Goal: Task Accomplishment & Management: Complete application form

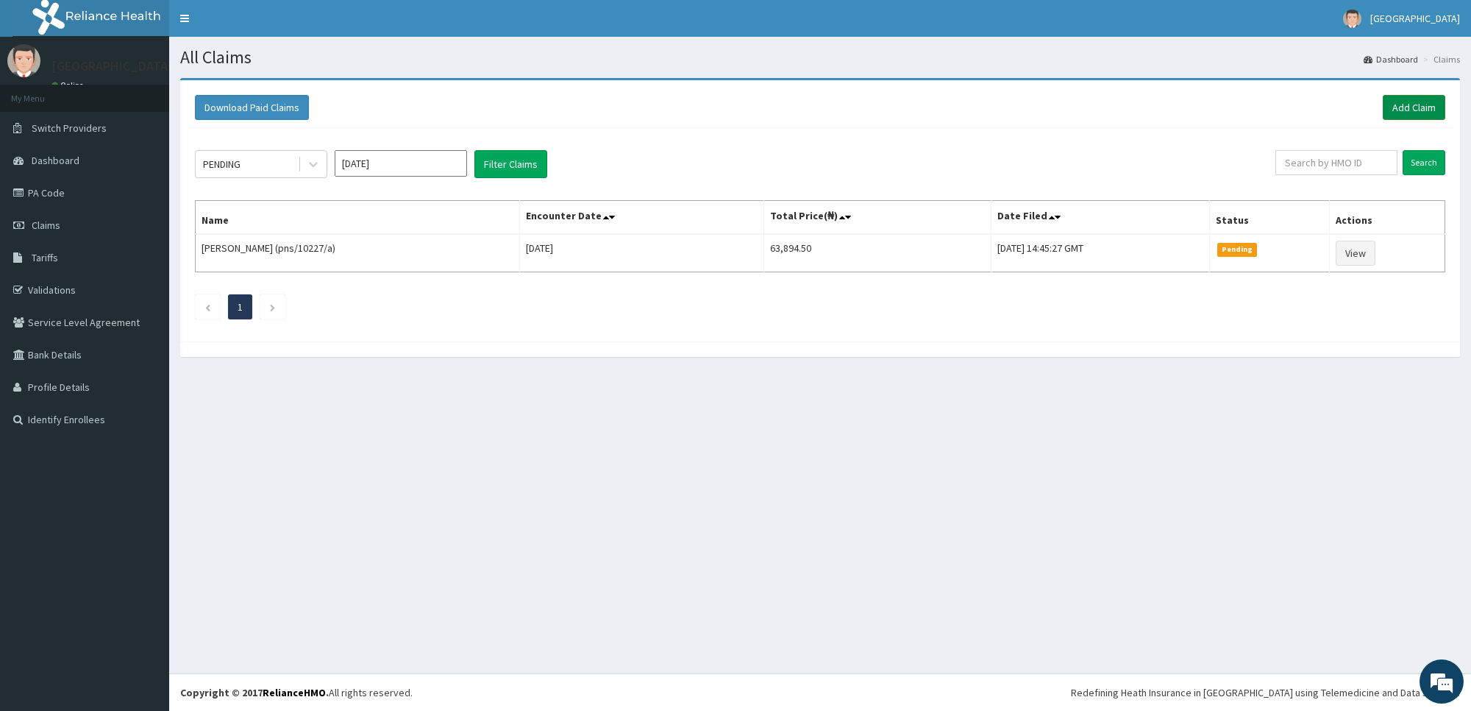
click at [1426, 109] on link "Add Claim" at bounding box center [1414, 107] width 63 height 25
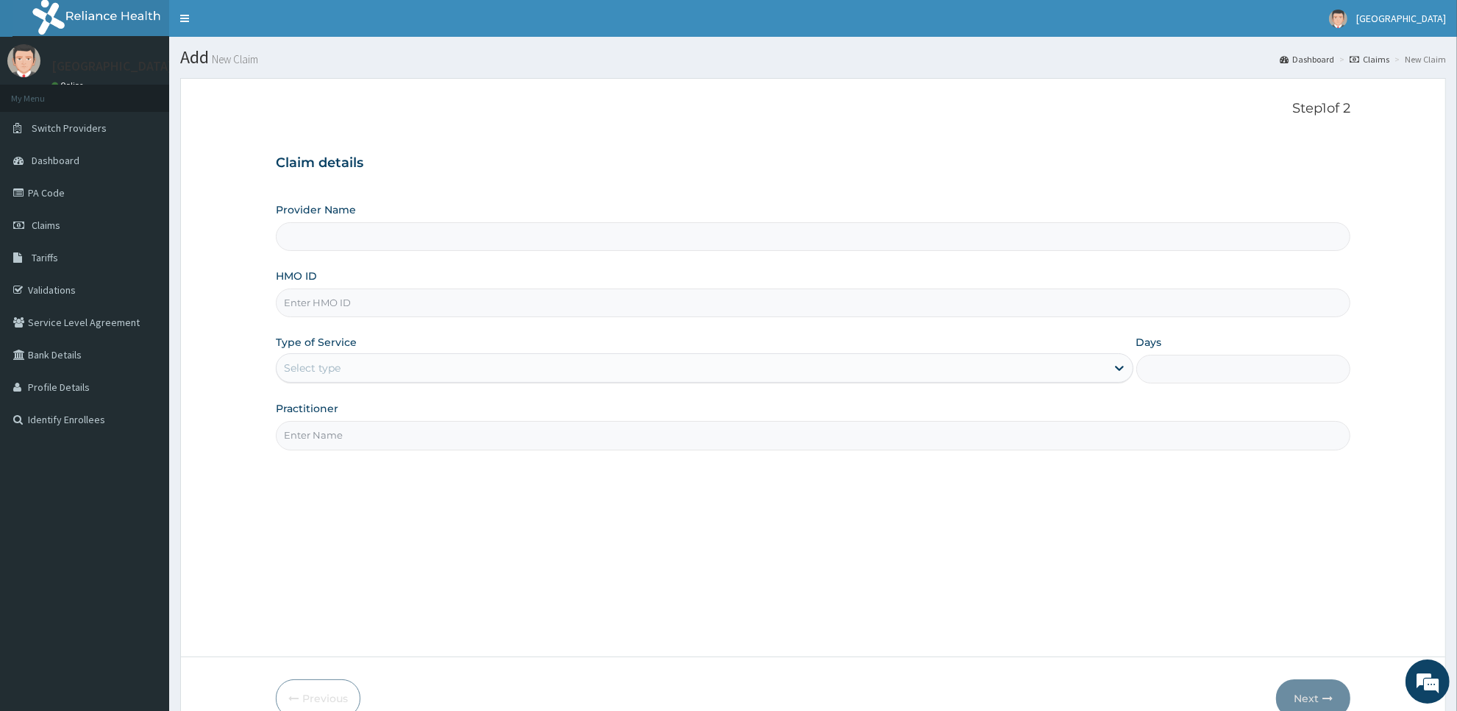
click at [988, 314] on input "HMO ID" at bounding box center [813, 302] width 1075 height 29
type input "chl/10348/a"
click at [995, 353] on div "Type of Service Select type" at bounding box center [705, 359] width 858 height 49
click at [1006, 380] on div "Select type" at bounding box center [692, 368] width 830 height 24
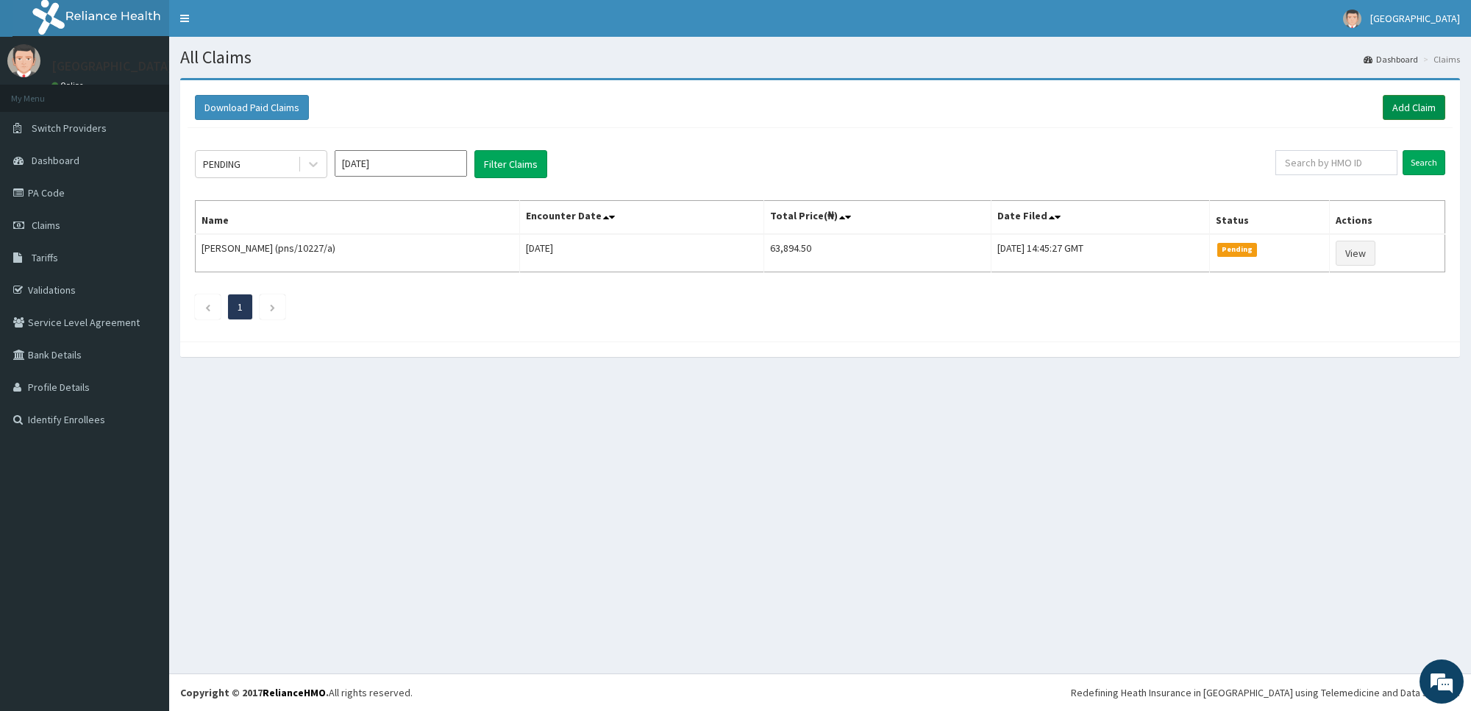
click at [1401, 112] on link "Add Claim" at bounding box center [1414, 107] width 63 height 25
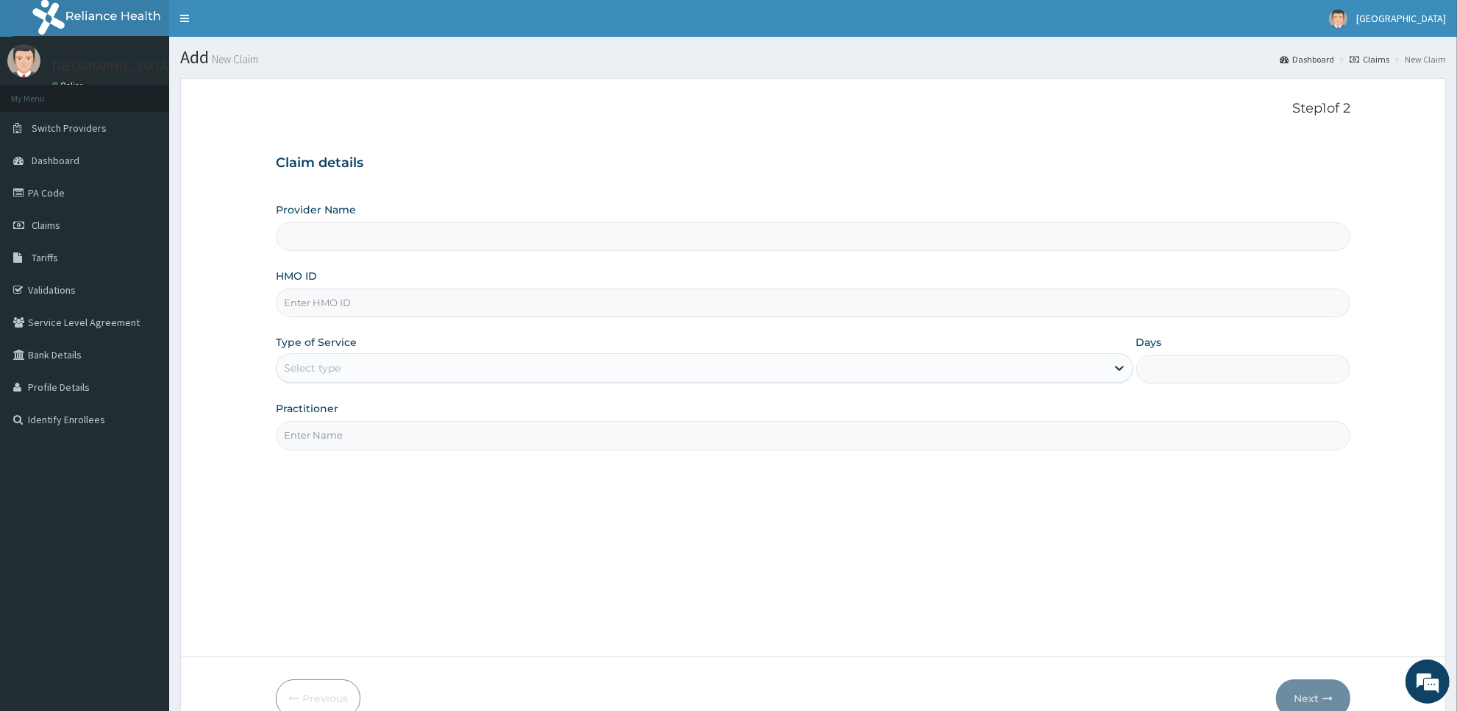
type input "[GEOGRAPHIC_DATA]"
click at [843, 303] on input "HMO ID" at bounding box center [813, 302] width 1075 height 29
type input "chl/10348/a"
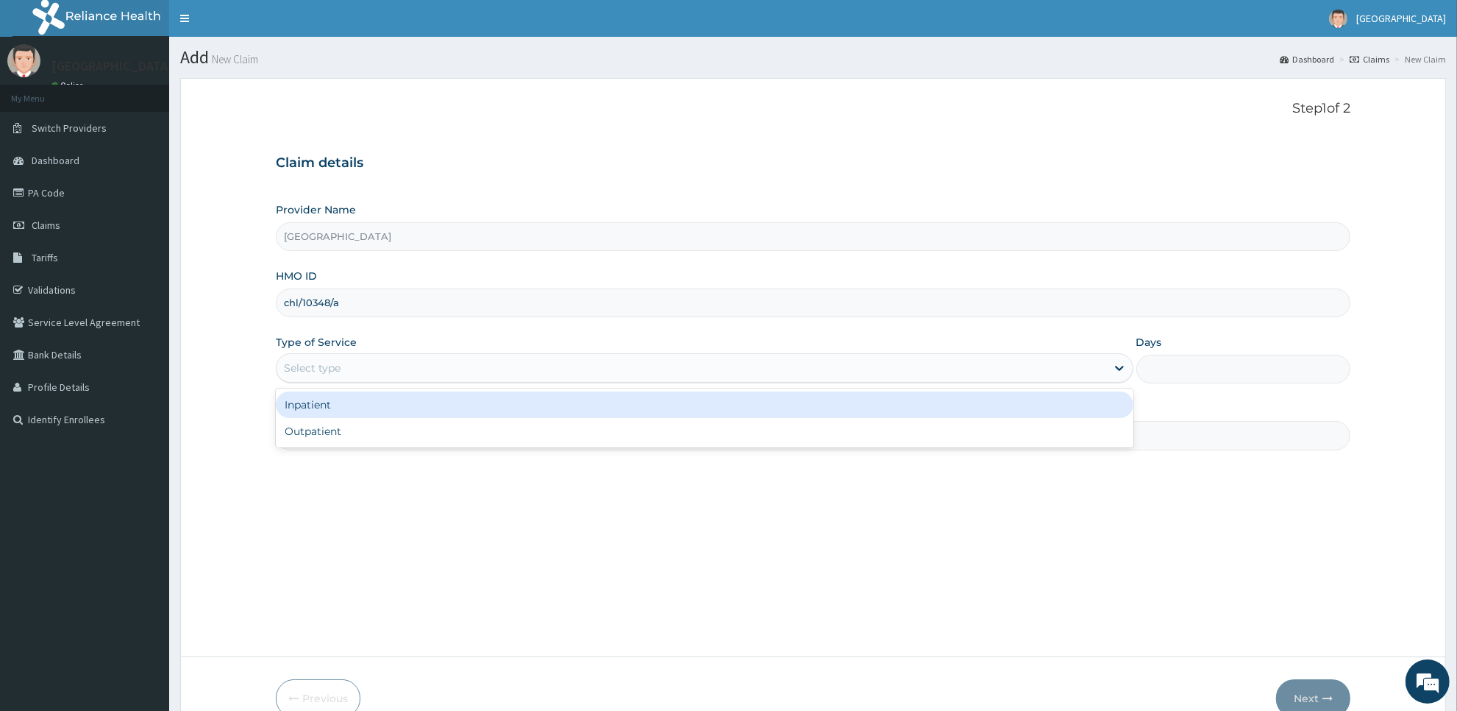
click at [850, 366] on div "Select type" at bounding box center [692, 368] width 830 height 24
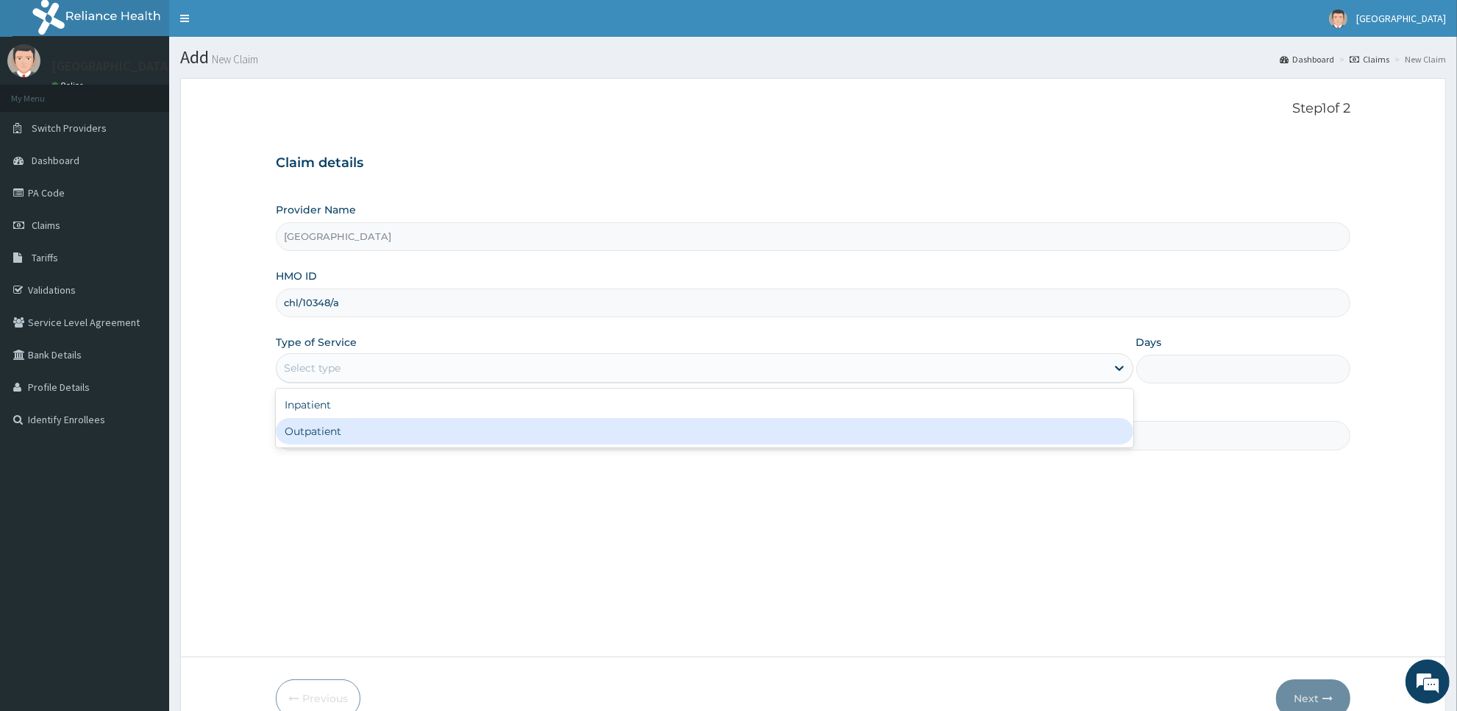
click at [852, 420] on div "Outpatient" at bounding box center [705, 431] width 858 height 26
type input "1"
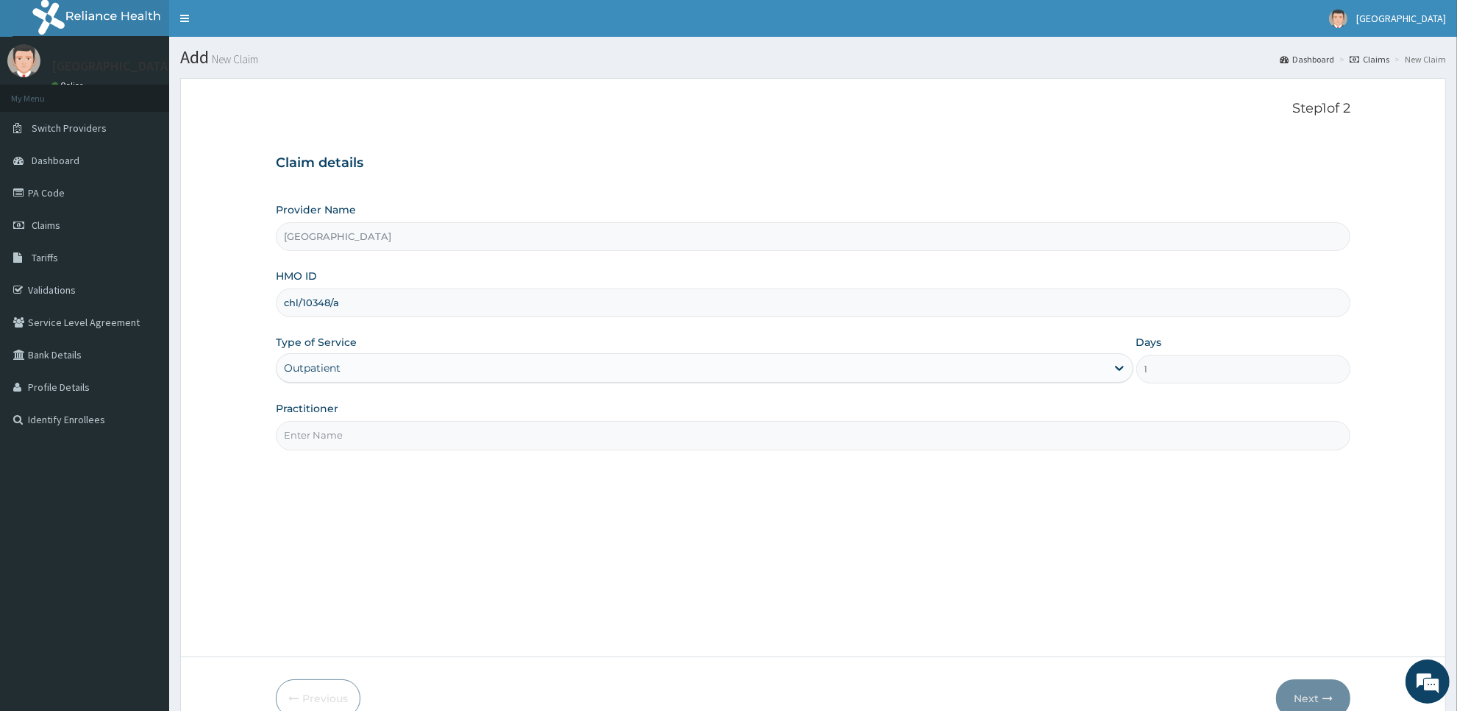
click at [848, 441] on input "Practitioner" at bounding box center [813, 435] width 1075 height 29
click at [417, 315] on input "chl/10348/a" at bounding box center [813, 302] width 1075 height 29
type input "c"
type input "uvm/10012/a"
click at [505, 440] on input "Practitioner" at bounding box center [813, 435] width 1075 height 29
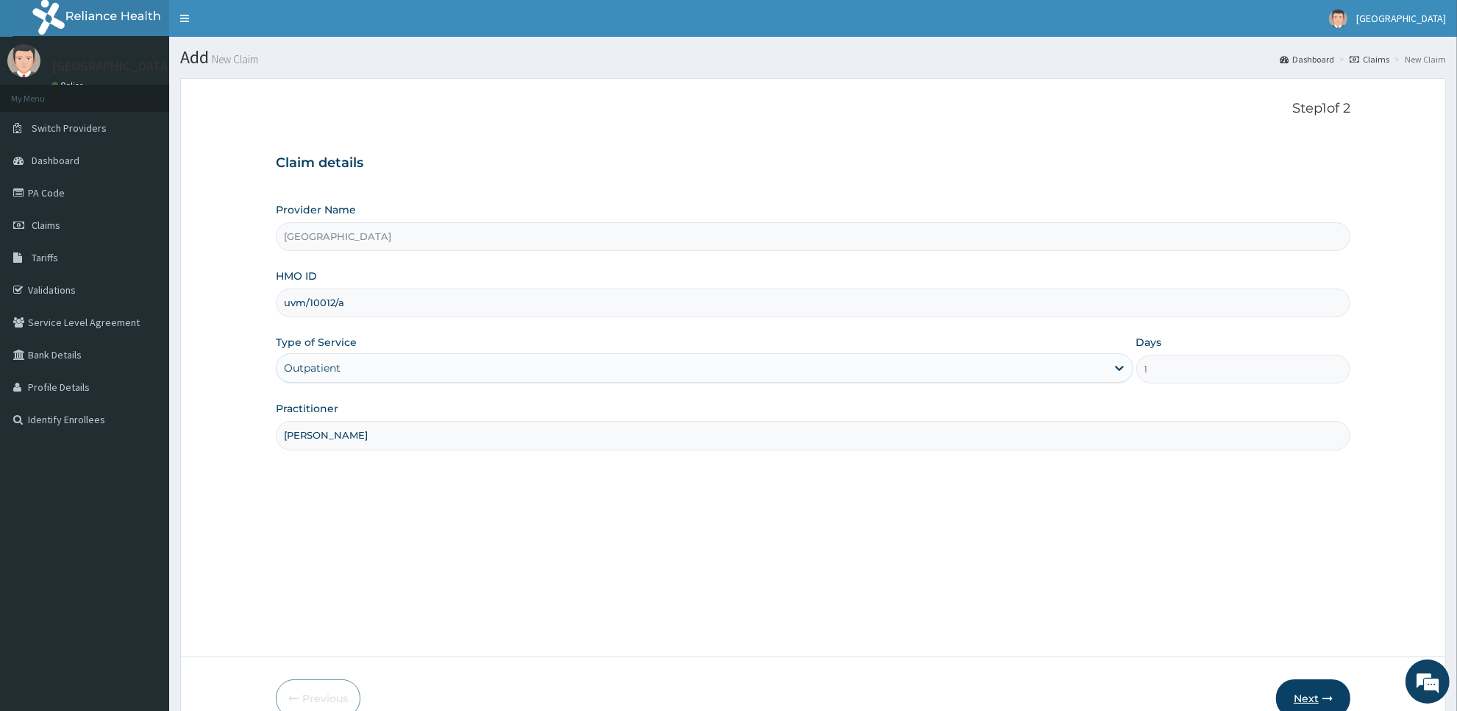
type input "Dr Daso"
click at [1321, 685] on button "Next" at bounding box center [1313, 698] width 74 height 38
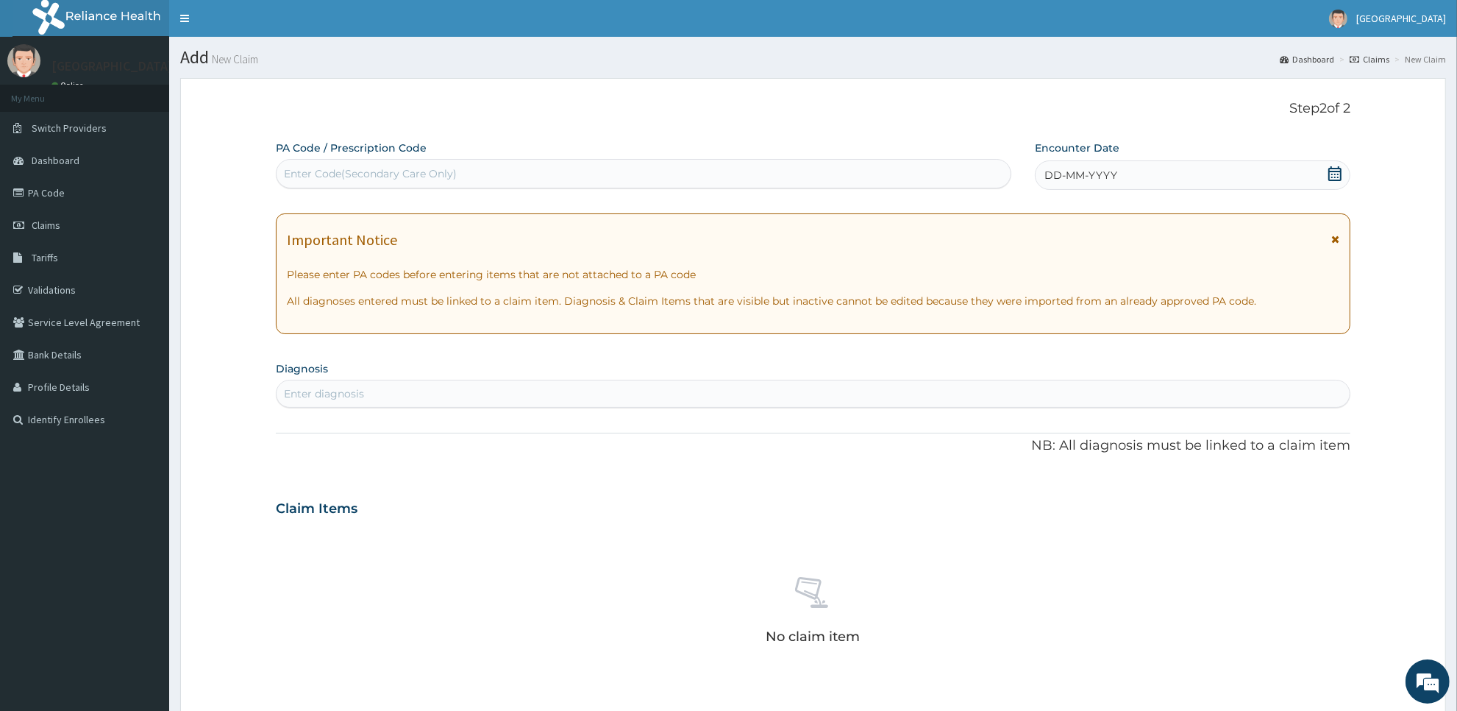
click at [835, 178] on div "Enter Code(Secondary Care Only)" at bounding box center [644, 174] width 734 height 24
click at [108, 186] on link "PA Code" at bounding box center [84, 193] width 169 height 32
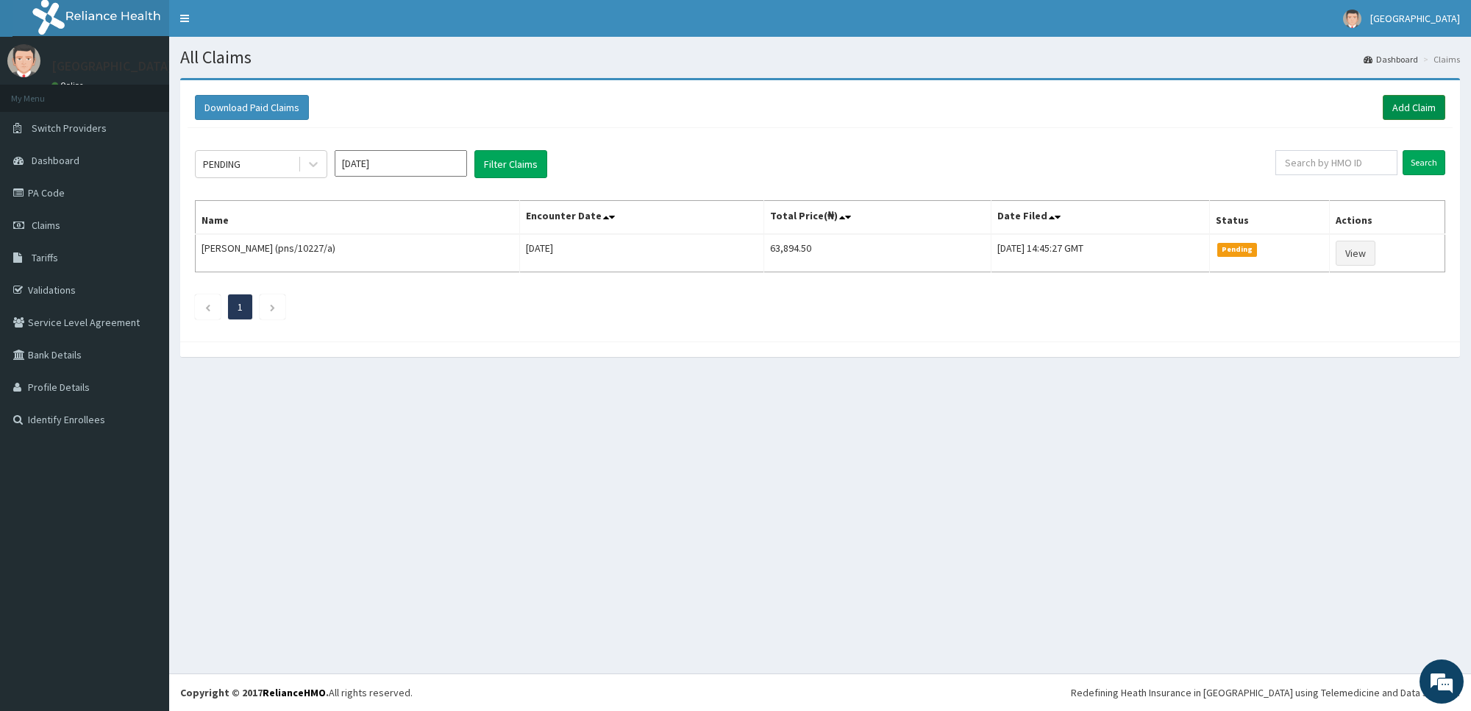
click at [1422, 104] on link "Add Claim" at bounding box center [1414, 107] width 63 height 25
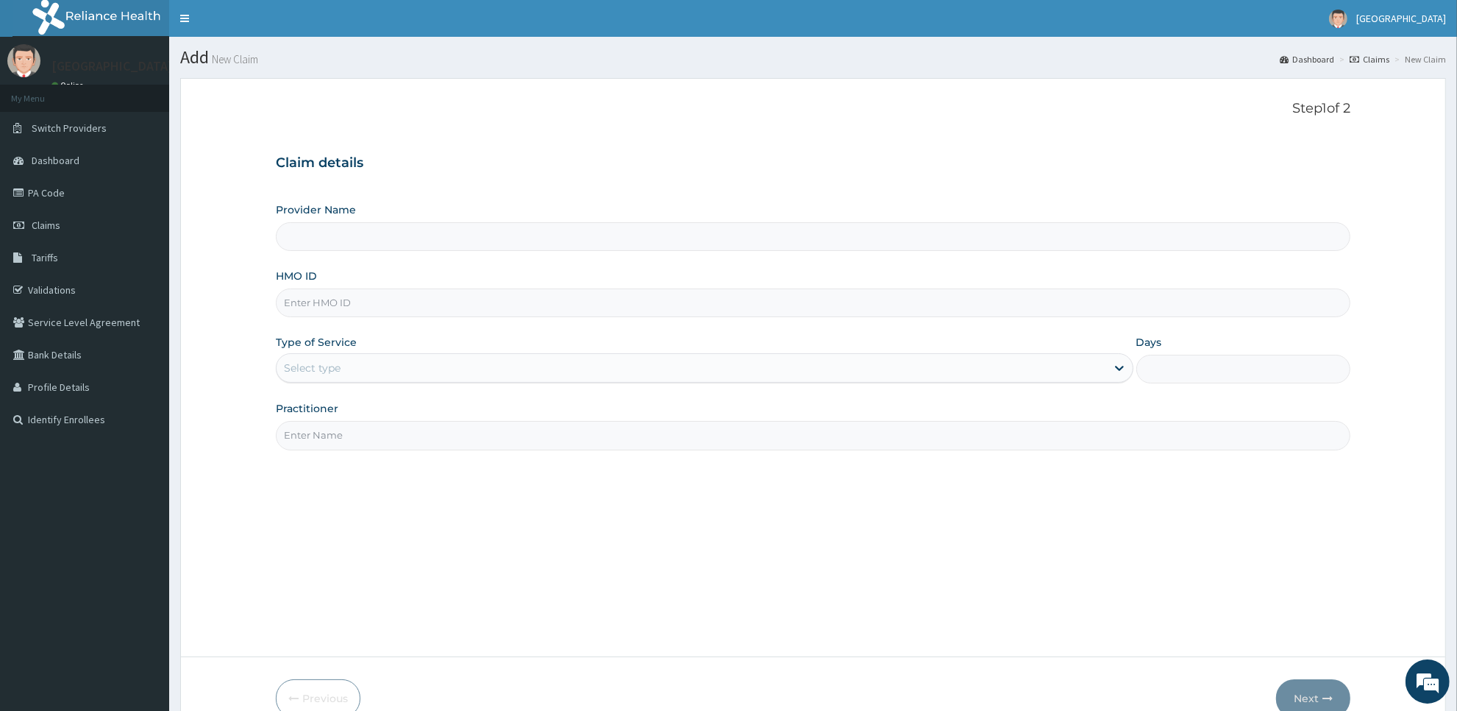
type input "[GEOGRAPHIC_DATA]"
click at [708, 306] on input "HMO ID" at bounding box center [813, 302] width 1075 height 29
type input "uvm/10012/a"
click at [714, 383] on div "Type of Service Select type" at bounding box center [705, 359] width 858 height 49
click at [723, 383] on div "Select type" at bounding box center [705, 367] width 858 height 29
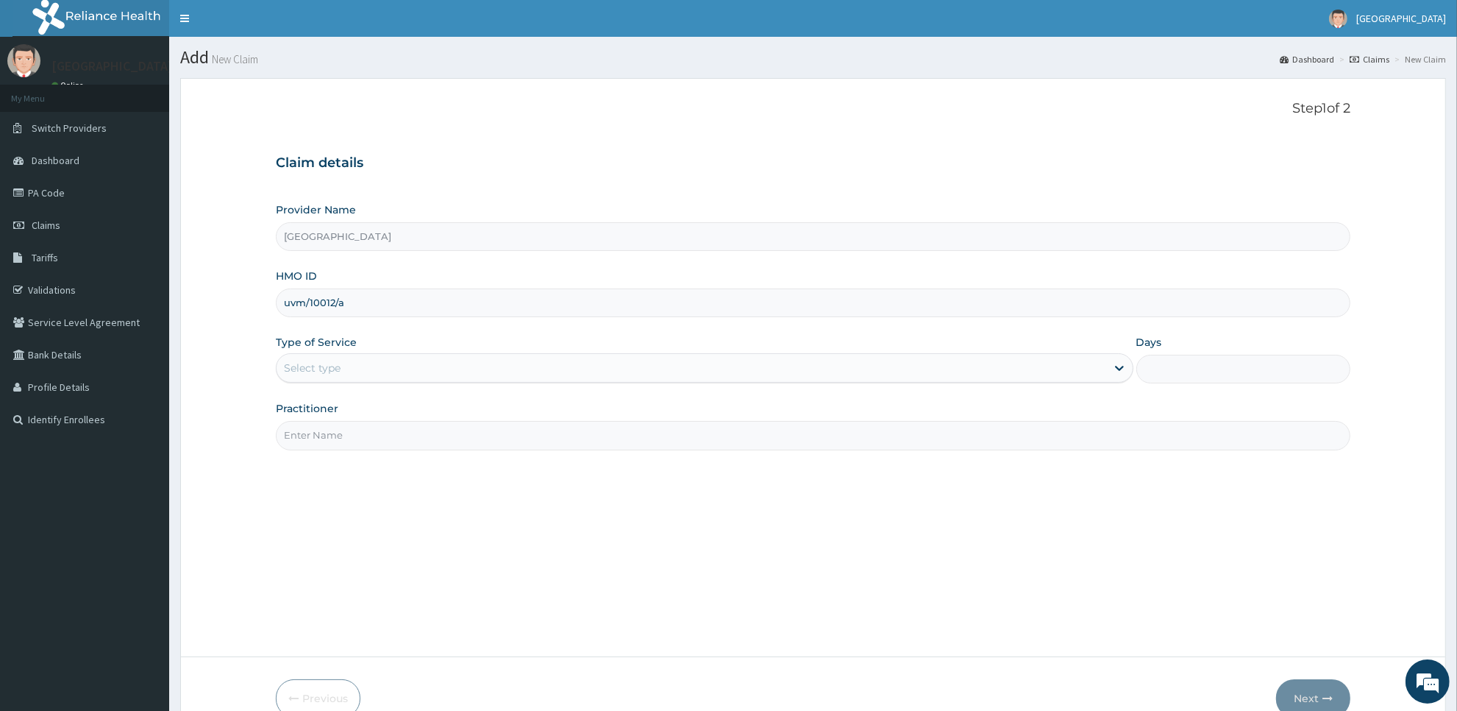
drag, startPoint x: 723, startPoint y: 383, endPoint x: 729, endPoint y: 375, distance: 9.4
click at [729, 375] on div "Select type" at bounding box center [705, 367] width 858 height 29
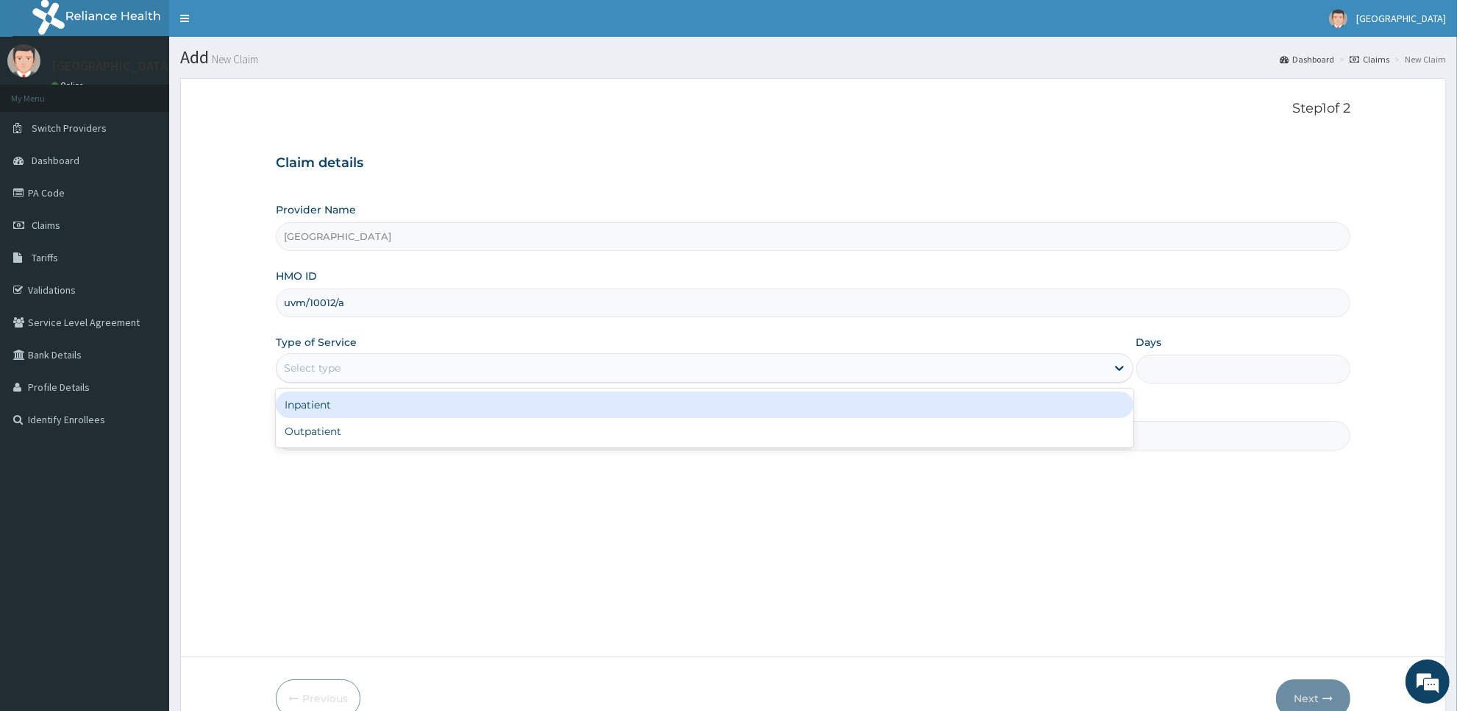
click at [729, 375] on div "Select type" at bounding box center [692, 368] width 830 height 24
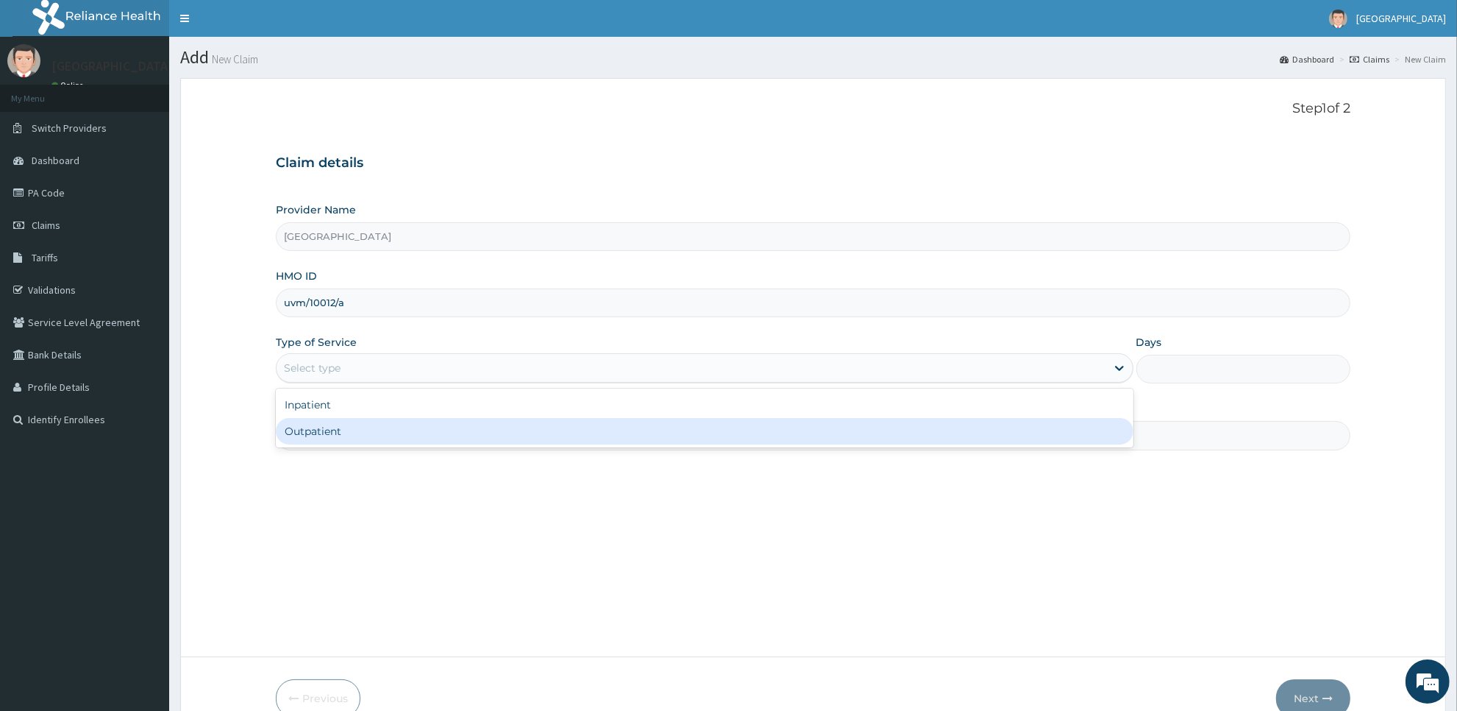
click at [725, 438] on div "Outpatient" at bounding box center [705, 431] width 858 height 26
type input "1"
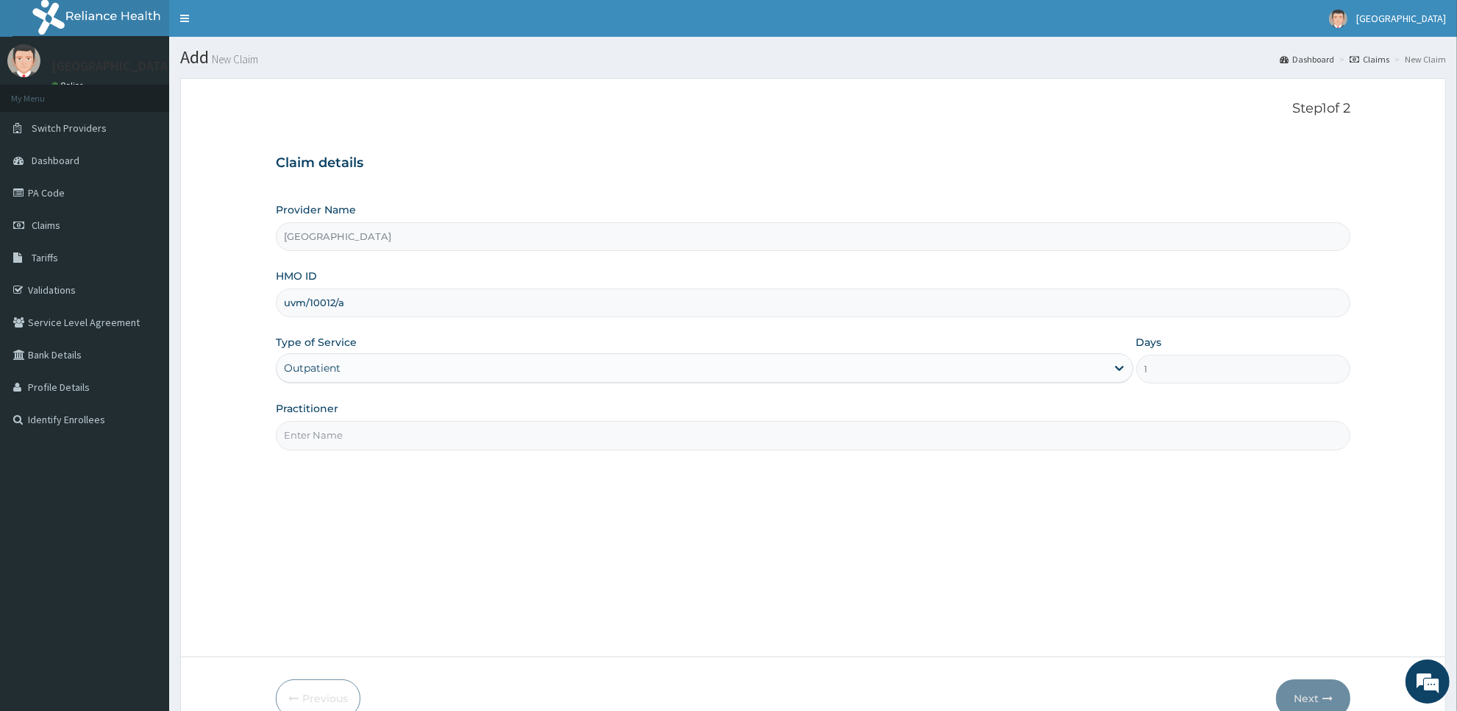
click at [725, 438] on input "Practitioner" at bounding box center [813, 435] width 1075 height 29
type input "[PERSON_NAME]"
click at [1312, 694] on button "Next" at bounding box center [1313, 698] width 74 height 38
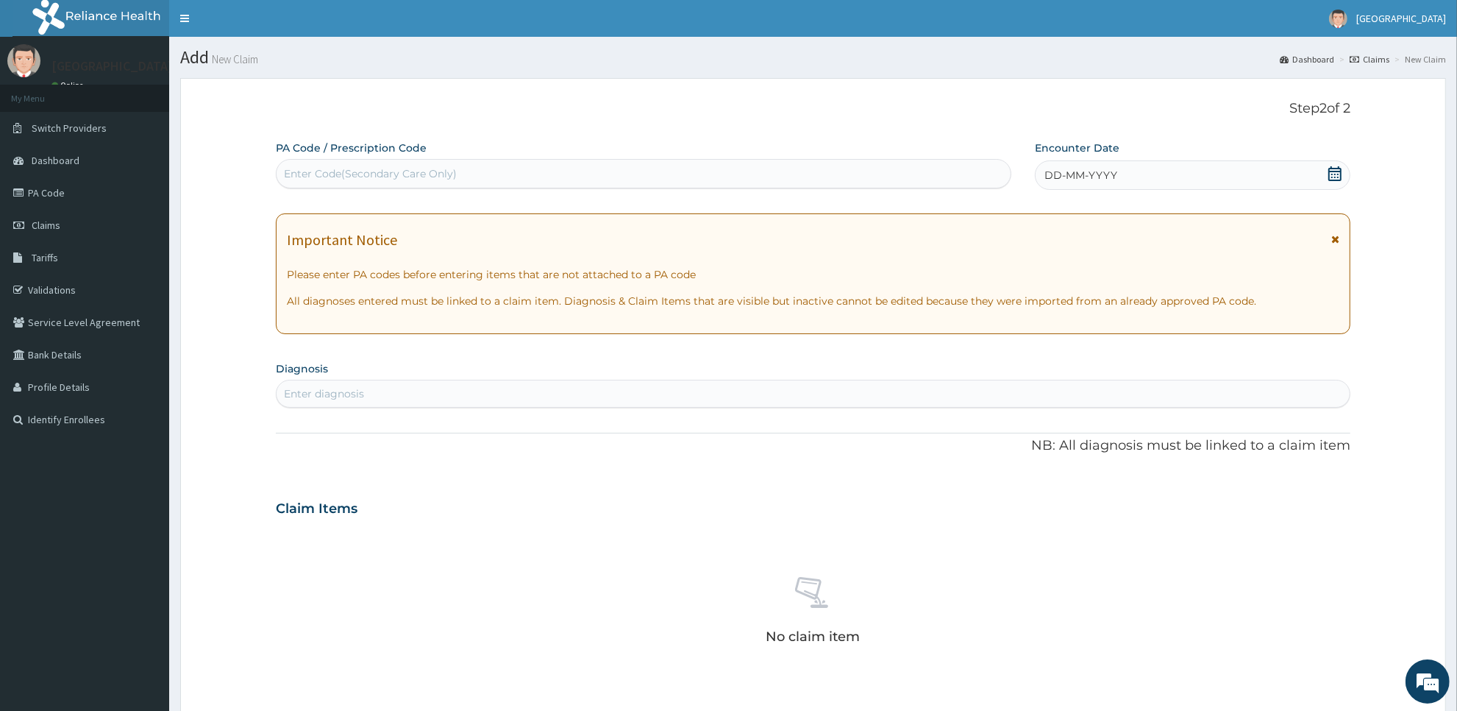
click at [892, 173] on div "Enter Code(Secondary Care Only)" at bounding box center [644, 174] width 734 height 24
paste input "PA/023F0F"
type input "PA/023F0F"
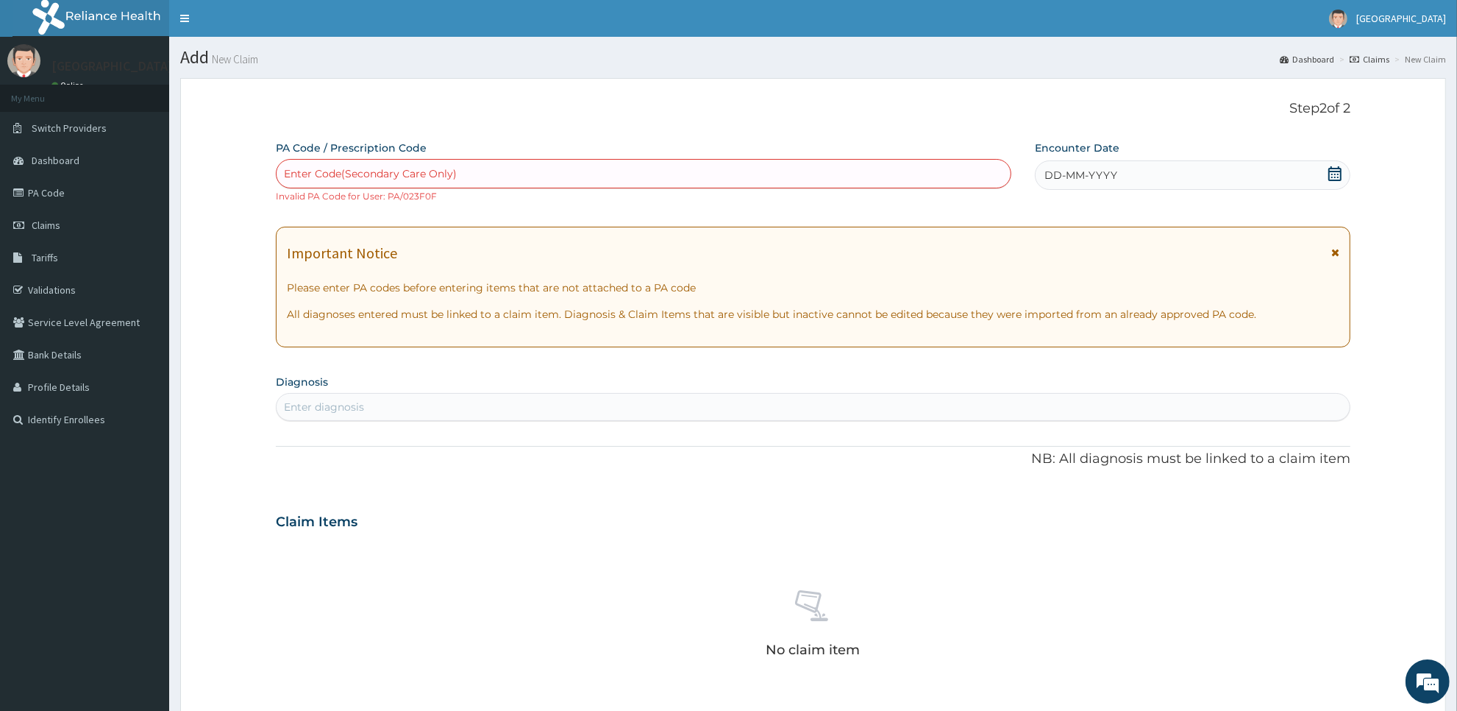
click at [732, 175] on div "Enter Code(Secondary Care Only)" at bounding box center [644, 174] width 734 height 24
click at [723, 175] on div "Enter Code(Secondary Care Only)" at bounding box center [644, 174] width 734 height 24
paste input "PA/023F0F"
type input "PA/023F0F"
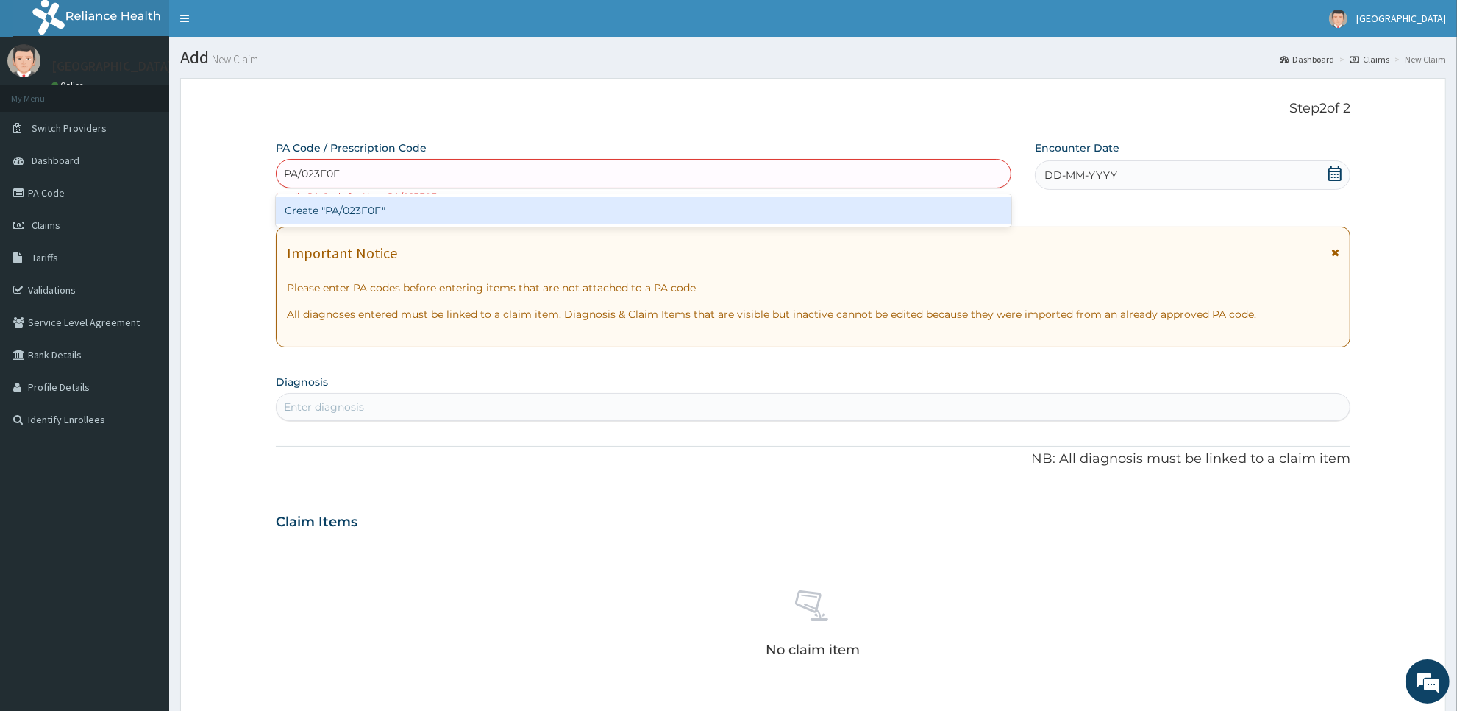
click at [718, 207] on div "Create "PA/023F0F"" at bounding box center [644, 210] width 736 height 26
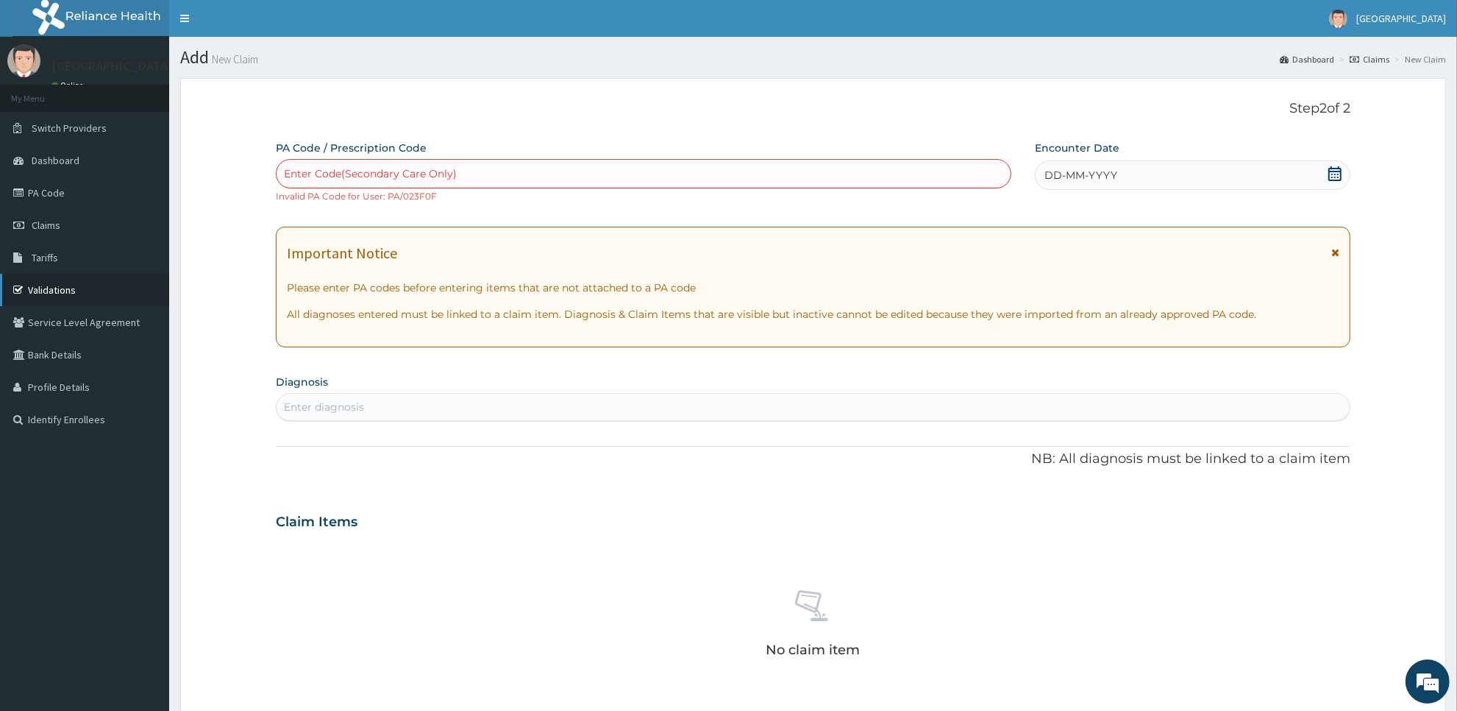
click at [122, 294] on link "Validations" at bounding box center [84, 290] width 169 height 32
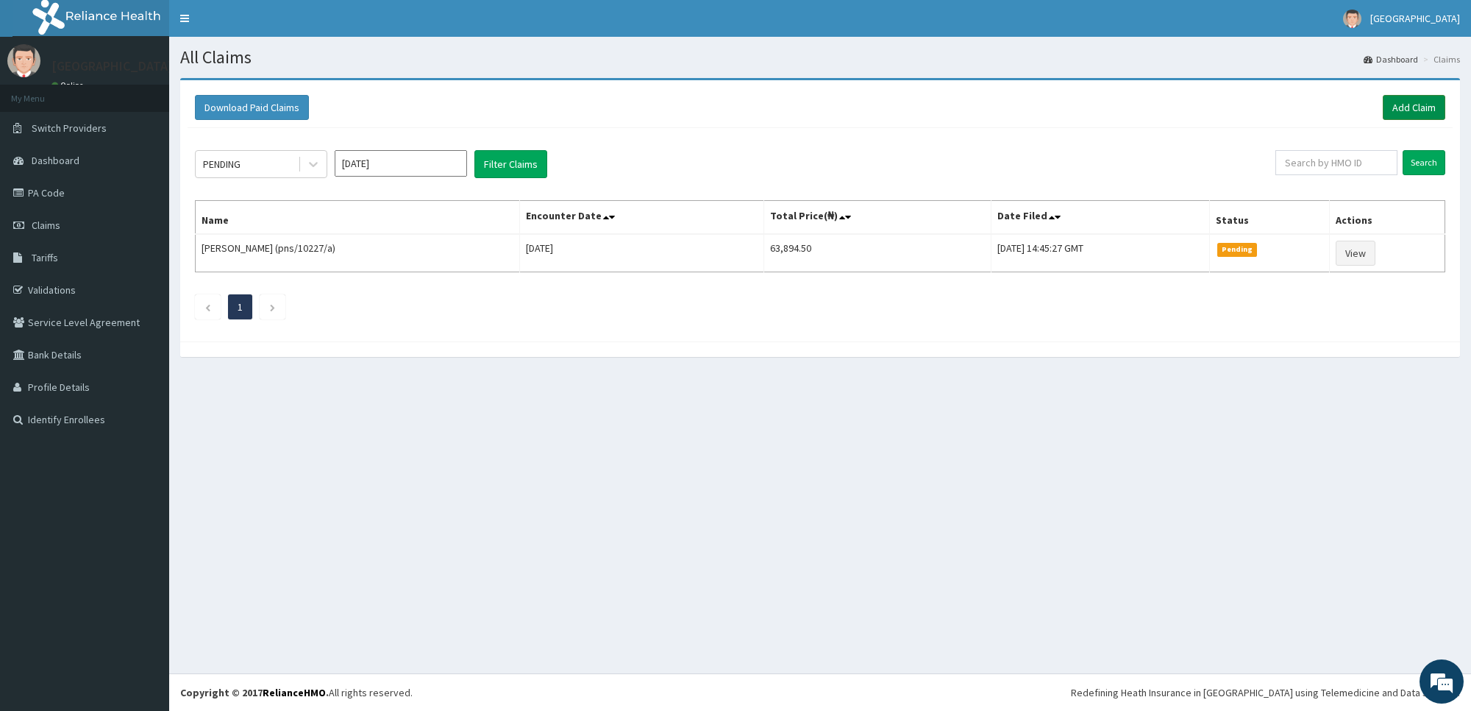
click at [1407, 107] on link "Add Claim" at bounding box center [1414, 107] width 63 height 25
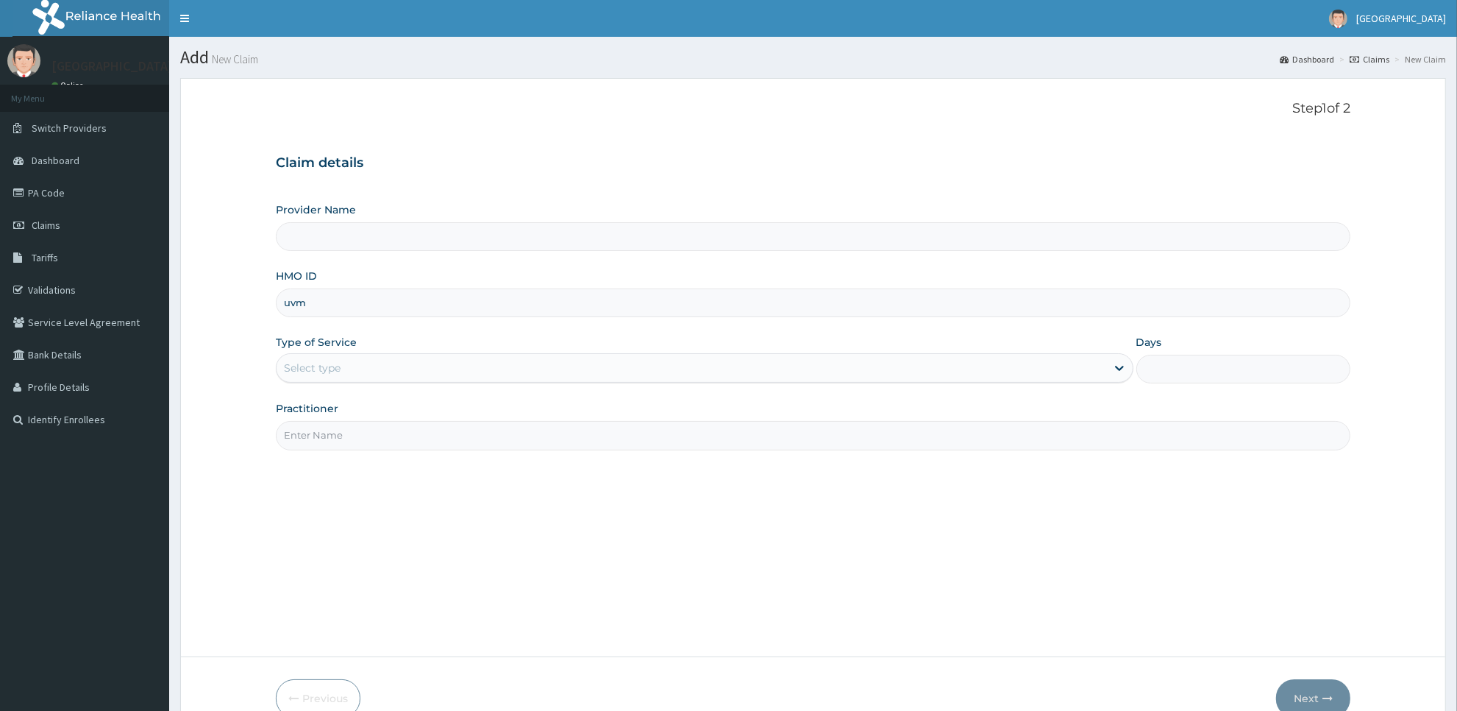
type input "uvm/"
type input "[GEOGRAPHIC_DATA]"
type input "uvm/10012/a"
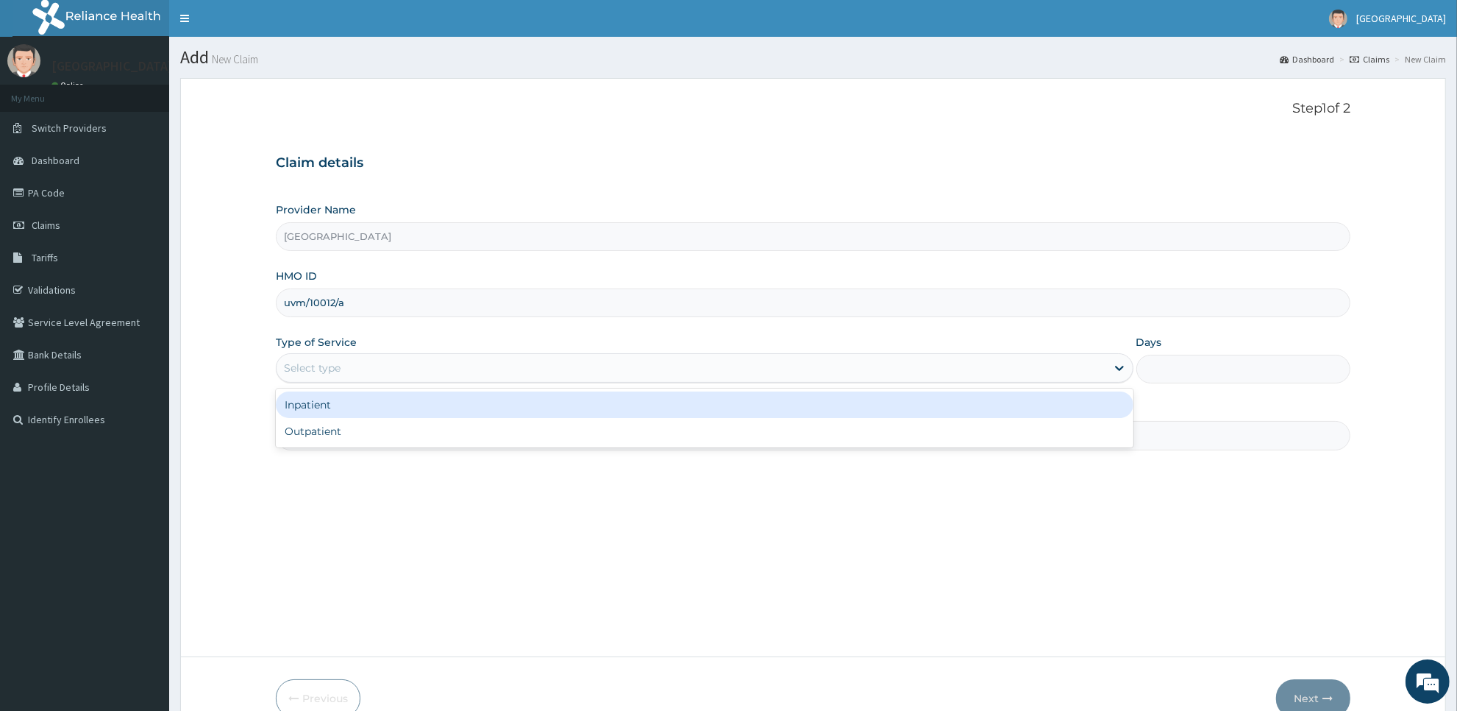
click at [417, 379] on div "Select type" at bounding box center [692, 368] width 830 height 24
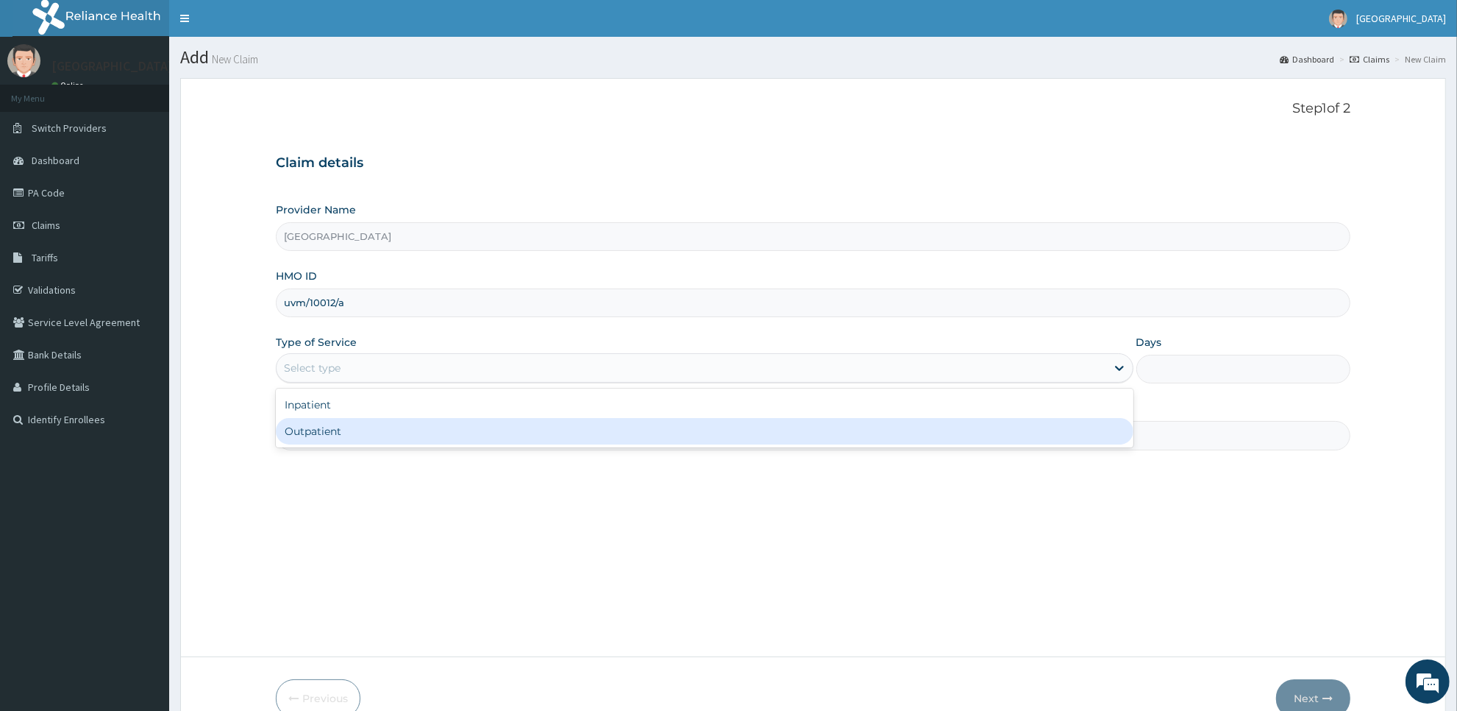
click at [419, 434] on div "Outpatient" at bounding box center [705, 431] width 858 height 26
type input "1"
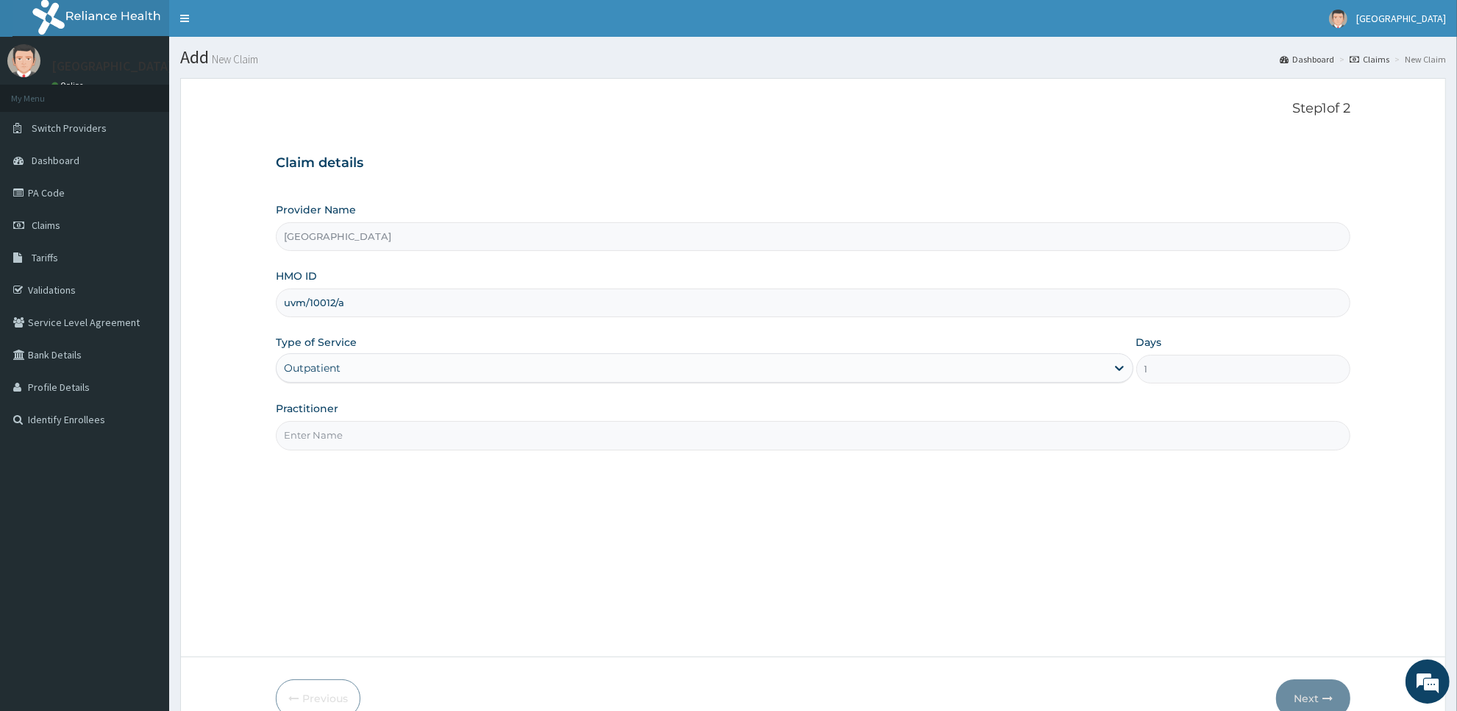
click at [398, 436] on input "Practitioner" at bounding box center [813, 435] width 1075 height 29
type input "Dr Daso"
click at [1307, 689] on button "Next" at bounding box center [1313, 698] width 74 height 38
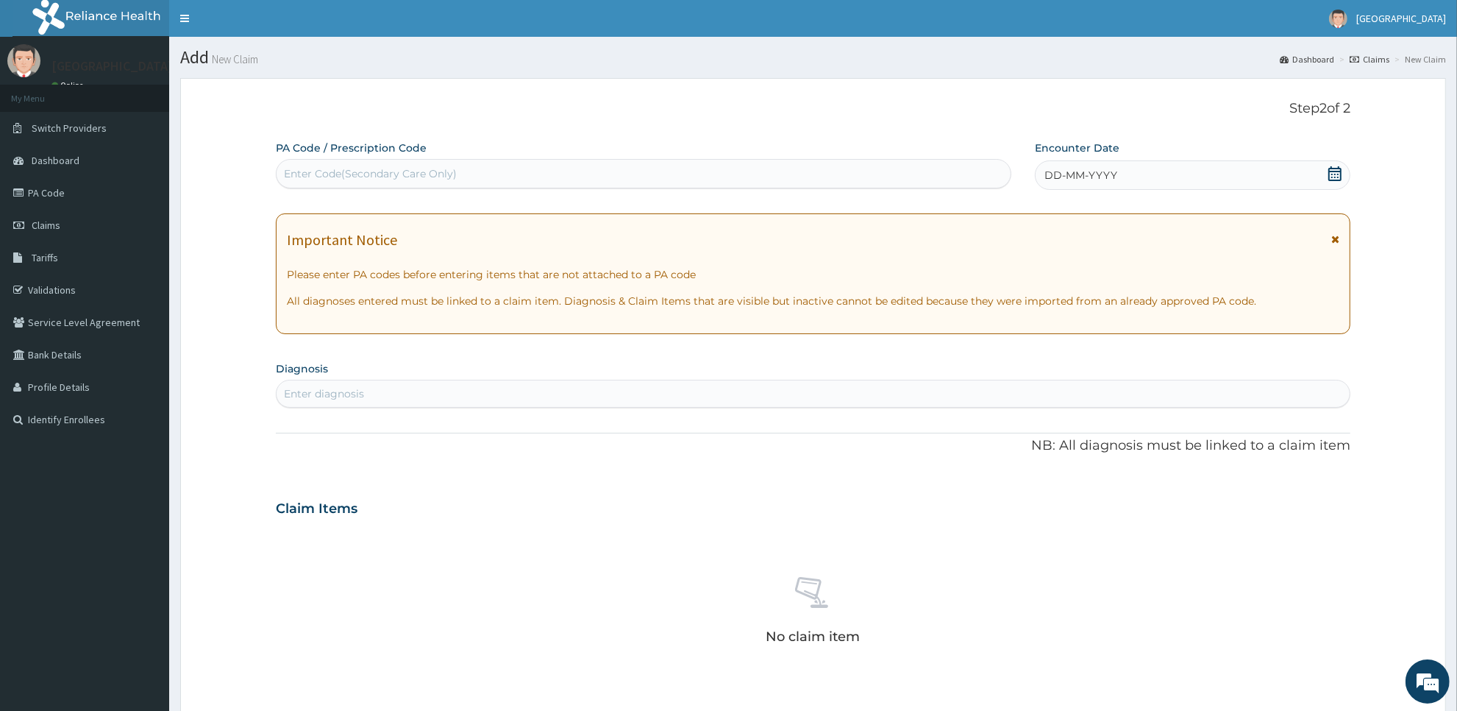
click at [685, 178] on div "Enter Code(Secondary Care Only)" at bounding box center [644, 174] width 734 height 24
paste input "PA/96F334"
type input "PA/96F334"
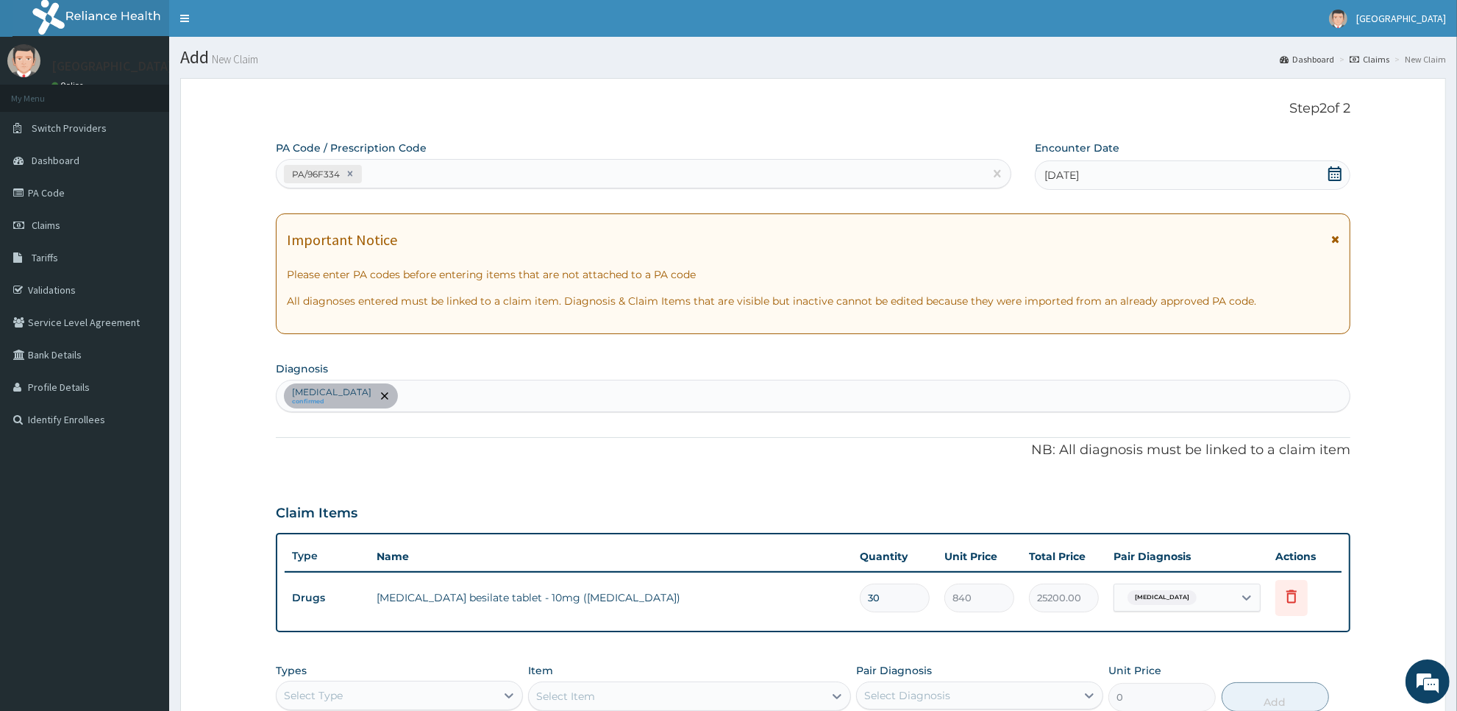
click at [476, 399] on div "Essential hypertension confirmed" at bounding box center [813, 395] width 1073 height 31
type input "knee pain"
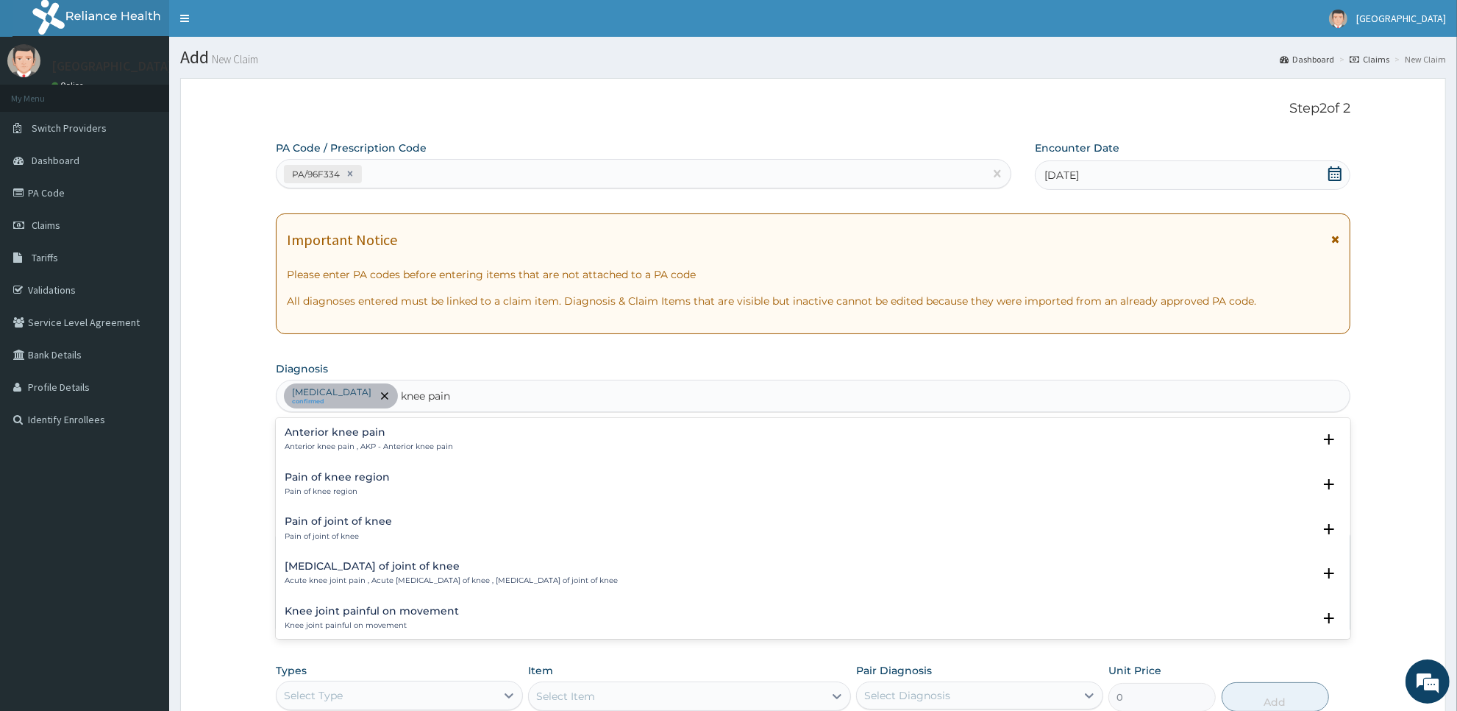
click at [359, 521] on h4 "Pain of joint of knee" at bounding box center [338, 521] width 107 height 11
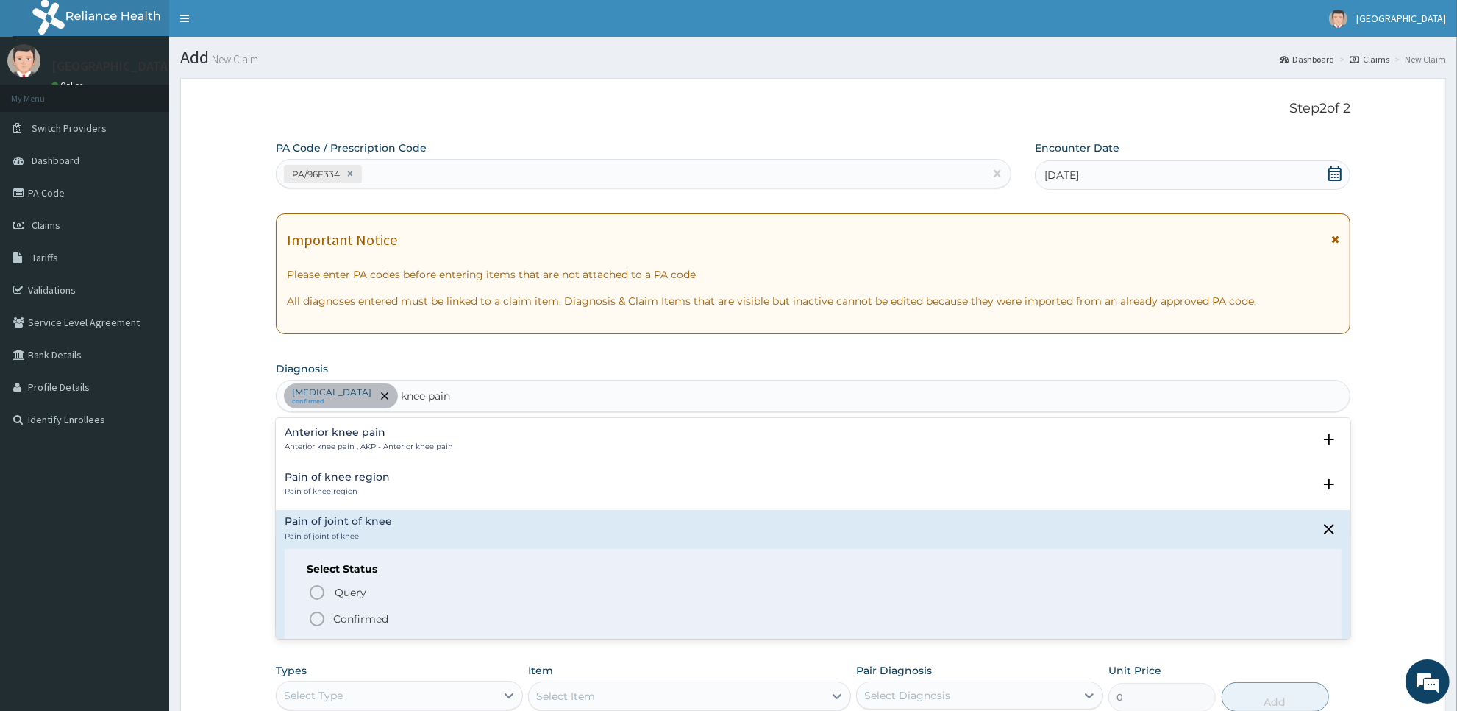
click at [370, 614] on p "Confirmed" at bounding box center [360, 618] width 55 height 15
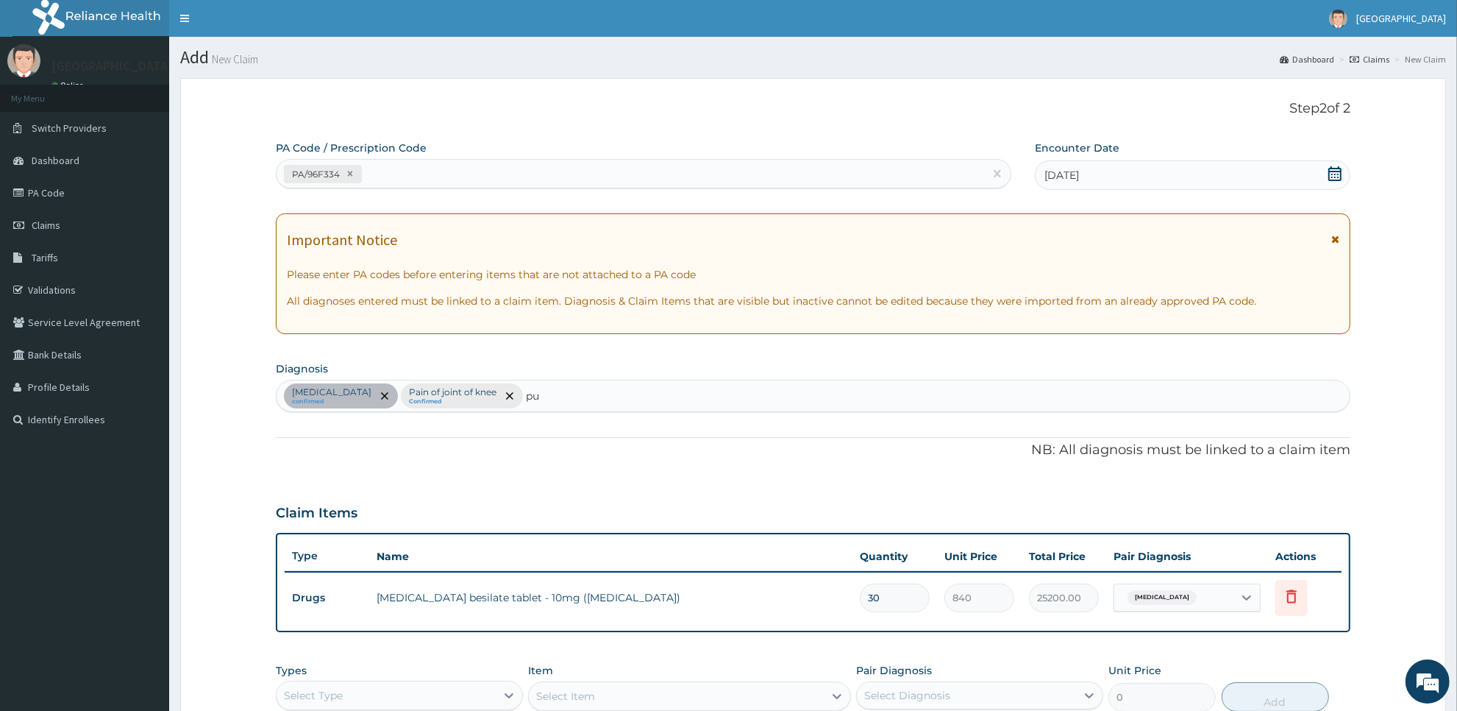
type input "pud"
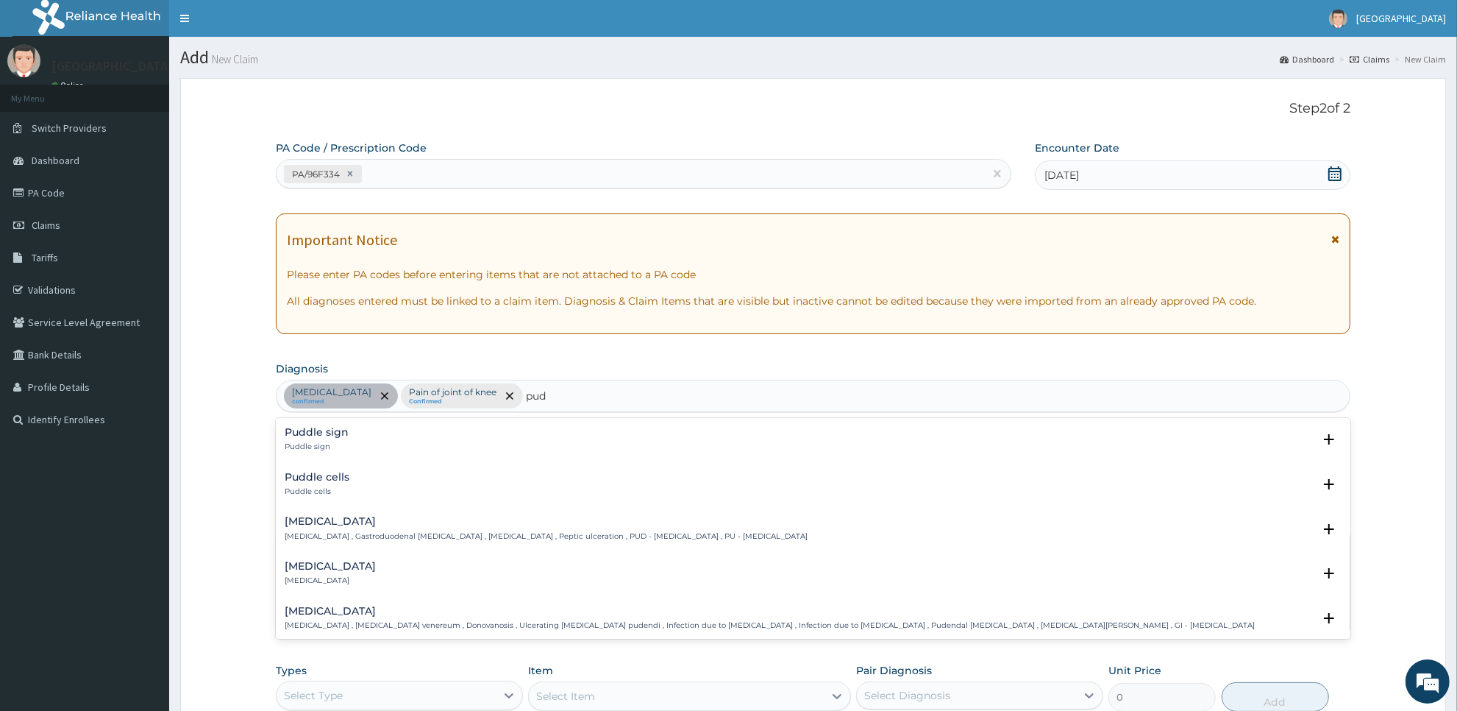
click at [442, 538] on p "Peptic ulcer , Gastroduodenal ulcer , Peptic ulcer disease , Peptic ulceration …" at bounding box center [546, 536] width 523 height 10
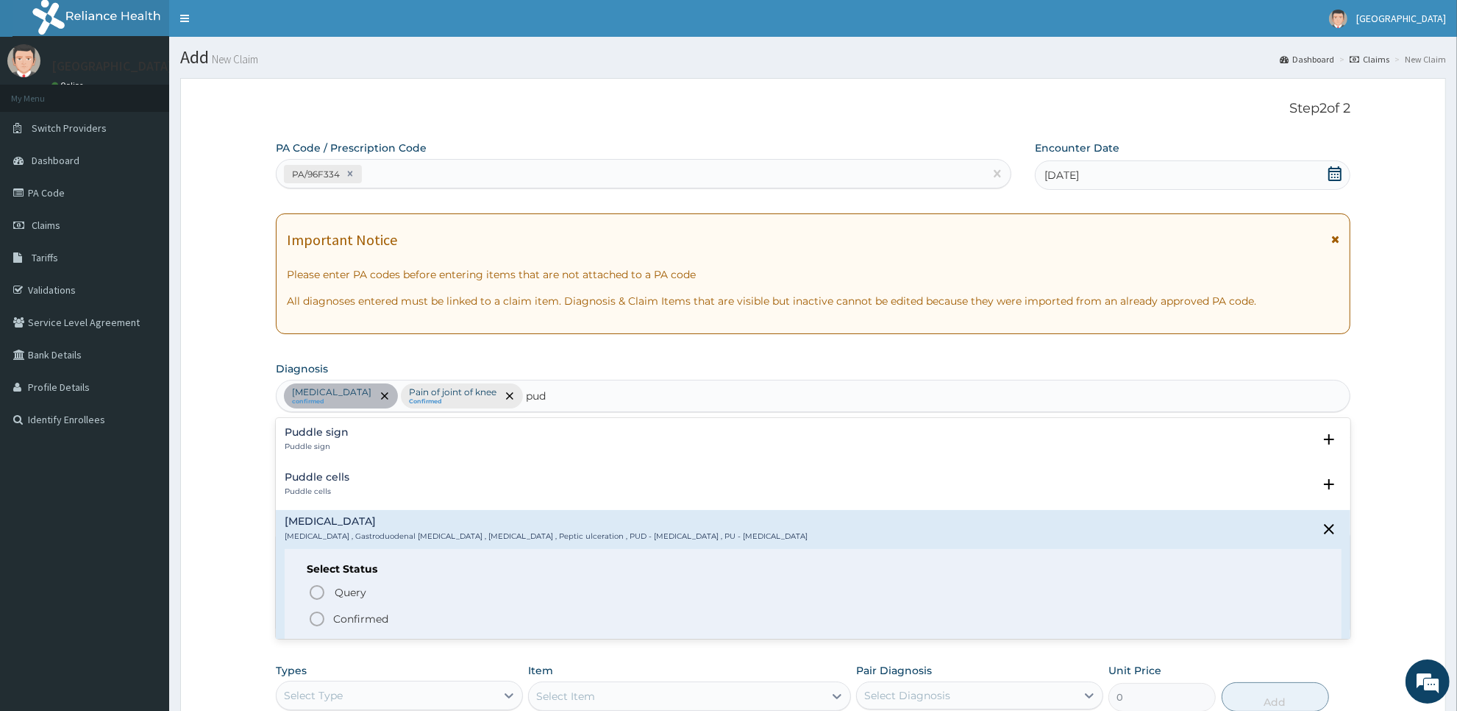
click at [429, 613] on span "Confirmed" at bounding box center [814, 619] width 1012 height 18
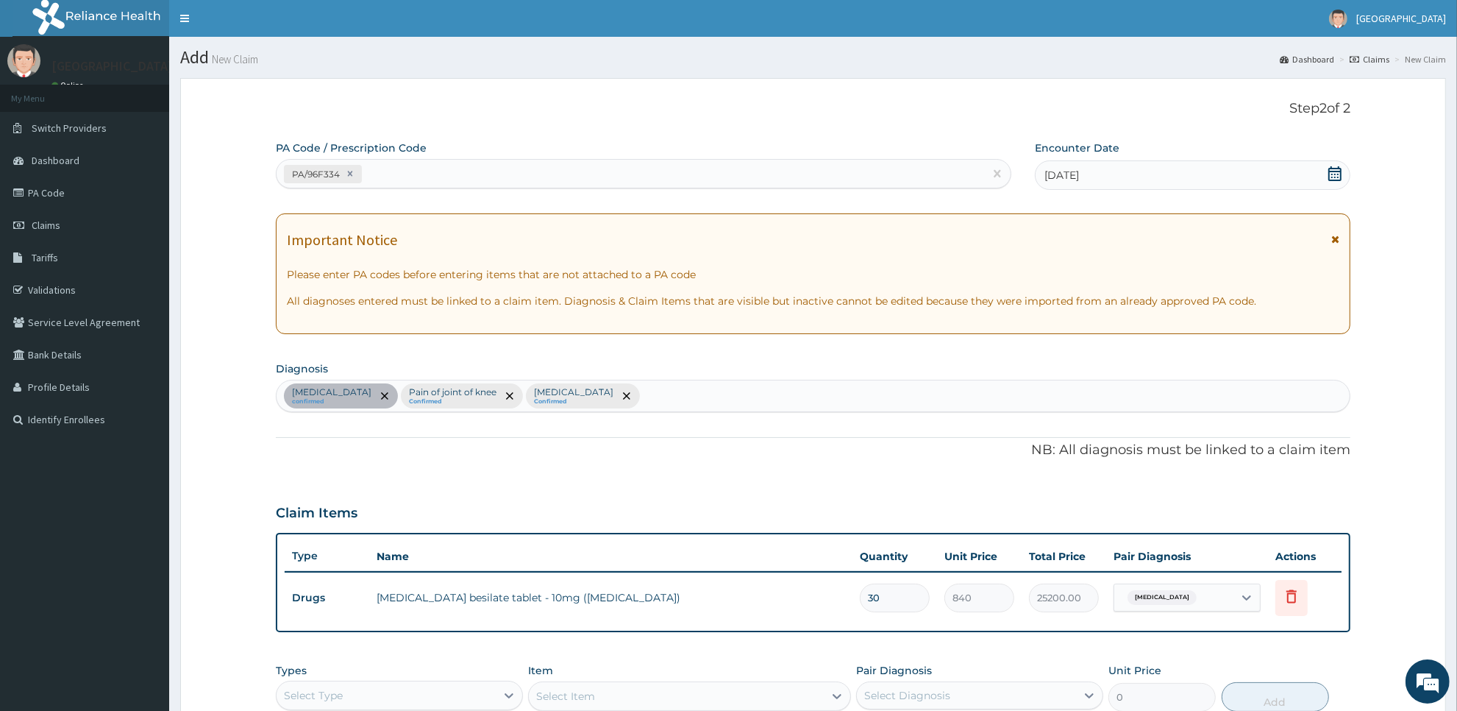
click at [429, 613] on tr "Drugs amlodipine besilate tablet - 10mg (norvasc) 30 840 25200.00 Essential hyp…" at bounding box center [813, 597] width 1057 height 51
click at [662, 396] on div "Essential hypertension confirmed Pain of joint of knee Confirmed Peptic ulcer C…" at bounding box center [813, 395] width 1073 height 31
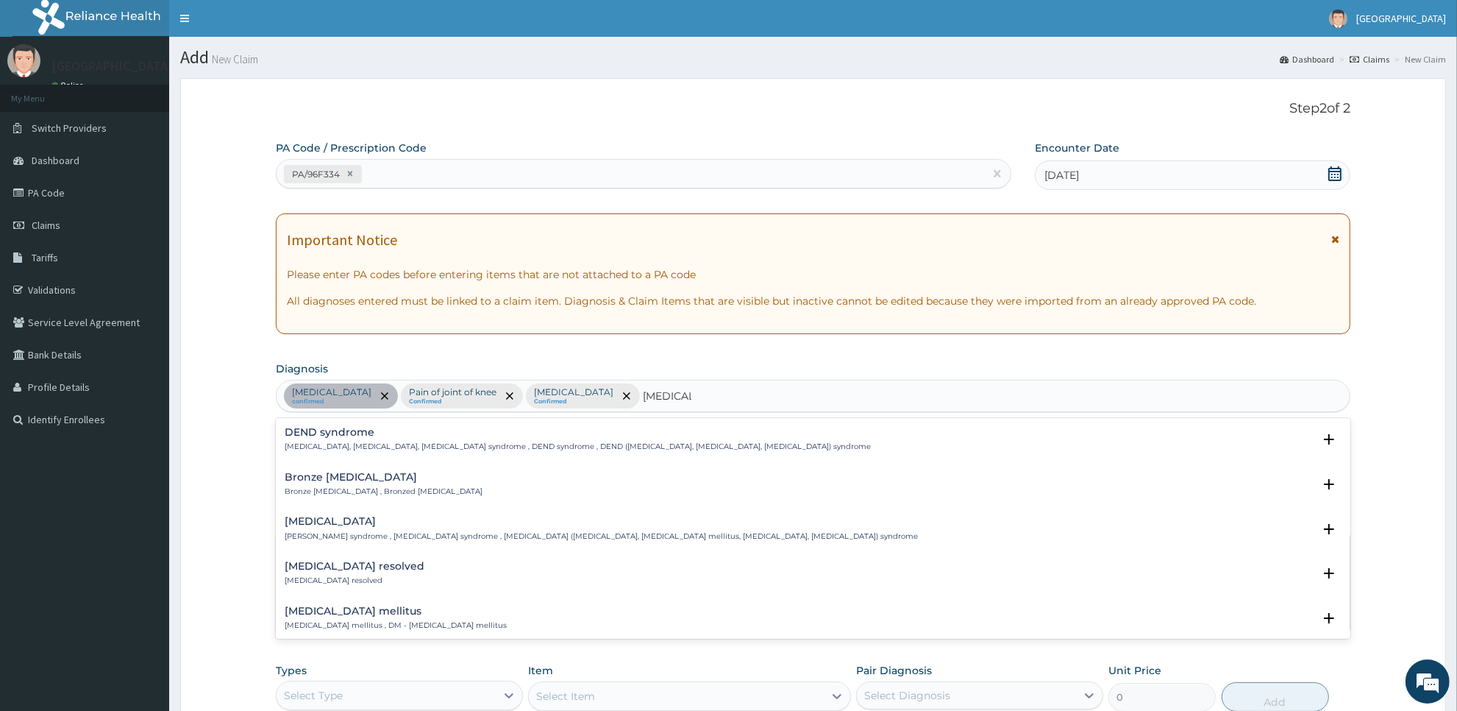
type input "diabetes m"
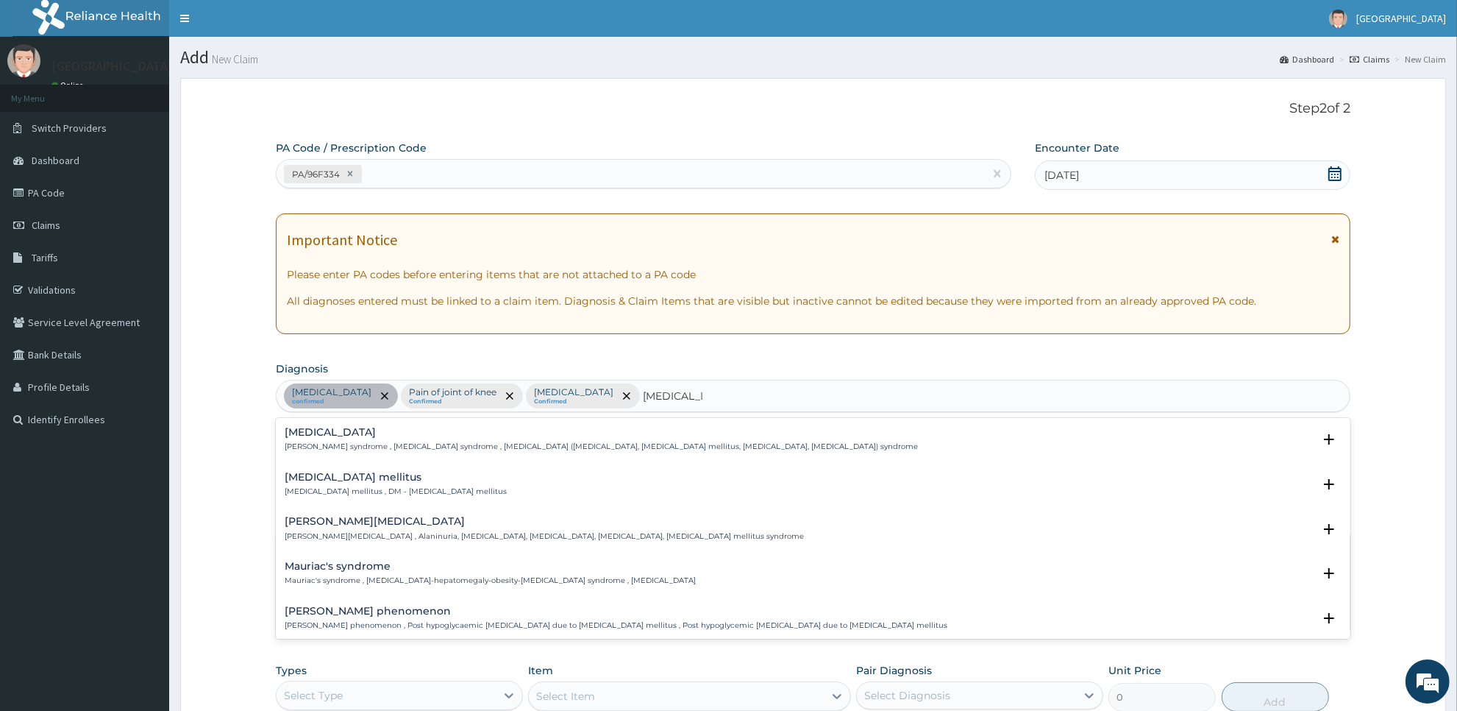
click at [620, 487] on div "Diabetes mellitus Diabetes mellitus , DM - Diabetes mellitus" at bounding box center [813, 485] width 1057 height 26
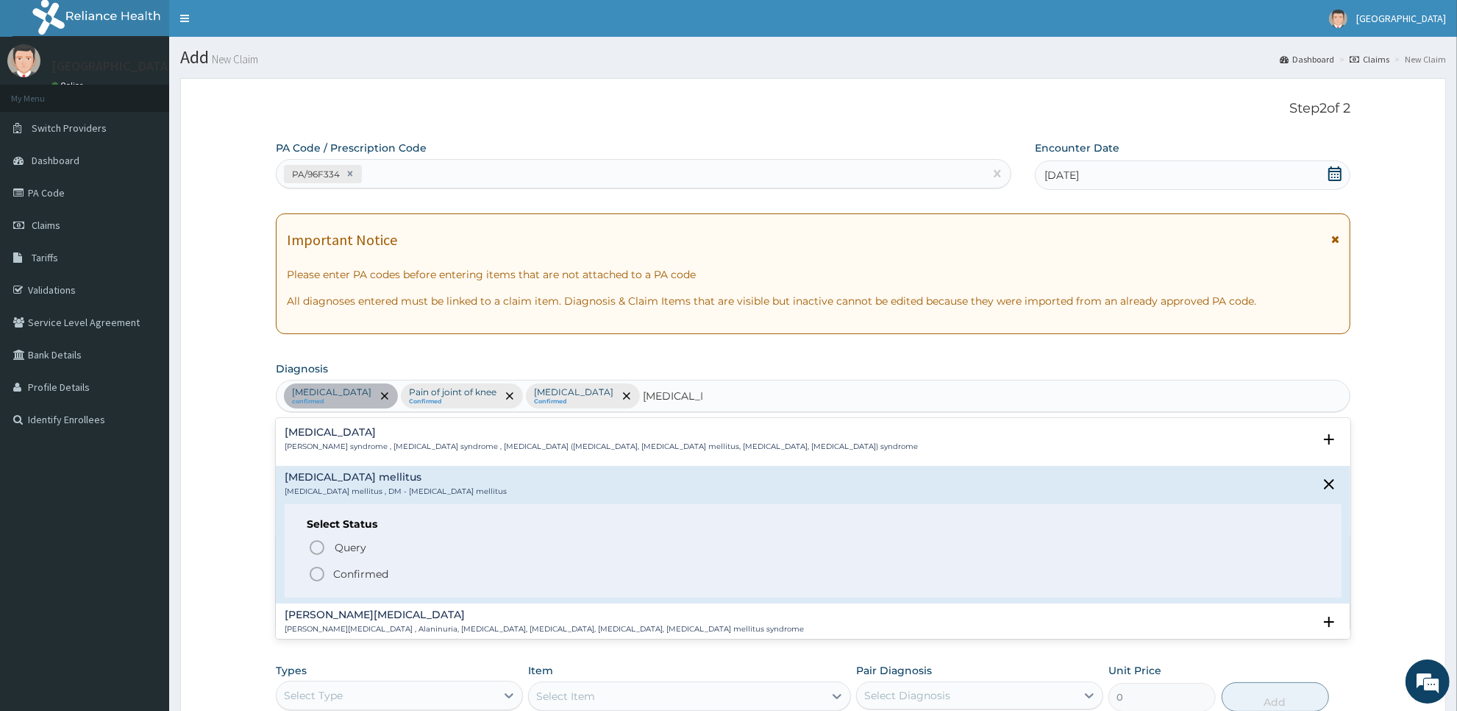
click at [615, 571] on span "Confirmed" at bounding box center [814, 574] width 1012 height 18
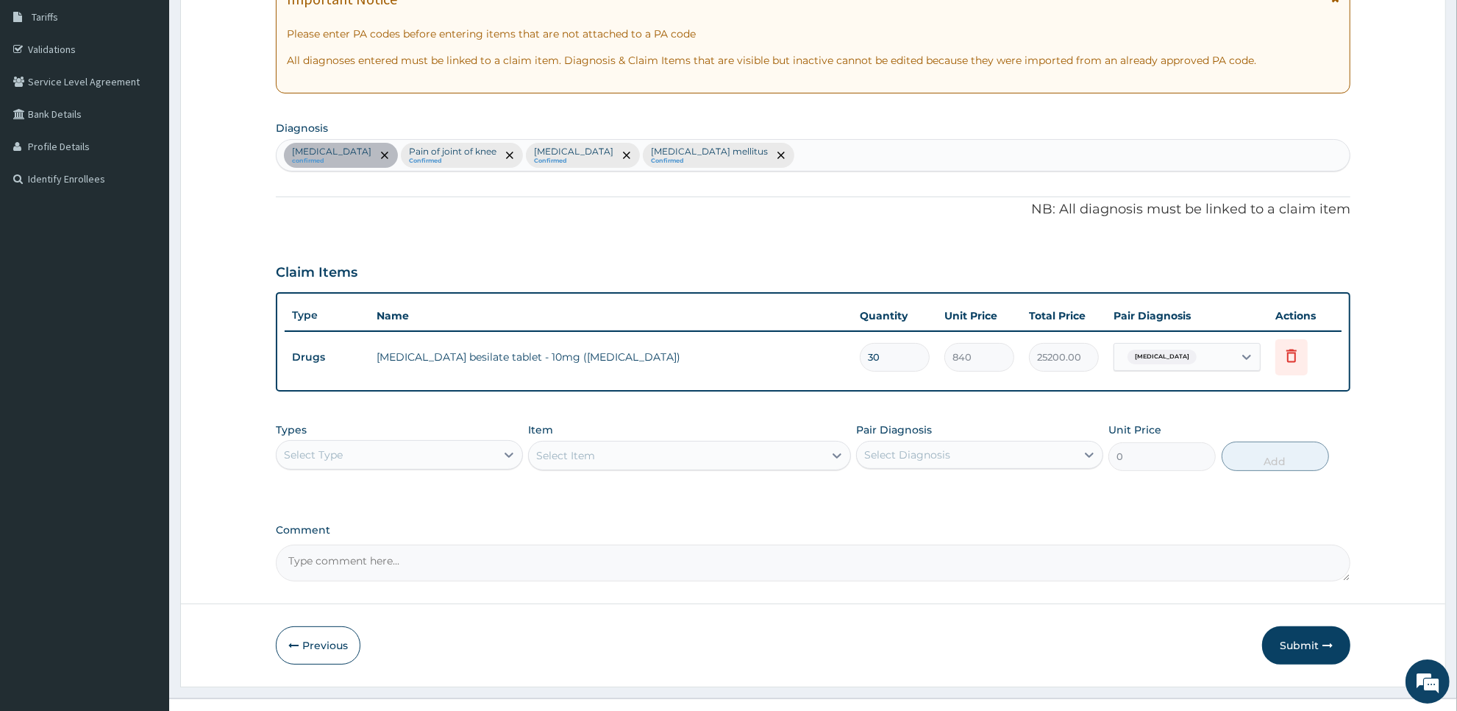
scroll to position [265, 0]
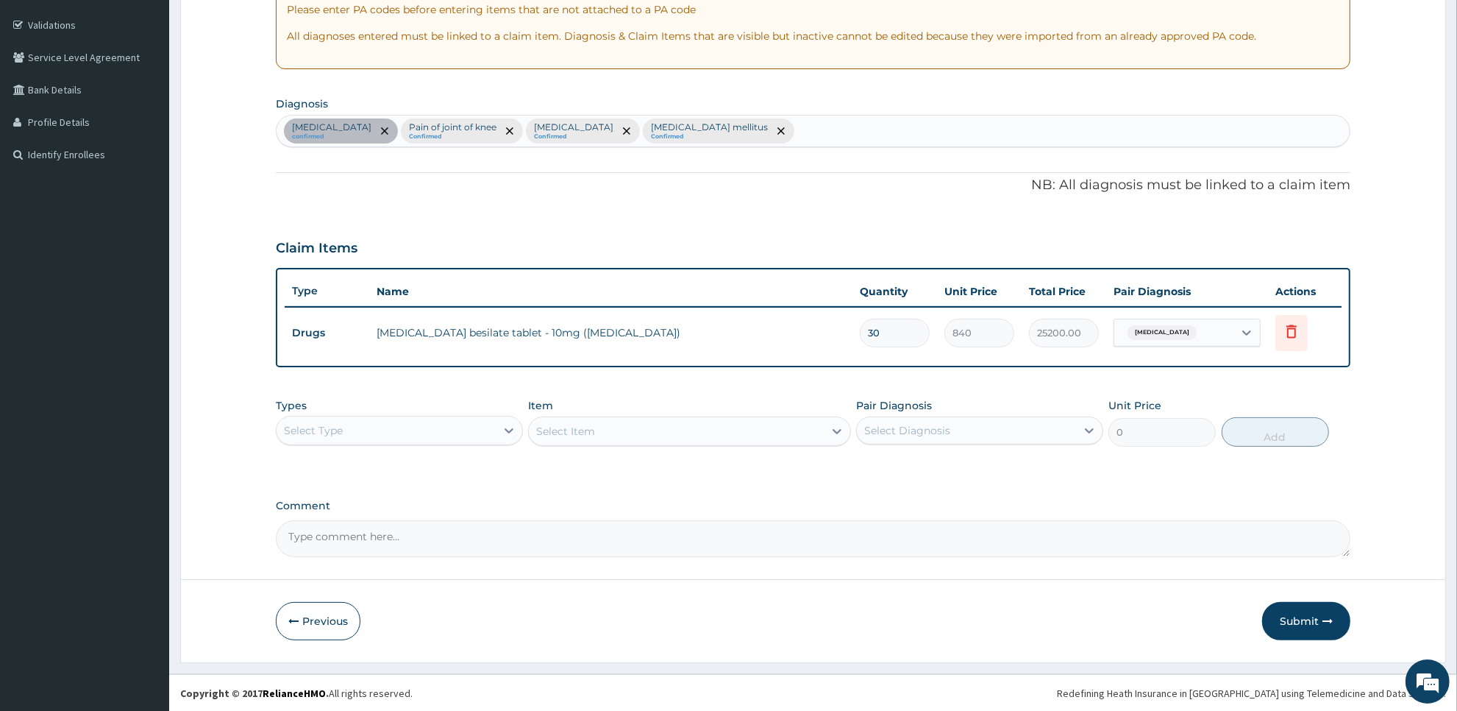
click at [449, 420] on div "Select Type" at bounding box center [386, 431] width 219 height 24
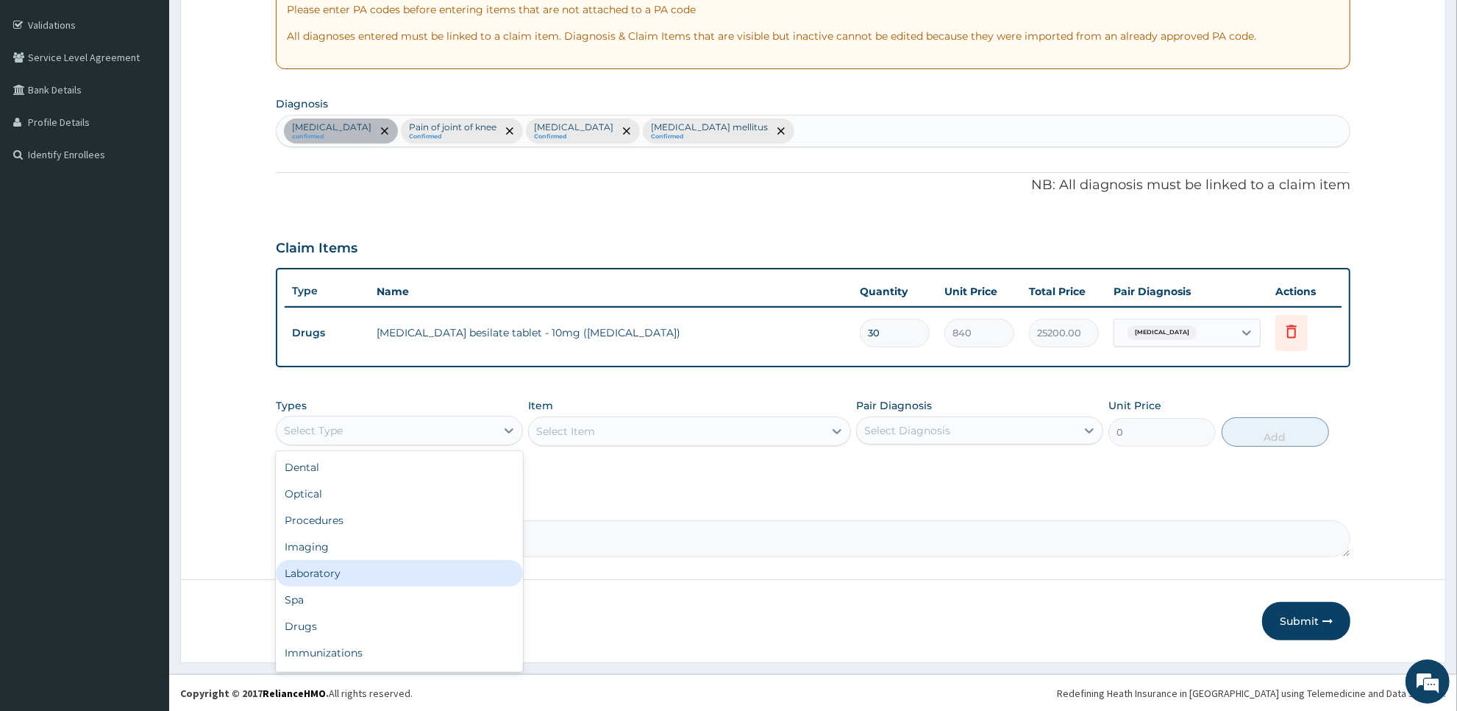
click at [379, 576] on div "Laboratory" at bounding box center [399, 573] width 247 height 26
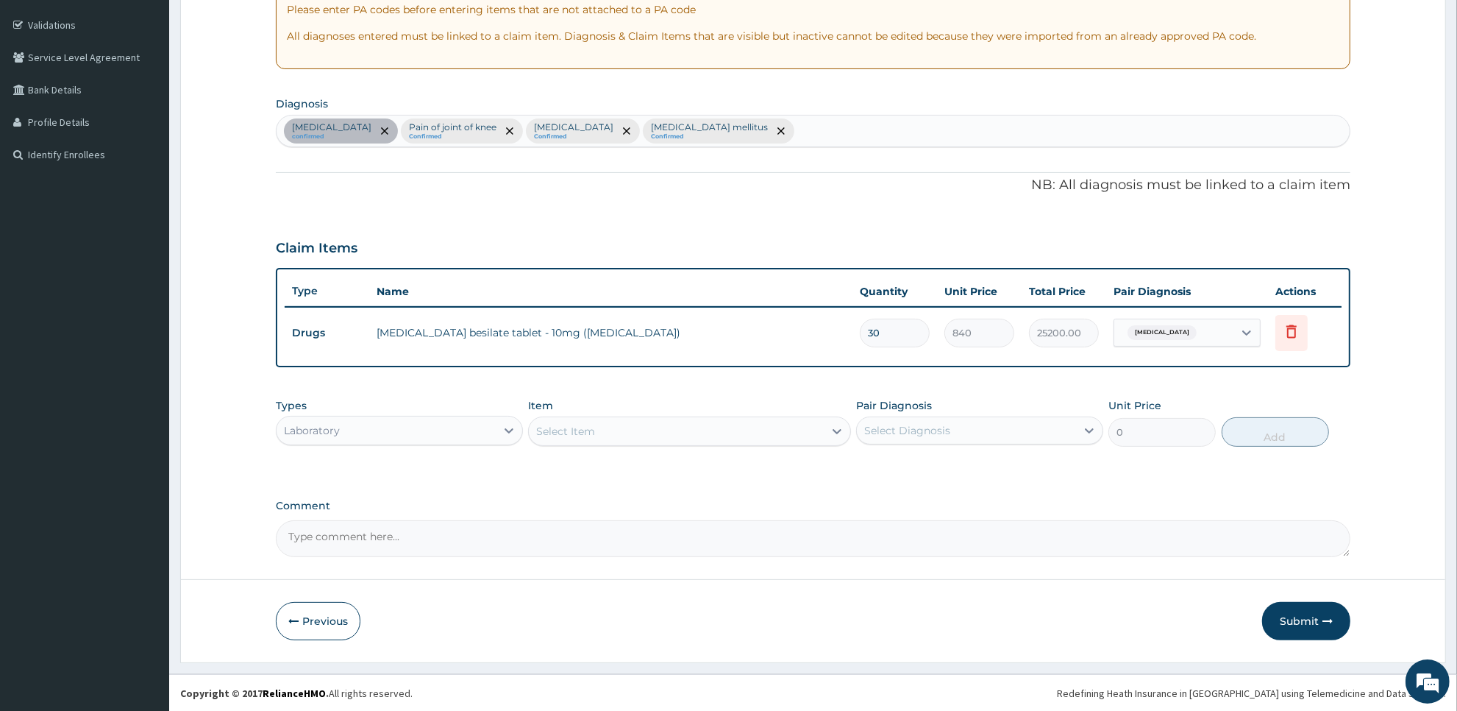
click at [785, 432] on div "Select Item" at bounding box center [676, 431] width 294 height 24
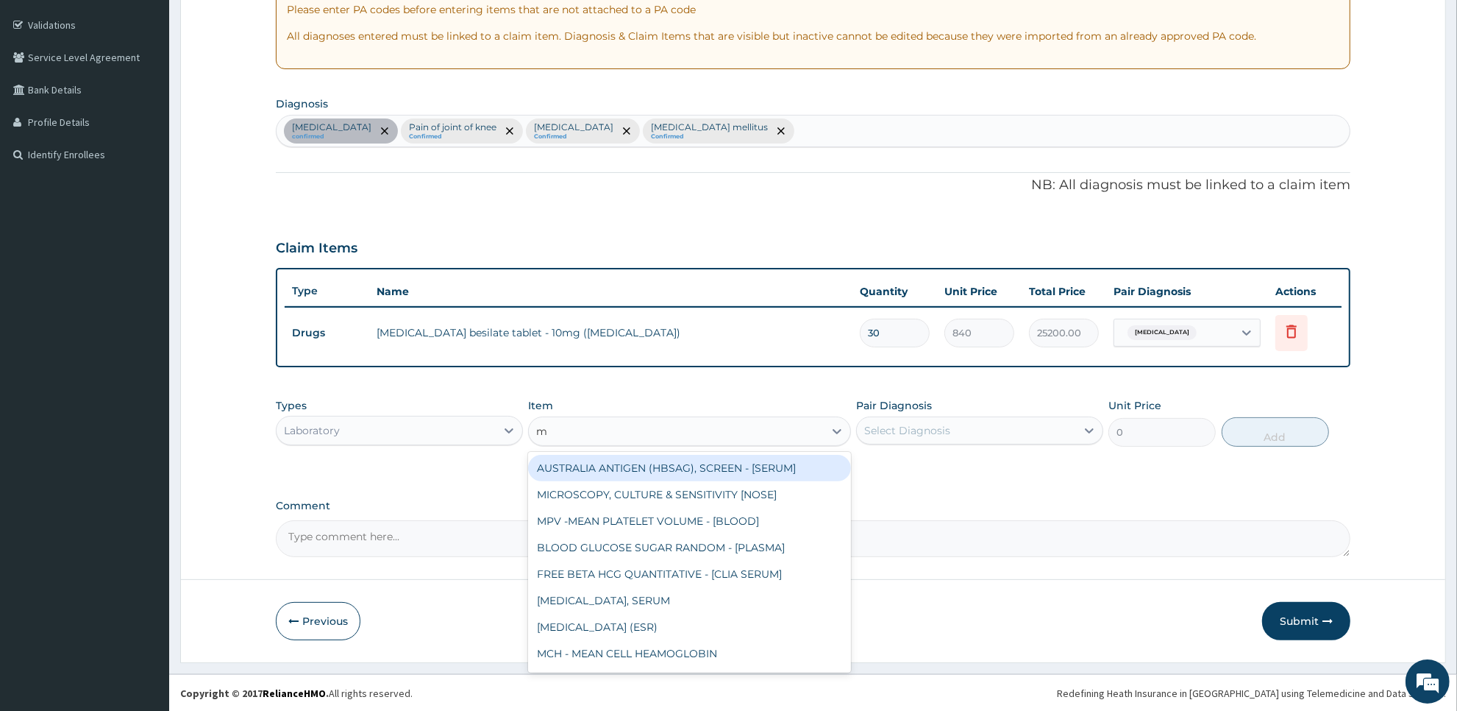
type input "mp"
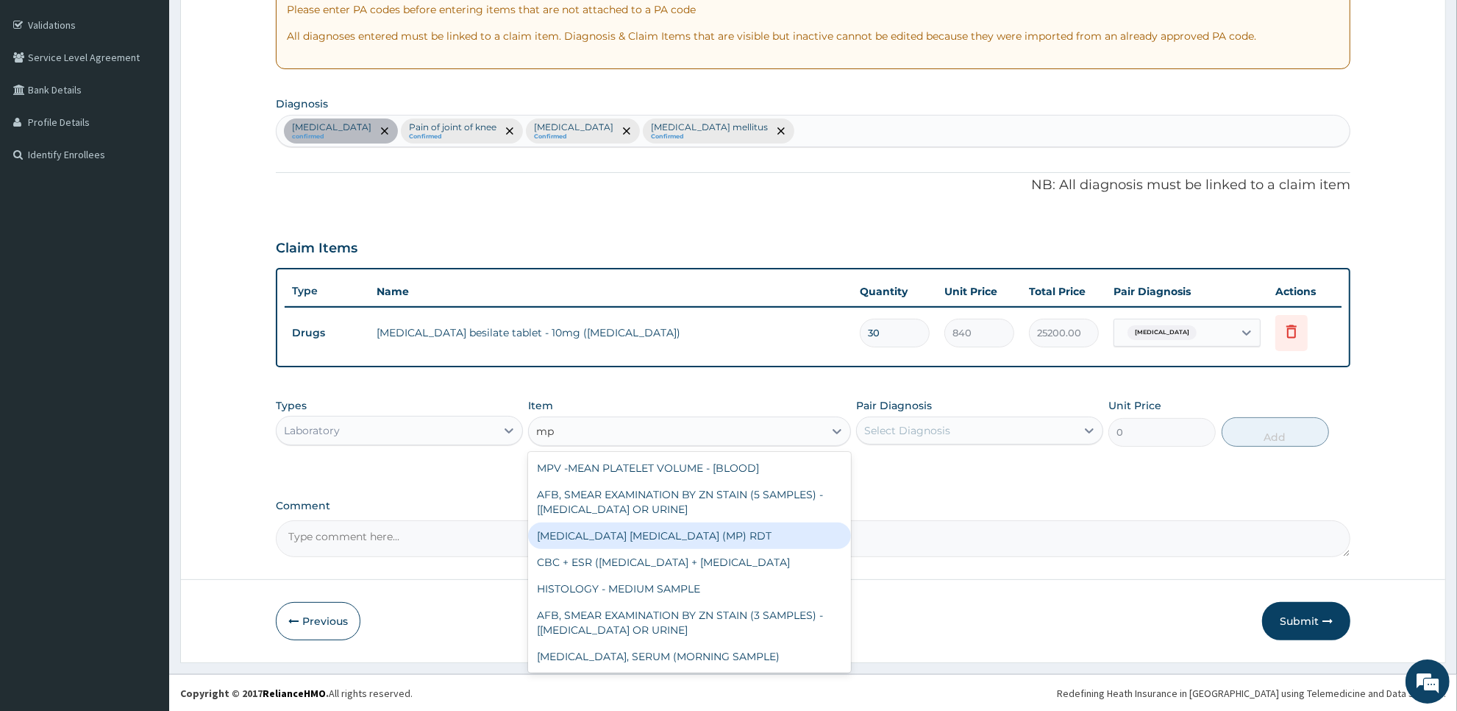
click at [783, 532] on div "MALARIA PARASITE (MP) RDT" at bounding box center [689, 535] width 322 height 26
type input "2000"
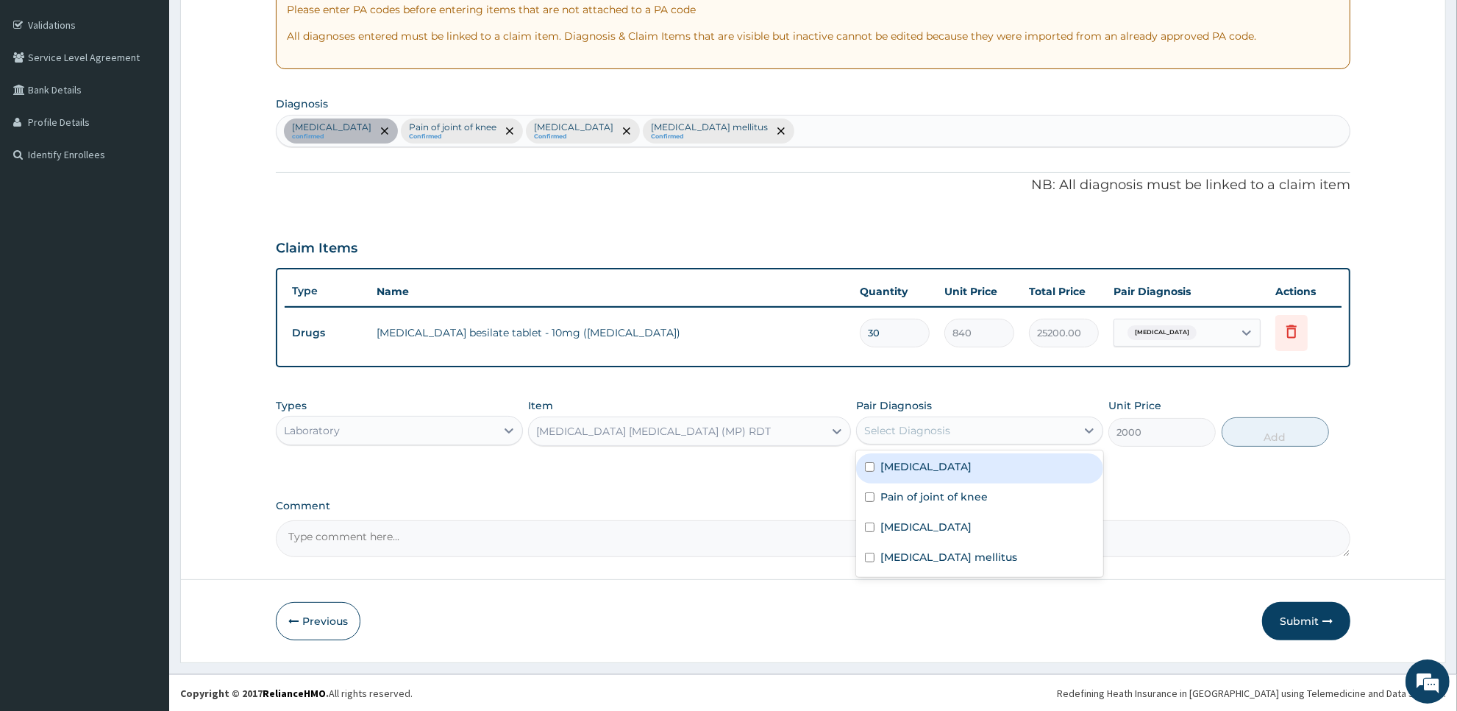
click at [1016, 438] on div "Select Diagnosis" at bounding box center [966, 431] width 219 height 24
click at [1010, 466] on div "Essential hypertension" at bounding box center [979, 468] width 247 height 30
checkbox input "false"
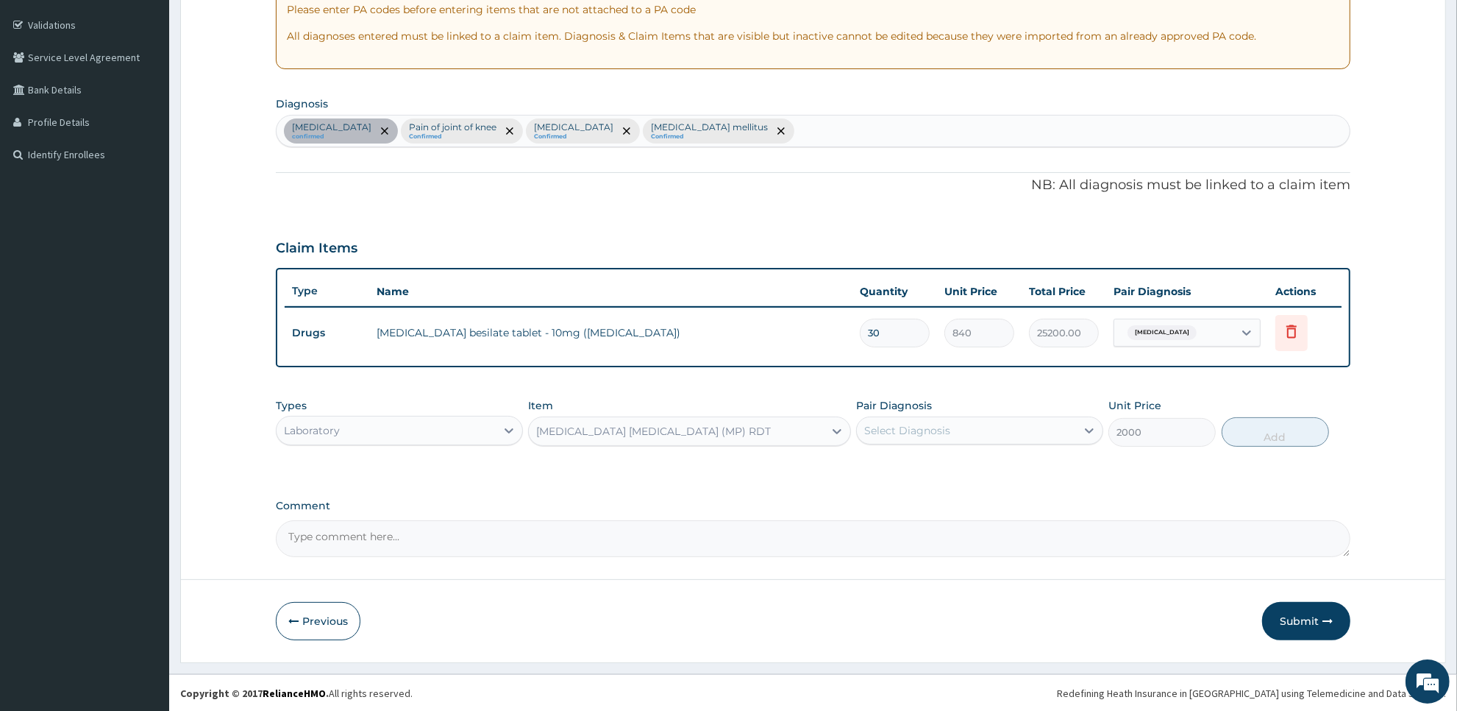
click at [778, 122] on div "Essential hypertension confirmed Pain of joint of knee Confirmed Peptic ulcer C…" at bounding box center [813, 130] width 1073 height 31
type input "plasm"
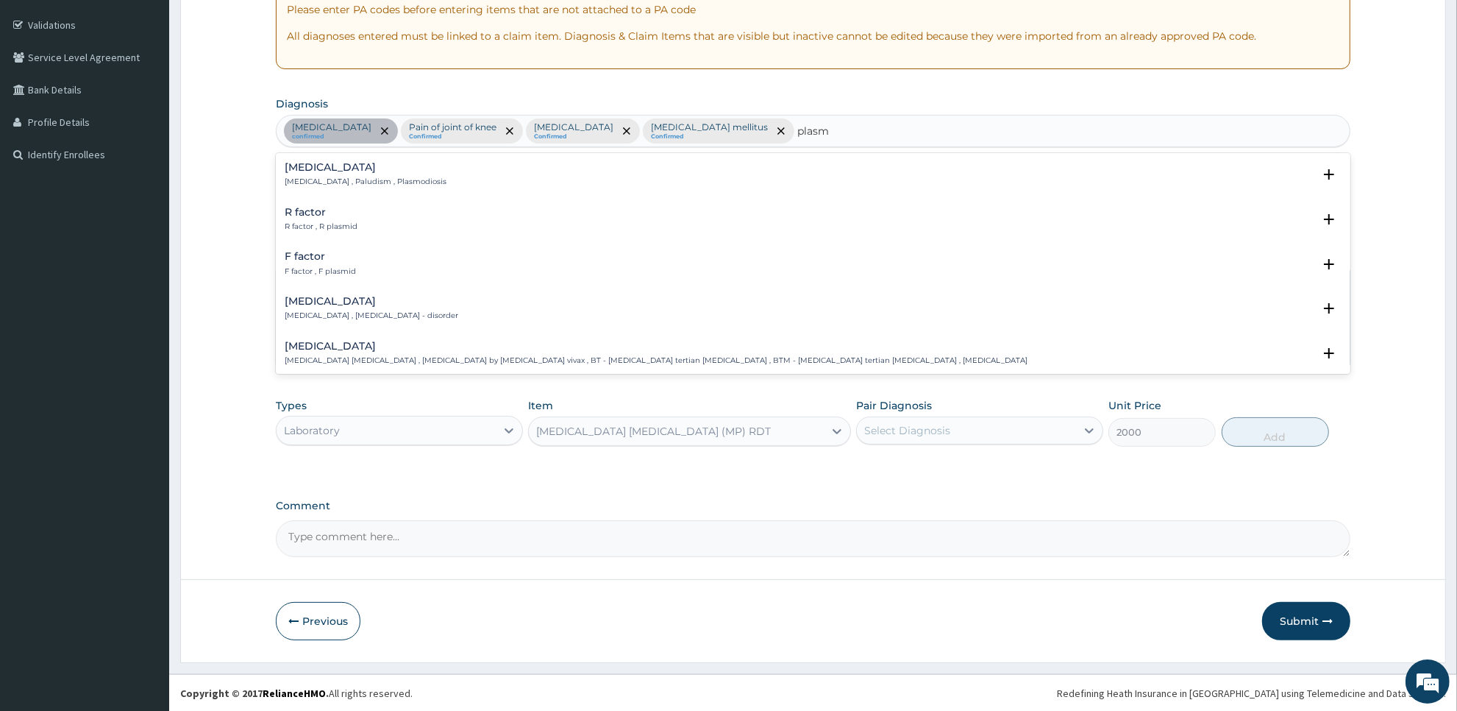
click at [769, 181] on div "Malaria Malaria , Paludism , Plasmodiosis" at bounding box center [813, 175] width 1057 height 26
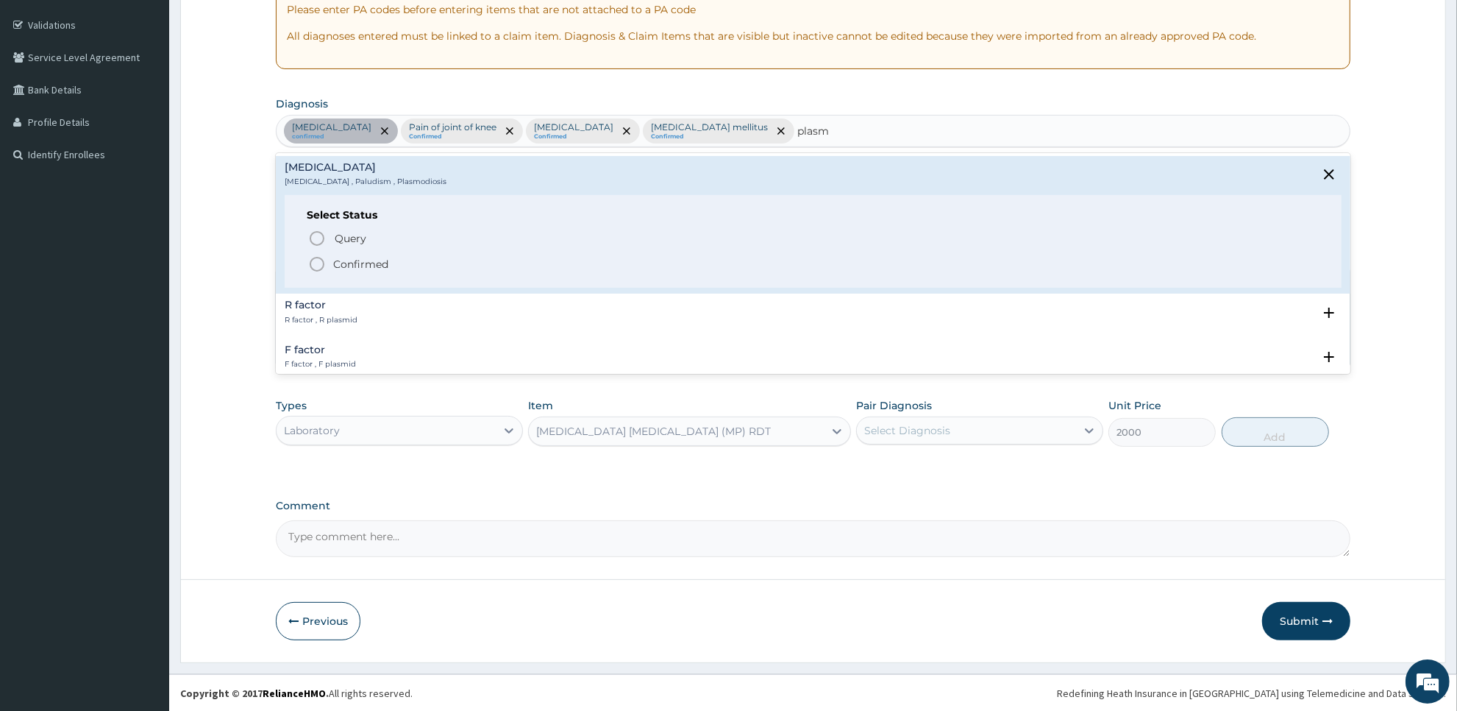
click at [722, 270] on span "Confirmed" at bounding box center [814, 264] width 1012 height 18
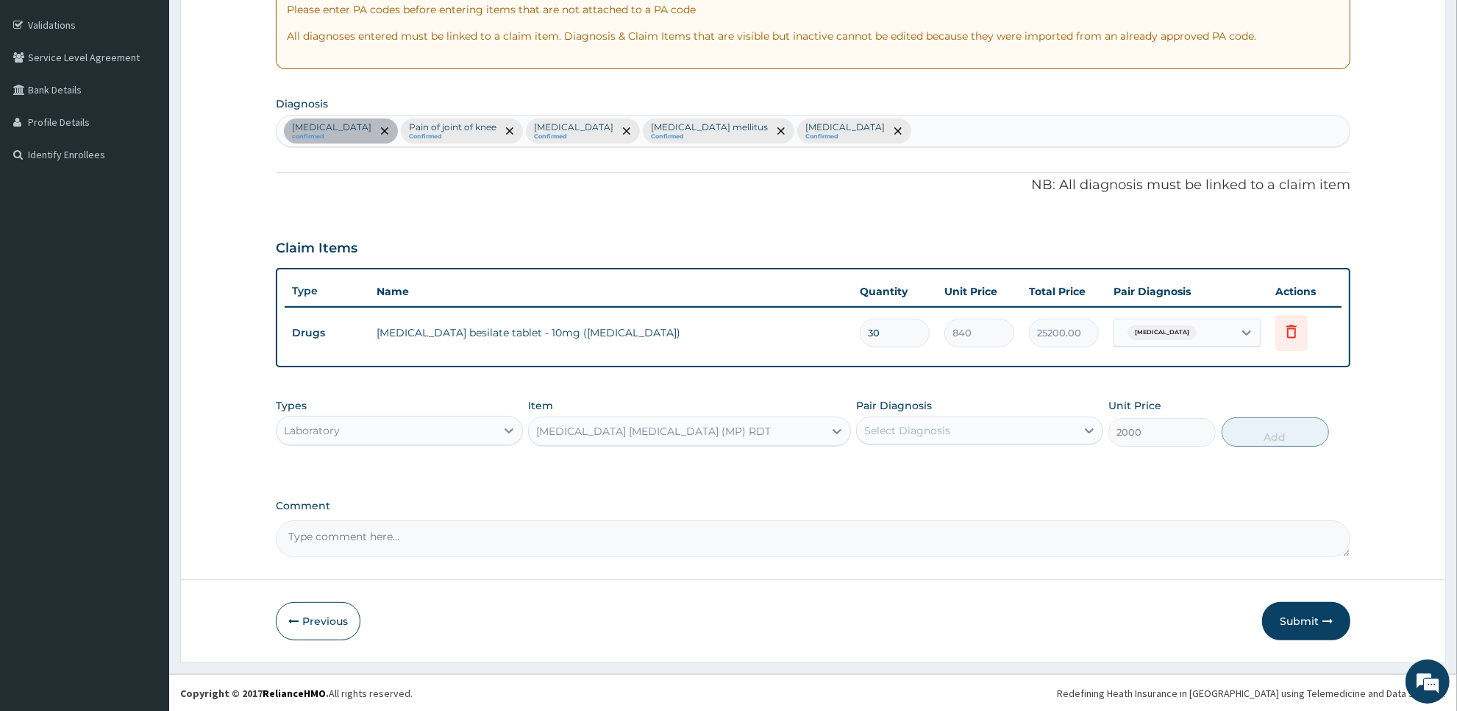
click at [987, 424] on div "Select Diagnosis" at bounding box center [966, 431] width 219 height 24
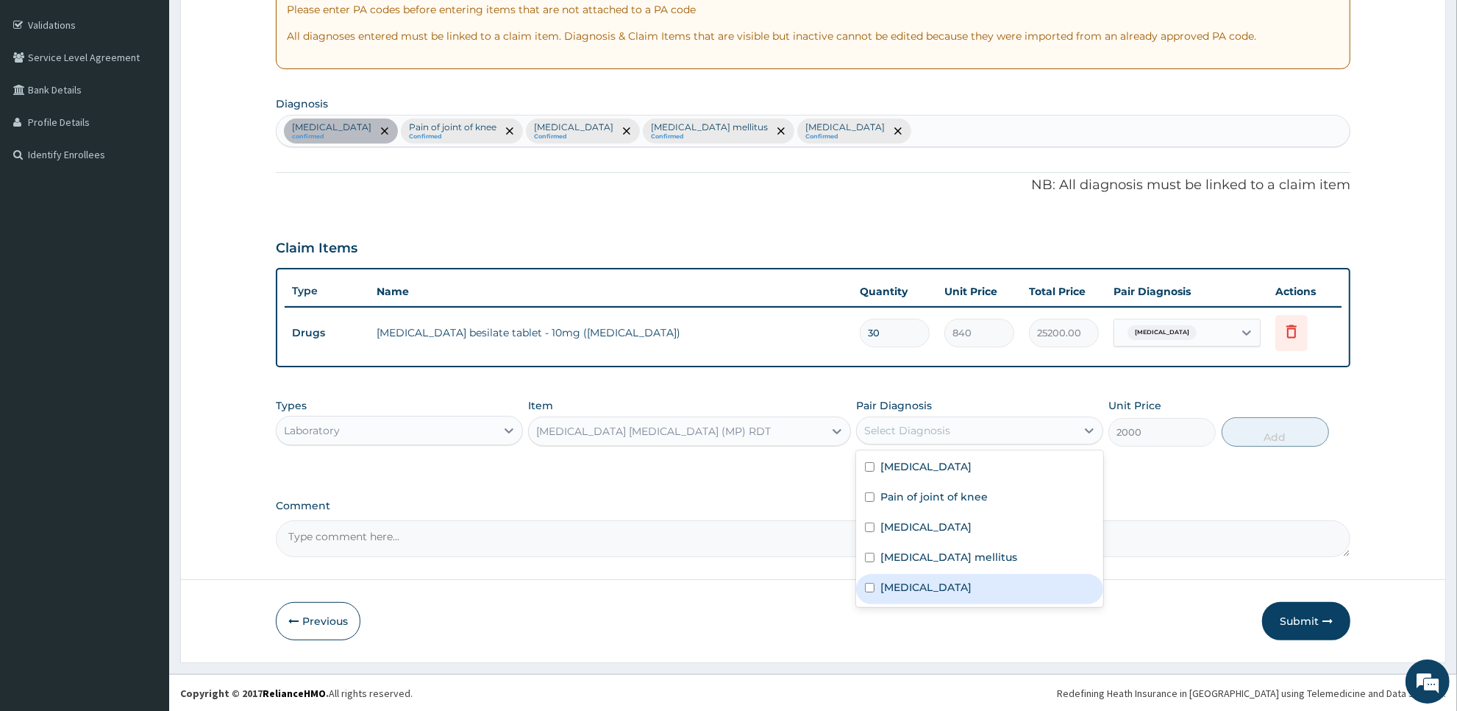
click at [958, 587] on div "Malaria" at bounding box center [979, 589] width 247 height 30
checkbox input "true"
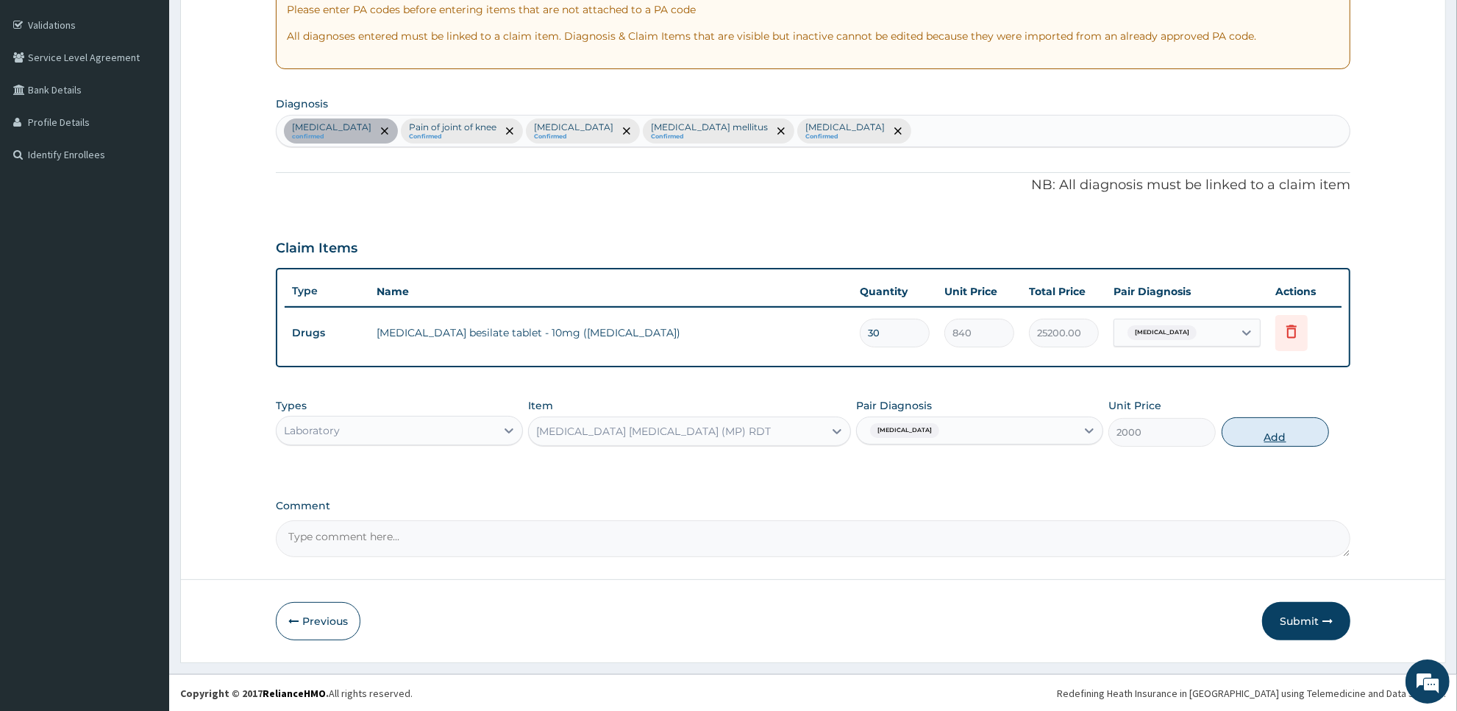
click at [1254, 436] on button "Add" at bounding box center [1275, 431] width 107 height 29
type input "0"
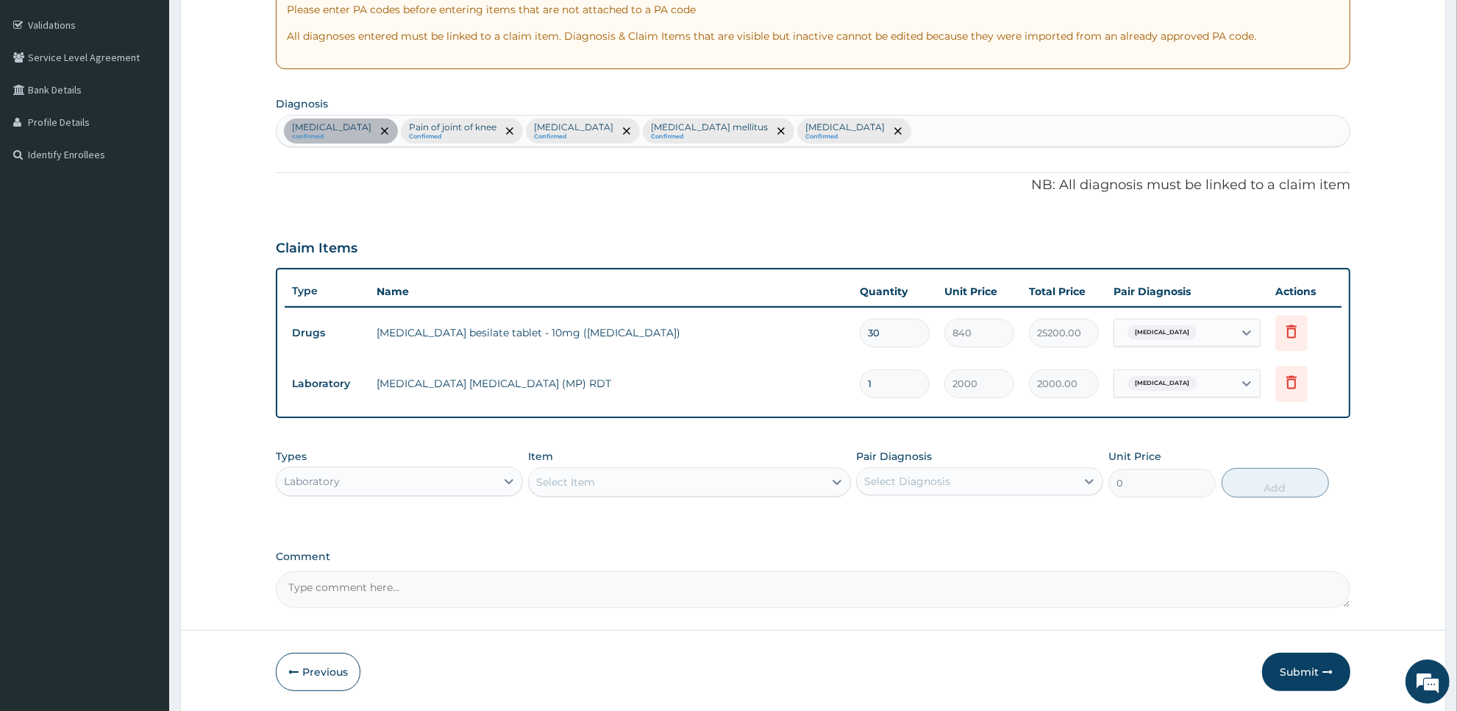
click at [759, 480] on div "Select Item" at bounding box center [676, 482] width 294 height 24
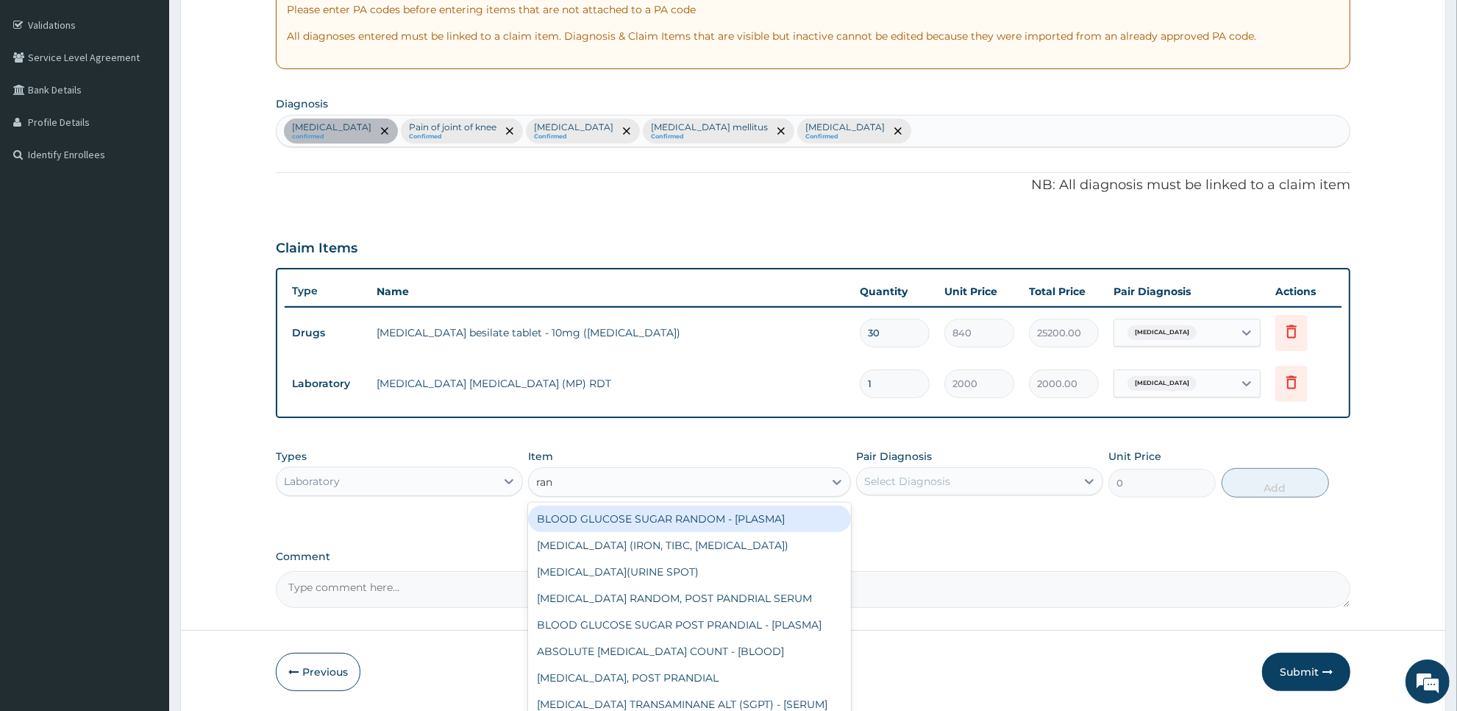
type input "rand"
click at [767, 519] on div "BLOOD GLUCOSE SUGAR RANDOM - [PLASMA]" at bounding box center [689, 518] width 322 height 26
type input "1875"
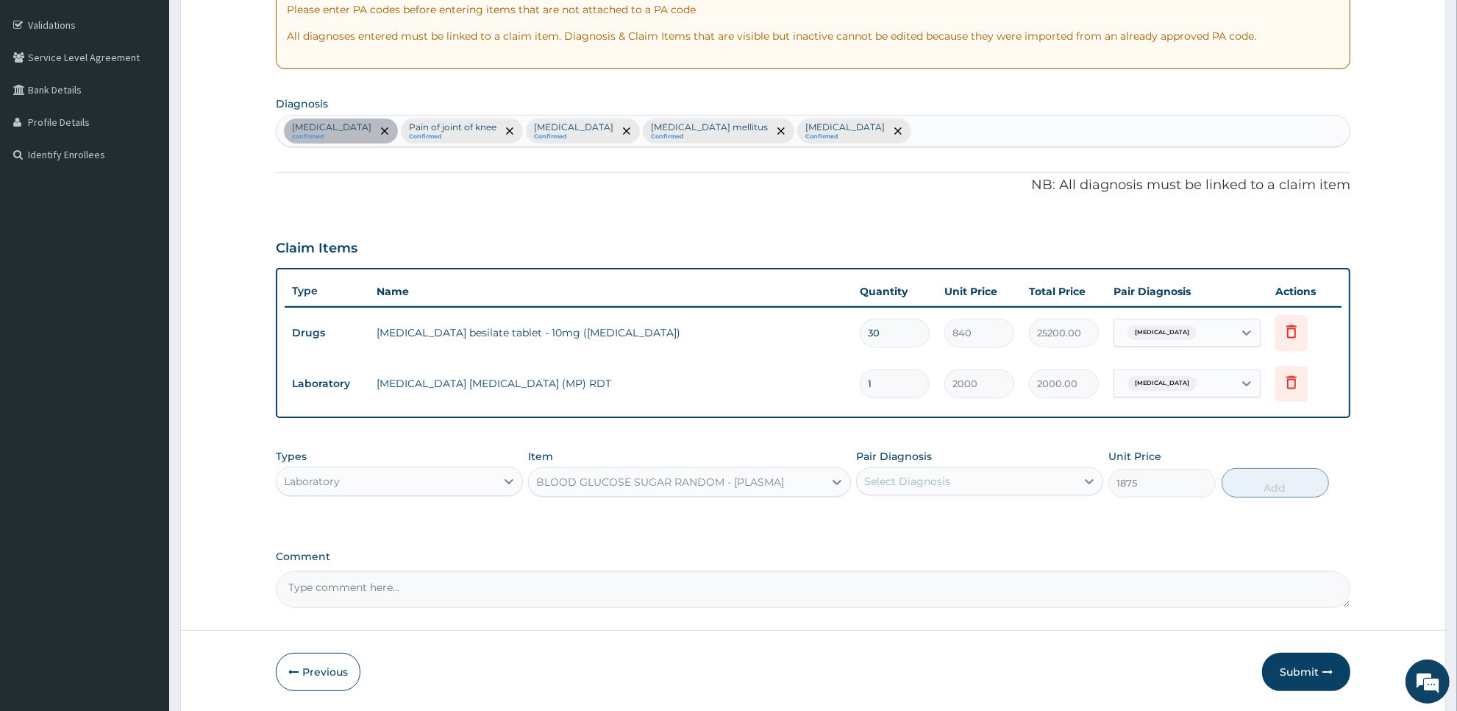
click at [984, 477] on div "Select Diagnosis" at bounding box center [966, 481] width 219 height 24
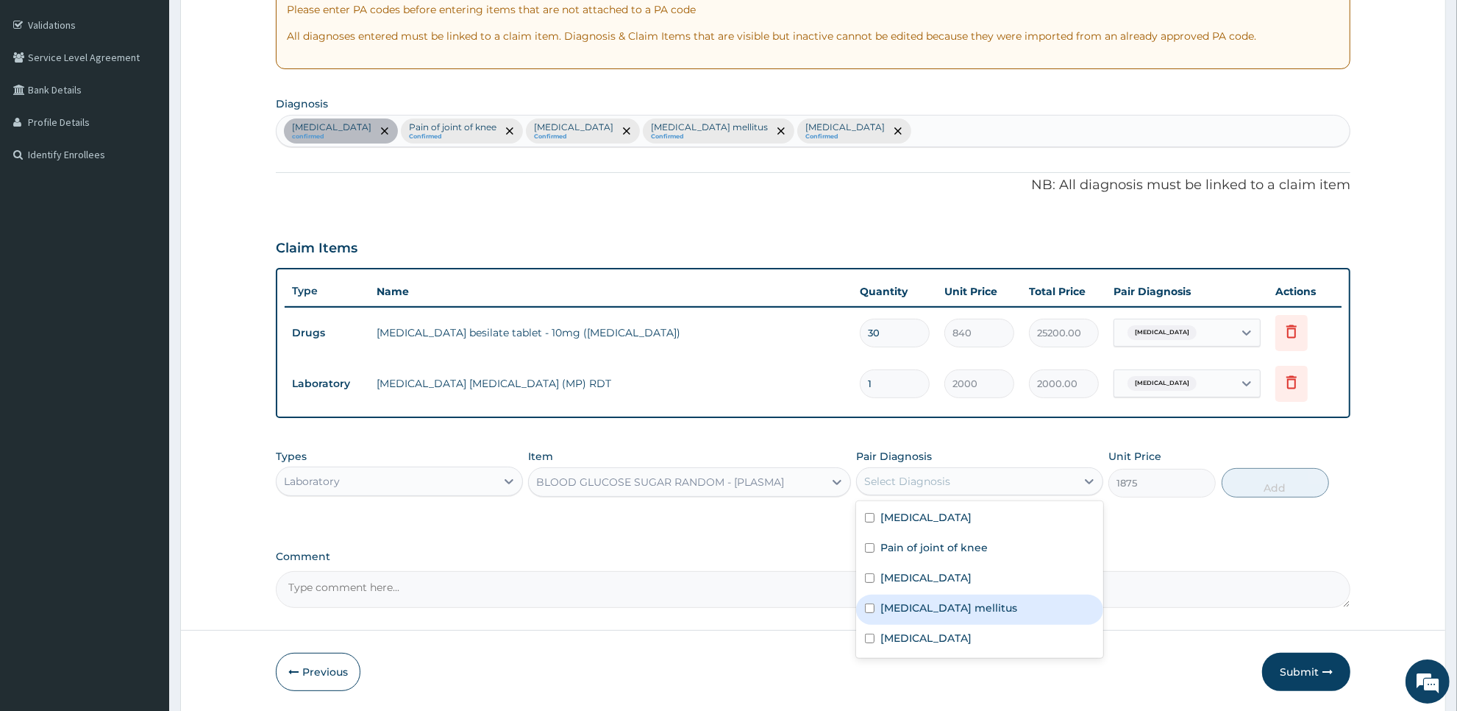
click at [965, 603] on label "Diabetes mellitus" at bounding box center [949, 607] width 137 height 15
checkbox input "true"
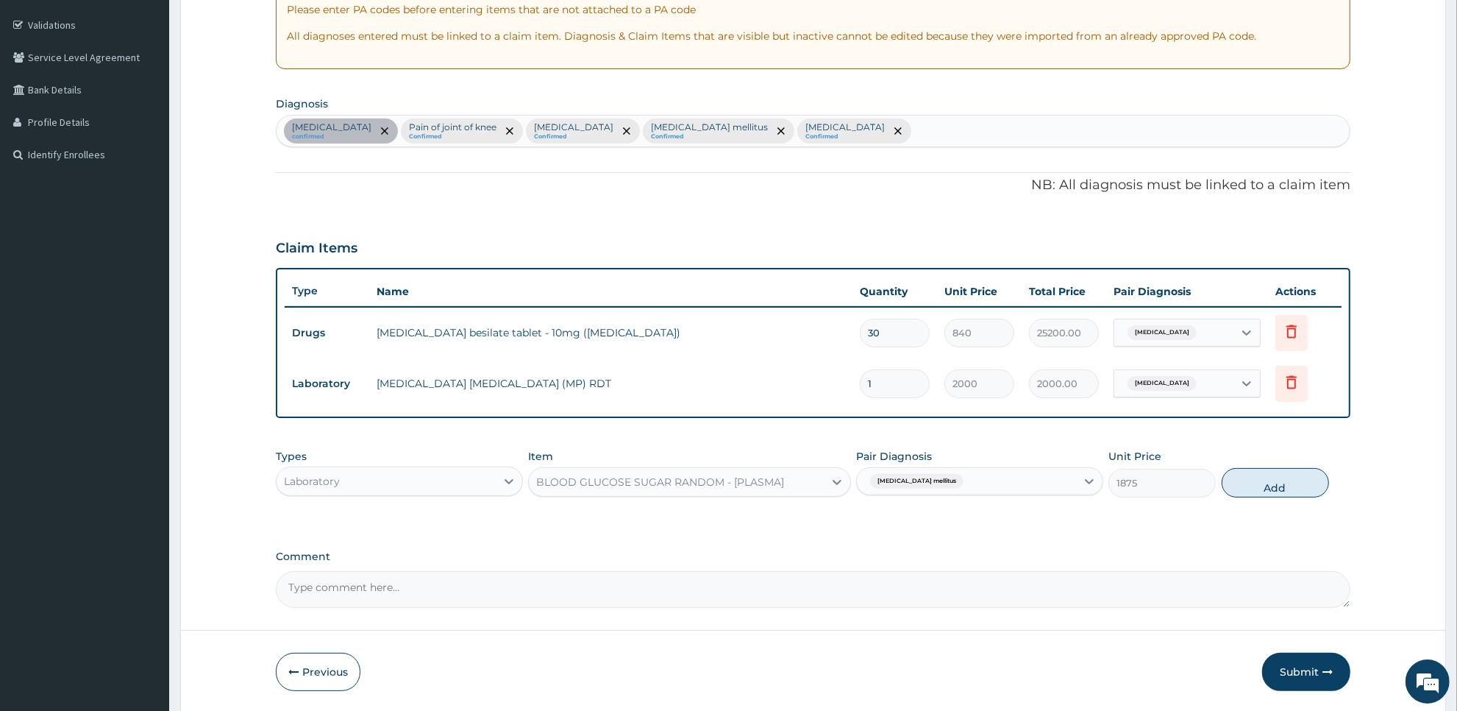
click at [1274, 465] on div "Types Laboratory Item BLOOD GLUCOSE SUGAR RANDOM - [PLASMA] Pair Diagnosis Diab…" at bounding box center [813, 472] width 1075 height 63
click at [1263, 483] on button "Add" at bounding box center [1275, 482] width 107 height 29
type input "0"
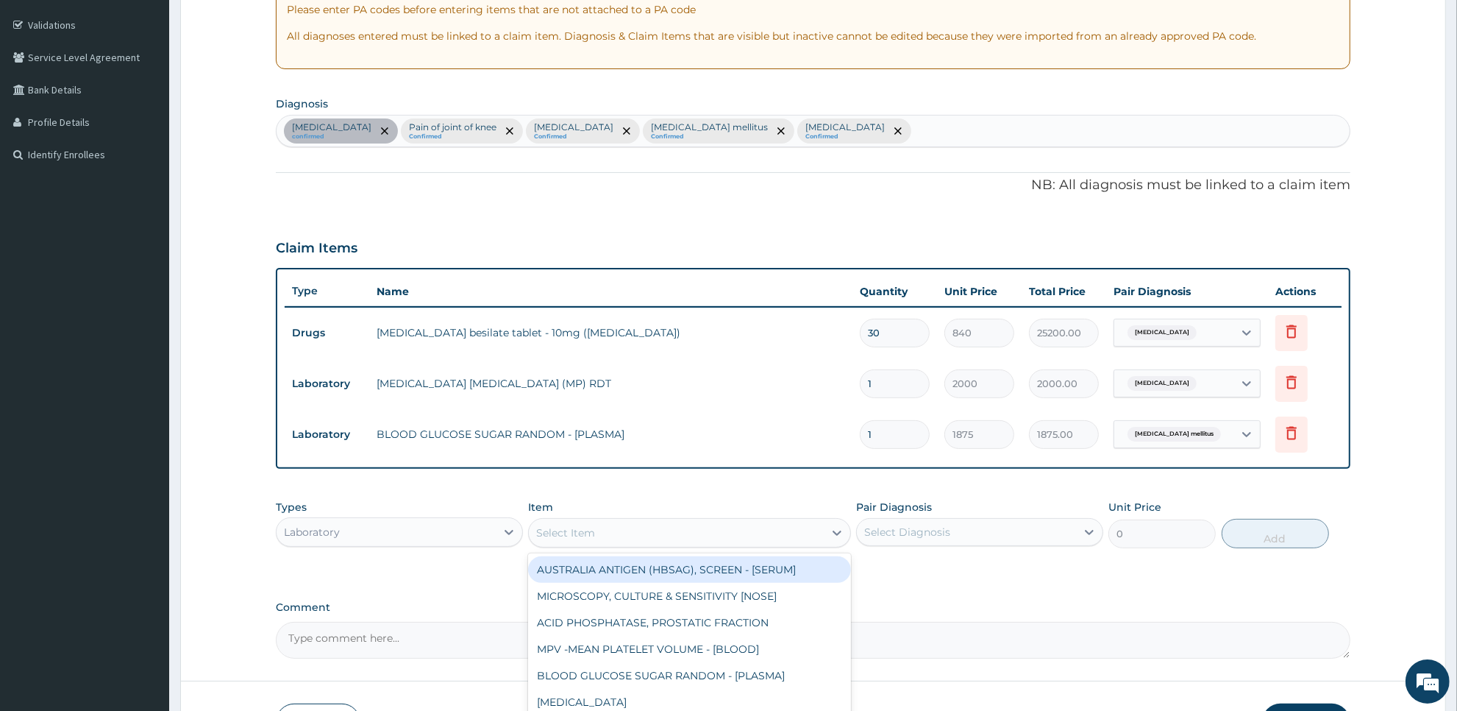
click at [767, 530] on div "Select Item" at bounding box center [676, 533] width 294 height 24
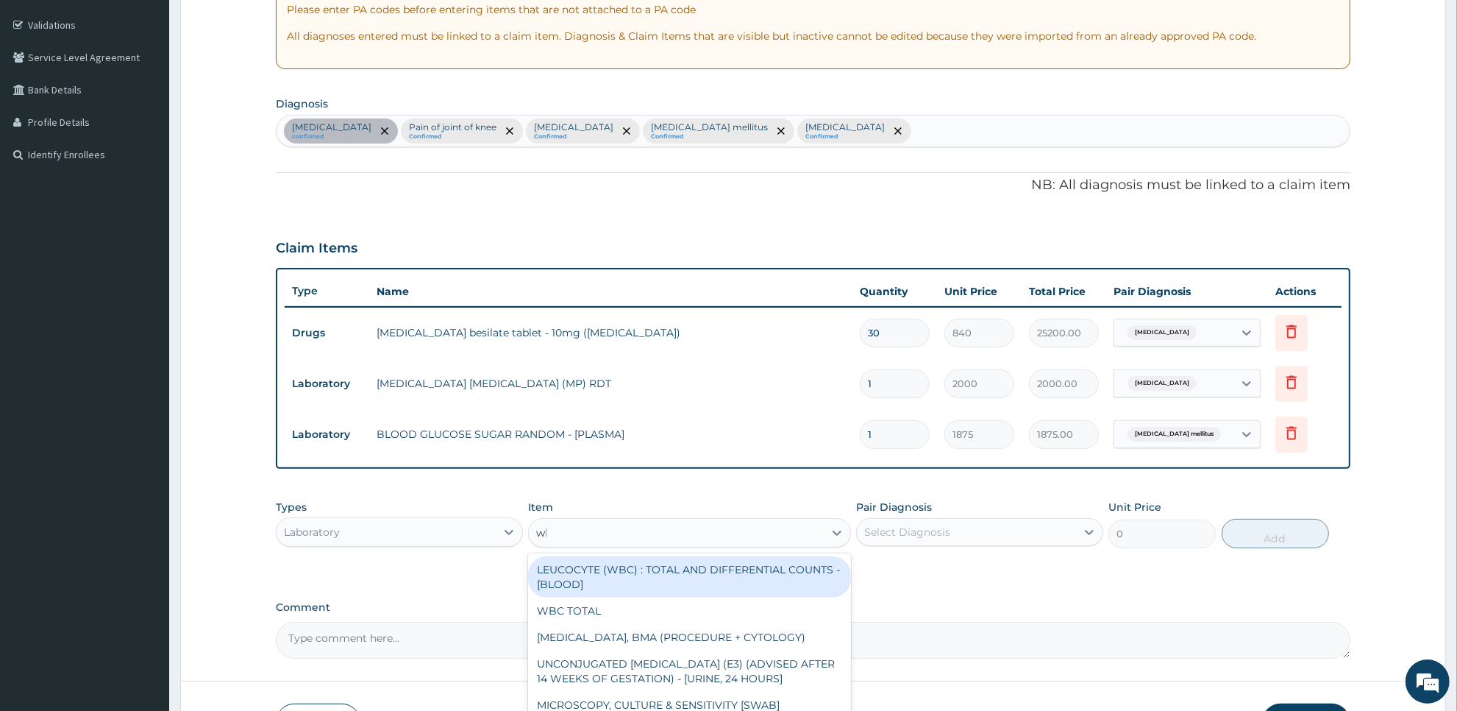
type input "wbc"
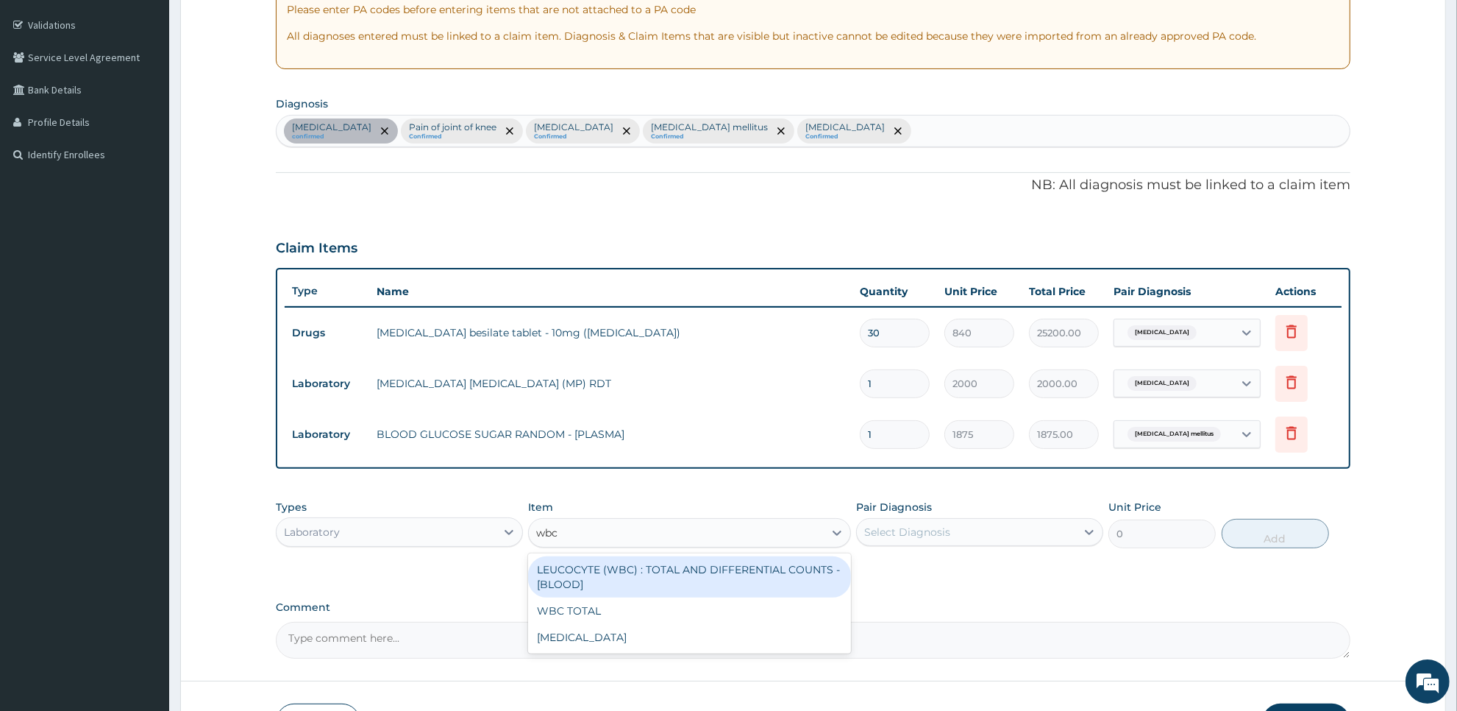
click at [769, 578] on div "LEUCOCYTE (WBC) : TOTAL AND DIFFERENTIAL COUNTS - [BLOOD]" at bounding box center [689, 576] width 322 height 41
type input "2500"
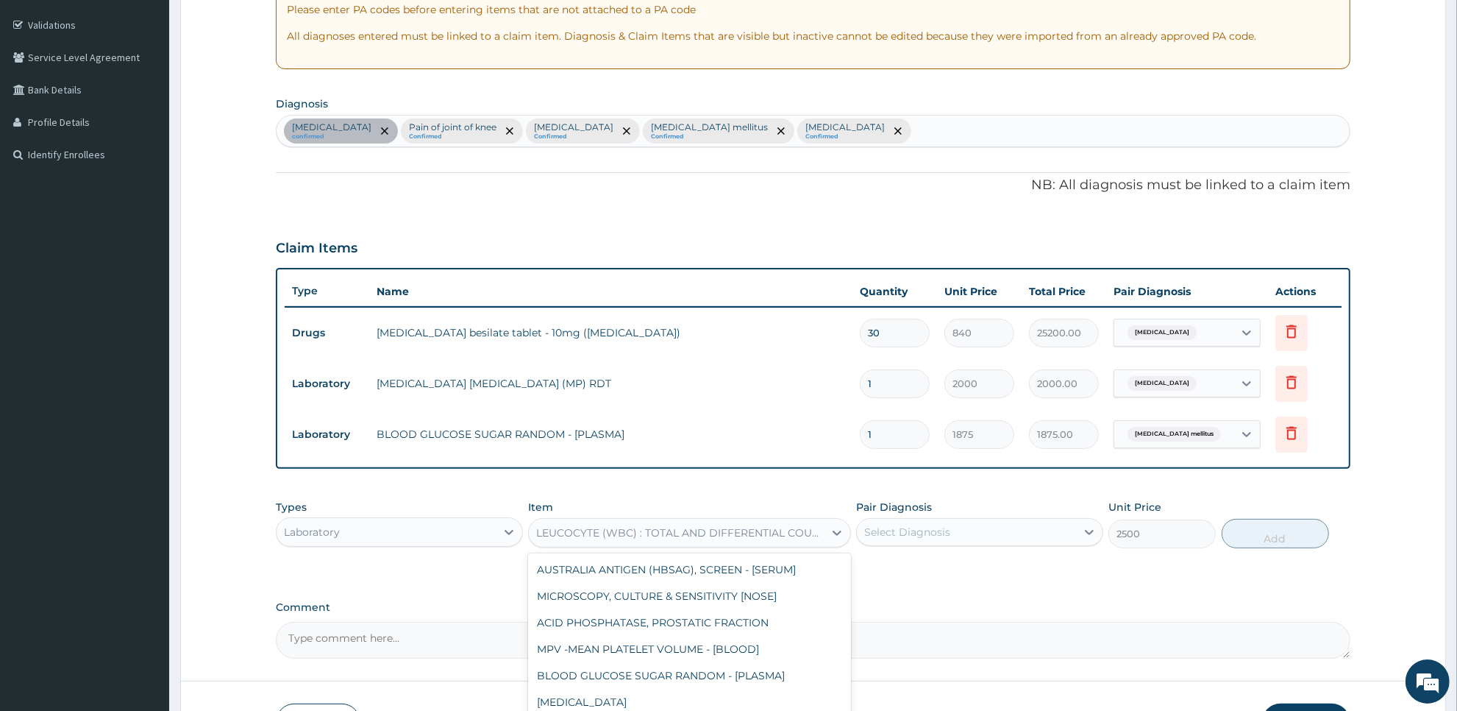
click at [748, 539] on div "LEUCOCYTE (WBC) : TOTAL AND DIFFERENTIAL COUNTS - [BLOOD]" at bounding box center [676, 533] width 294 height 24
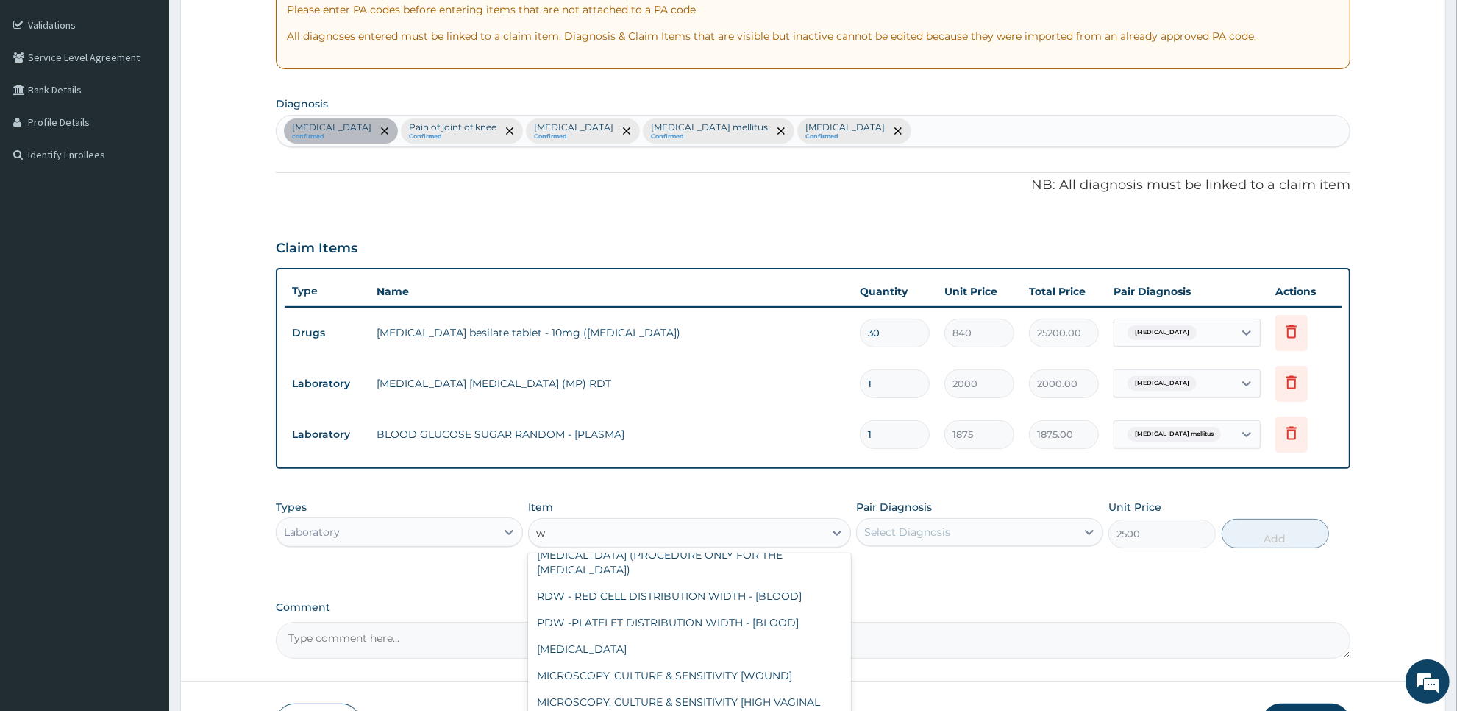
scroll to position [0, 0]
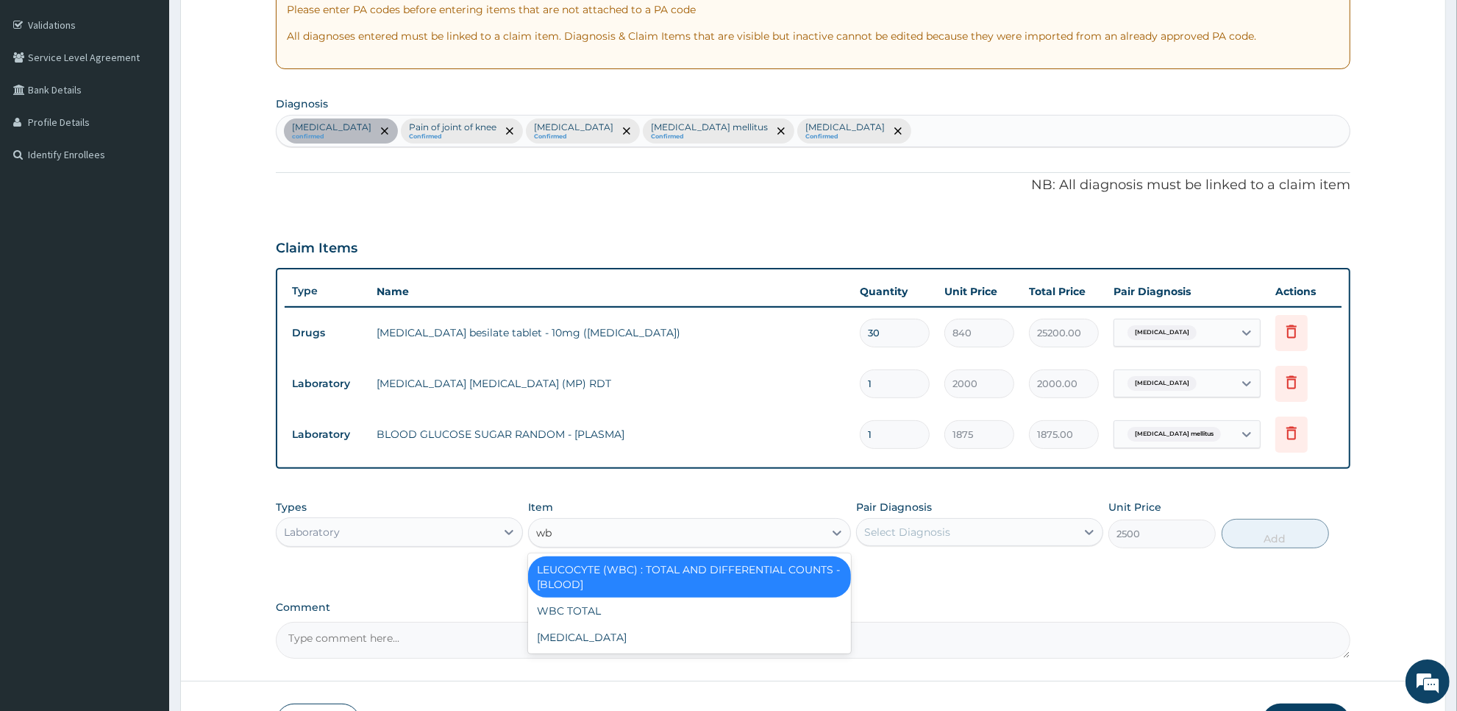
type input "wbc"
click at [752, 600] on div "WBC TOTAL" at bounding box center [689, 610] width 322 height 26
type input "3750"
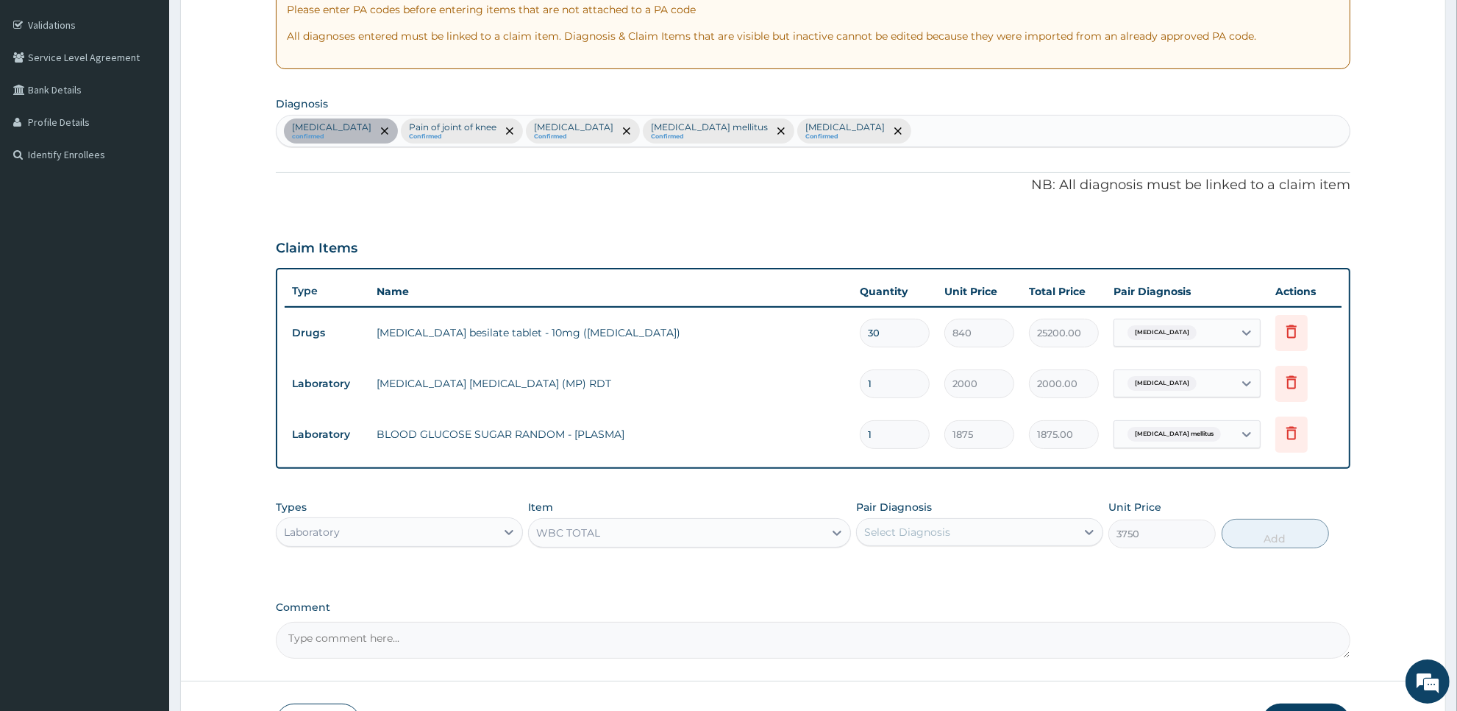
click at [946, 521] on div "Select Diagnosis" at bounding box center [966, 532] width 219 height 24
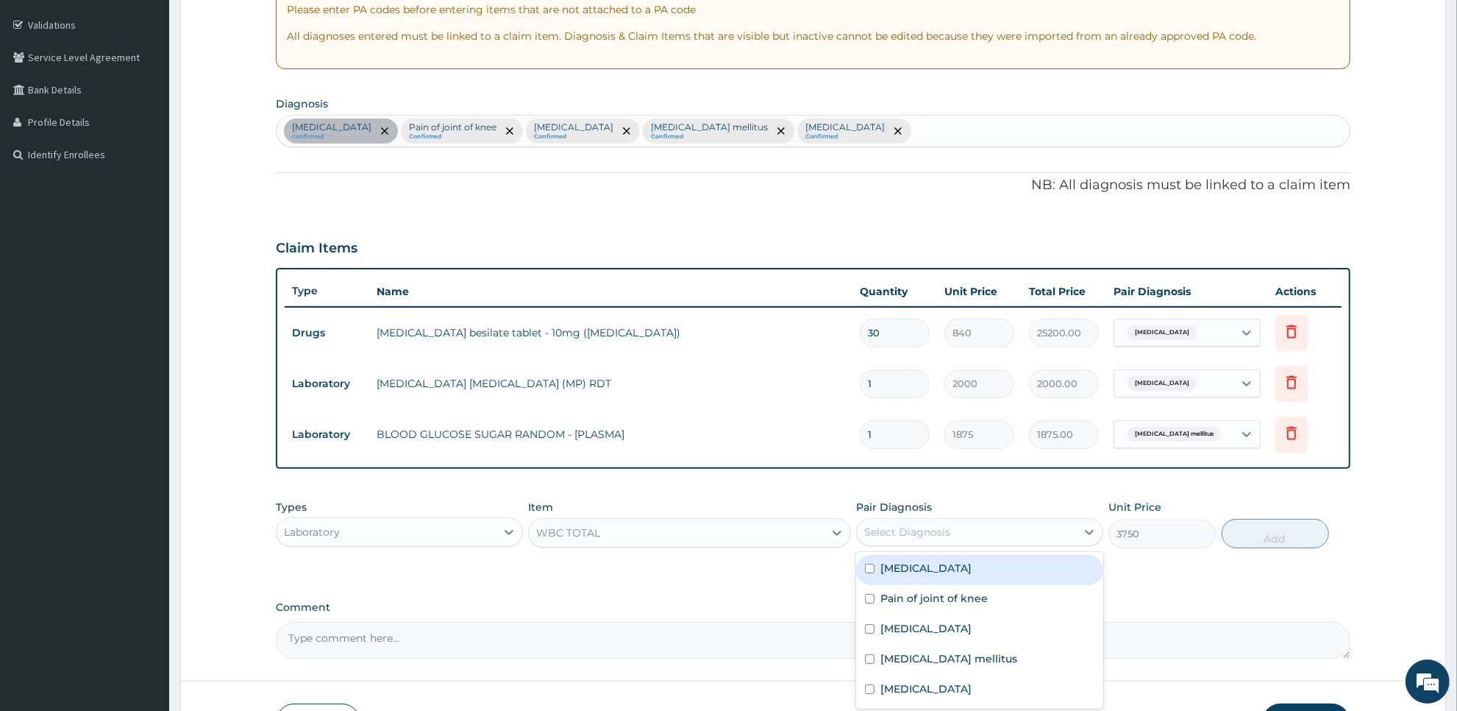
click at [943, 565] on label "Essential hypertension" at bounding box center [926, 568] width 91 height 15
checkbox input "false"
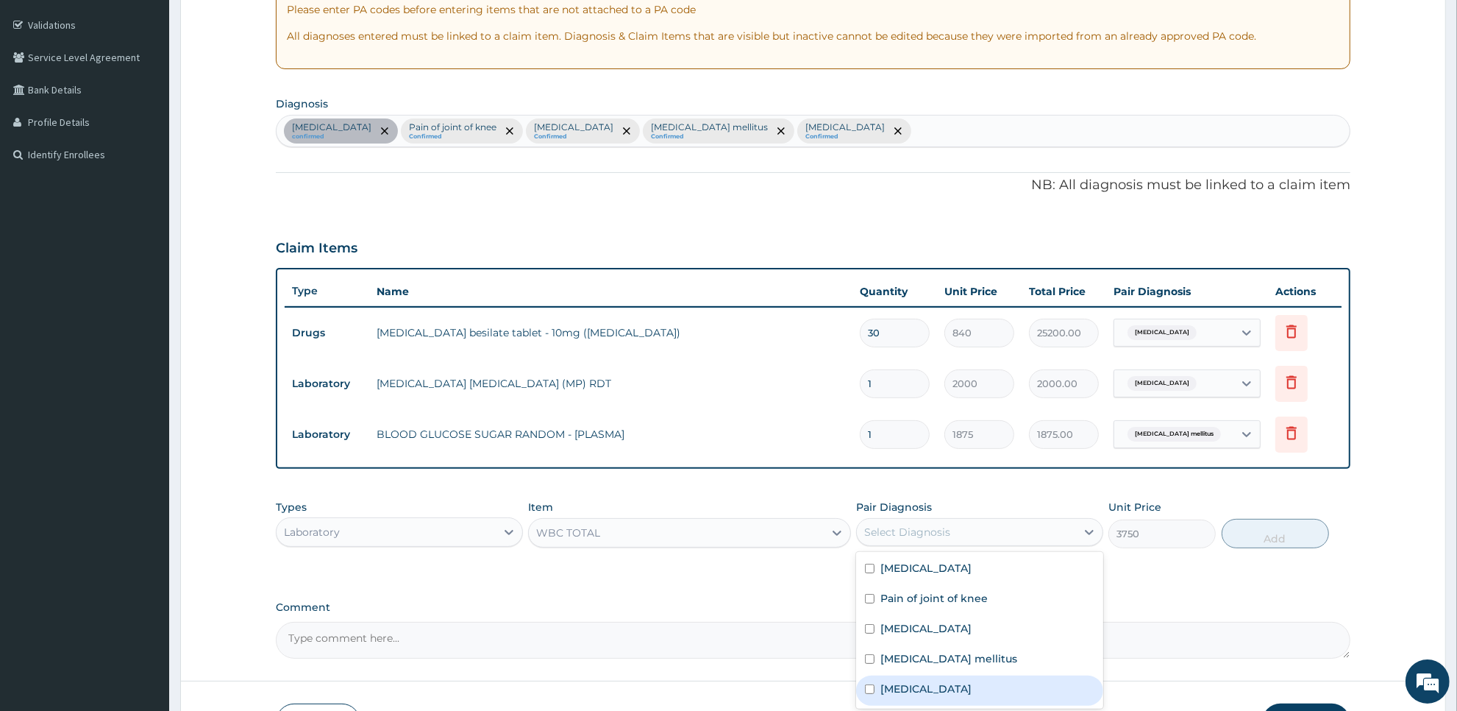
click at [916, 681] on label "Malaria" at bounding box center [926, 688] width 91 height 15
checkbox input "true"
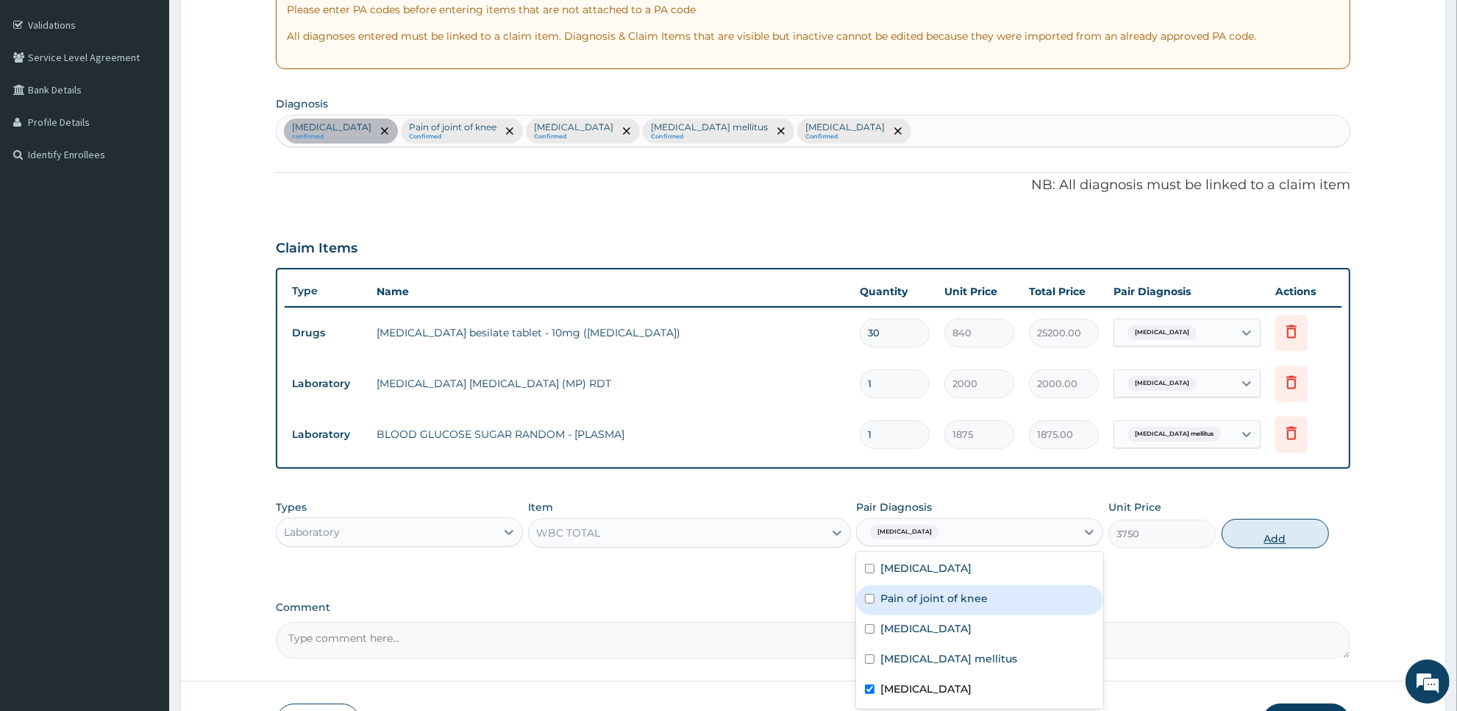
click at [1255, 531] on button "Add" at bounding box center [1275, 533] width 107 height 29
type input "0"
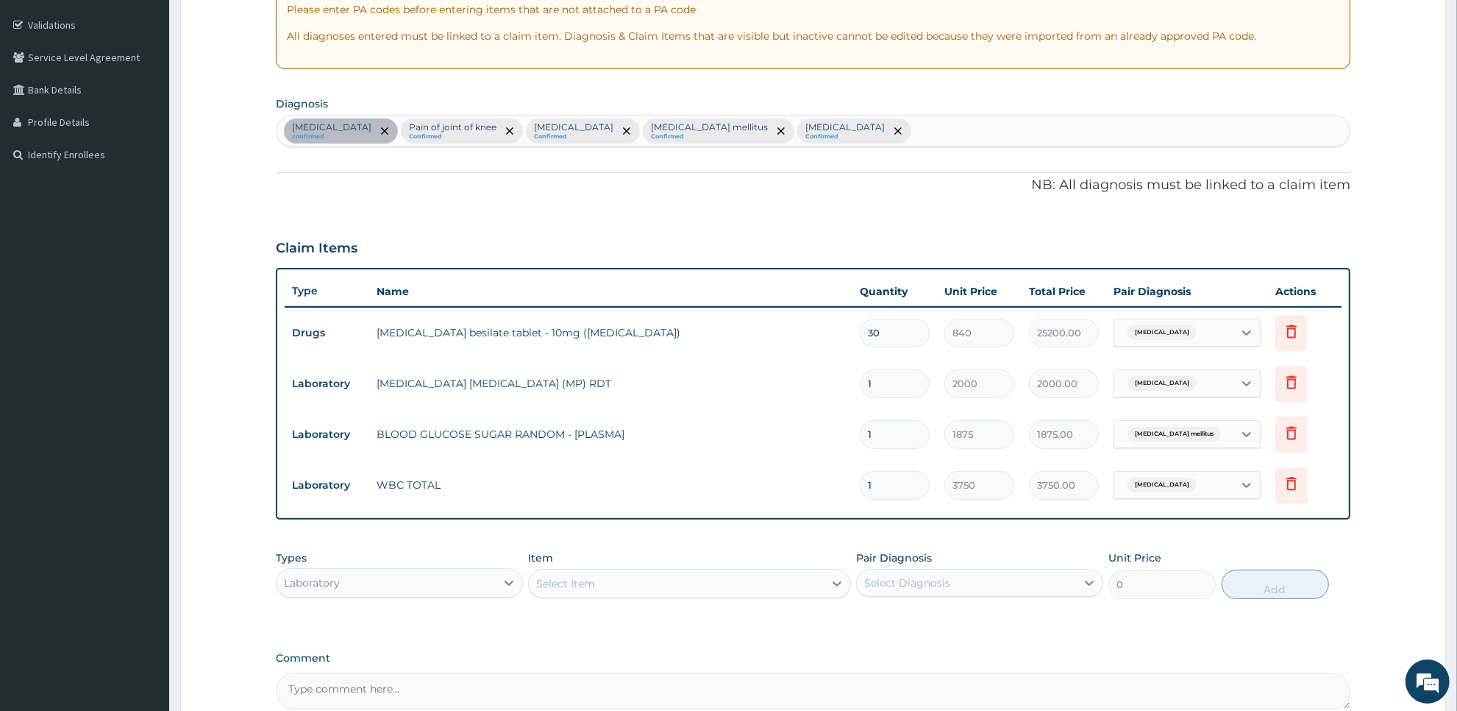
scroll to position [417, 0]
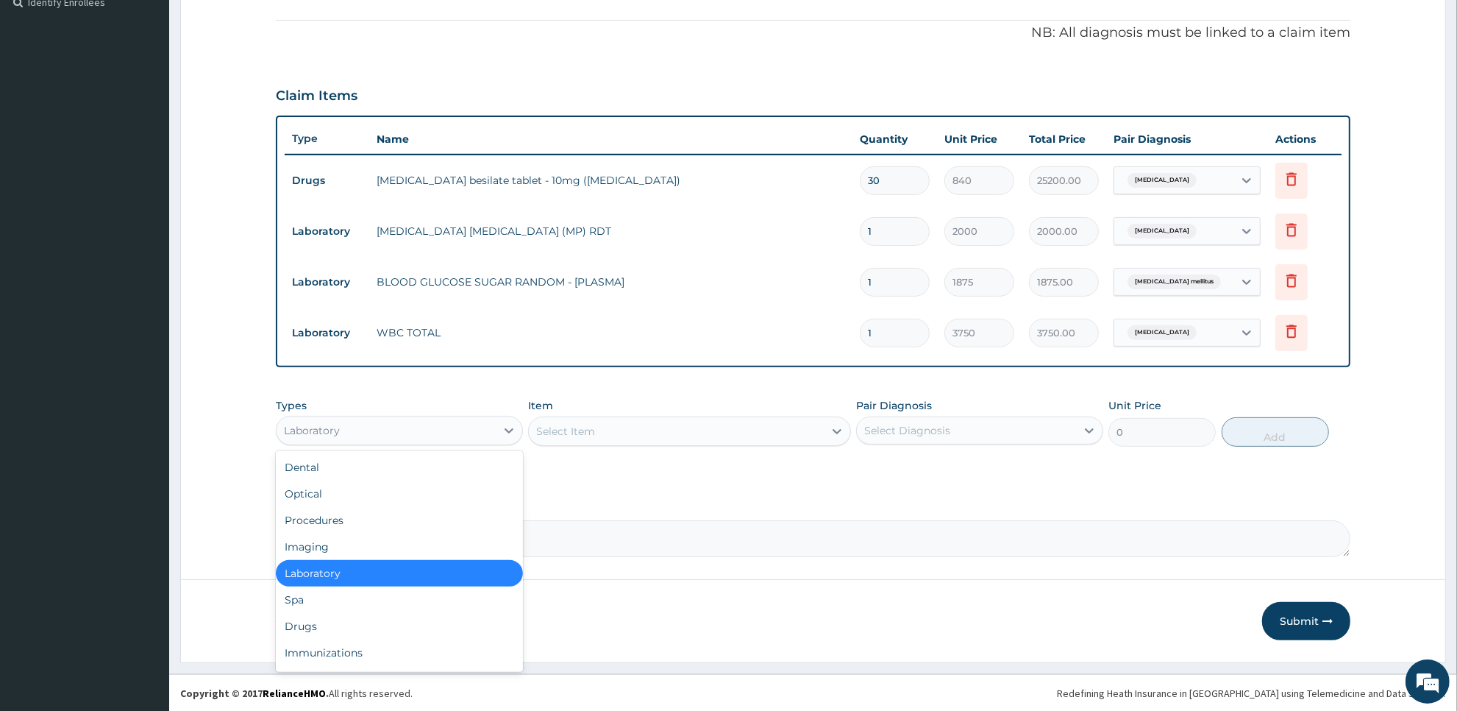
click at [439, 440] on div "Laboratory" at bounding box center [386, 431] width 219 height 24
click at [407, 635] on div "Drugs" at bounding box center [399, 626] width 247 height 26
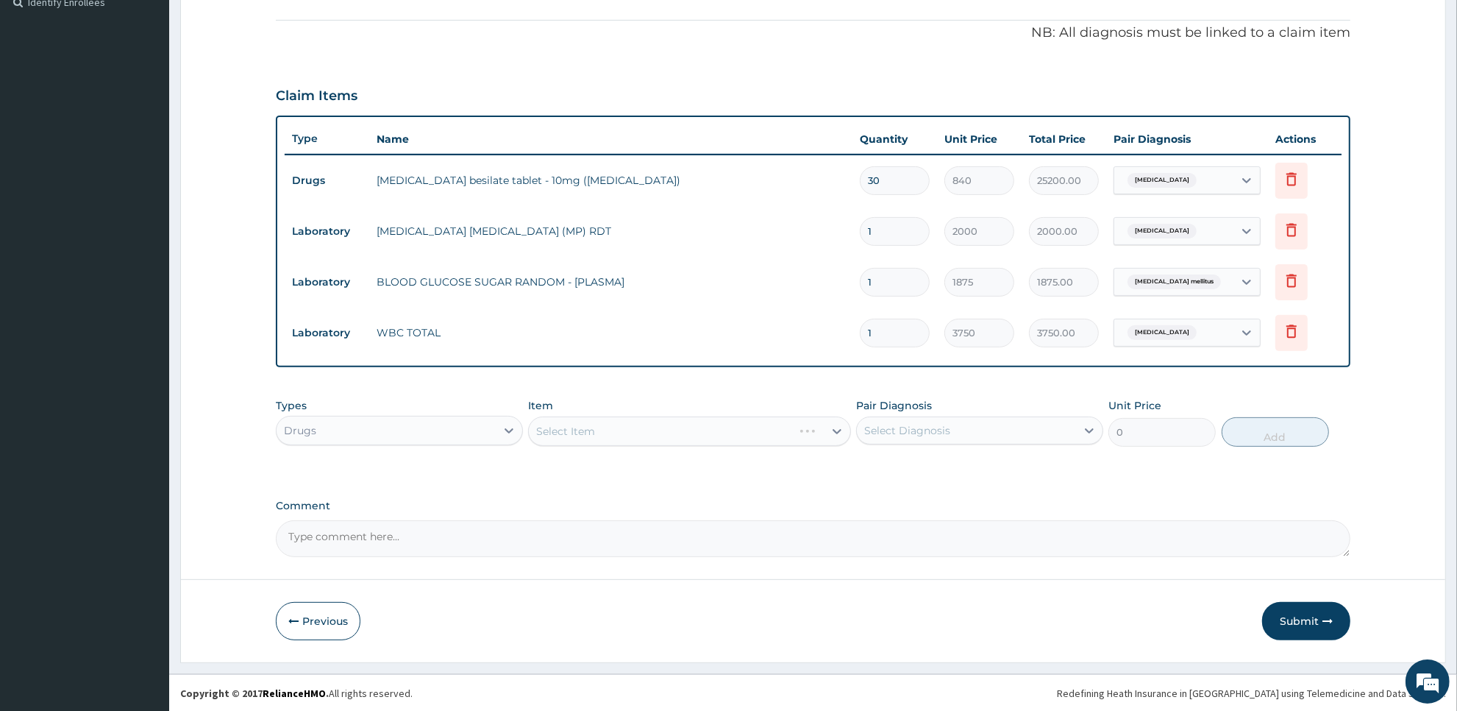
click at [814, 434] on div "Select Item" at bounding box center [689, 430] width 322 height 29
click at [814, 434] on div "Select Item" at bounding box center [676, 431] width 294 height 24
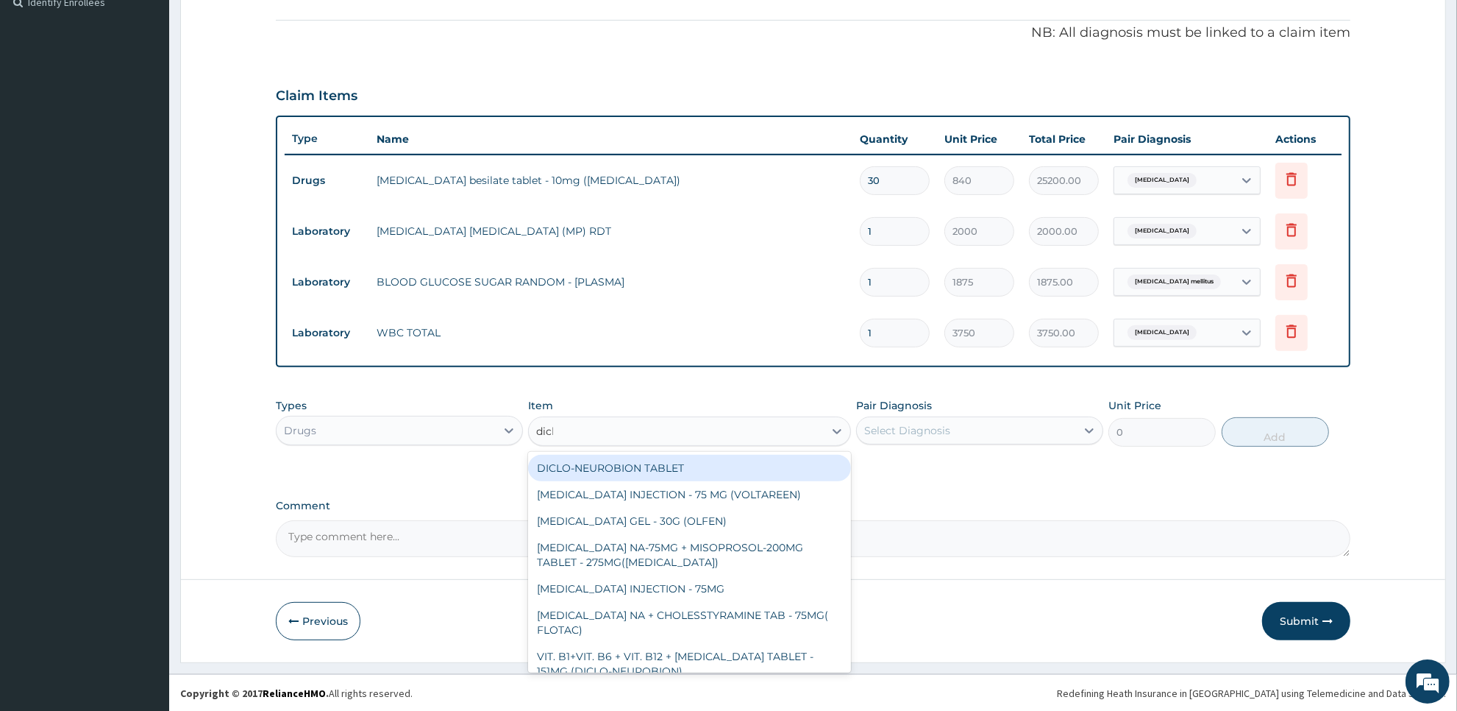
type input "diclo"
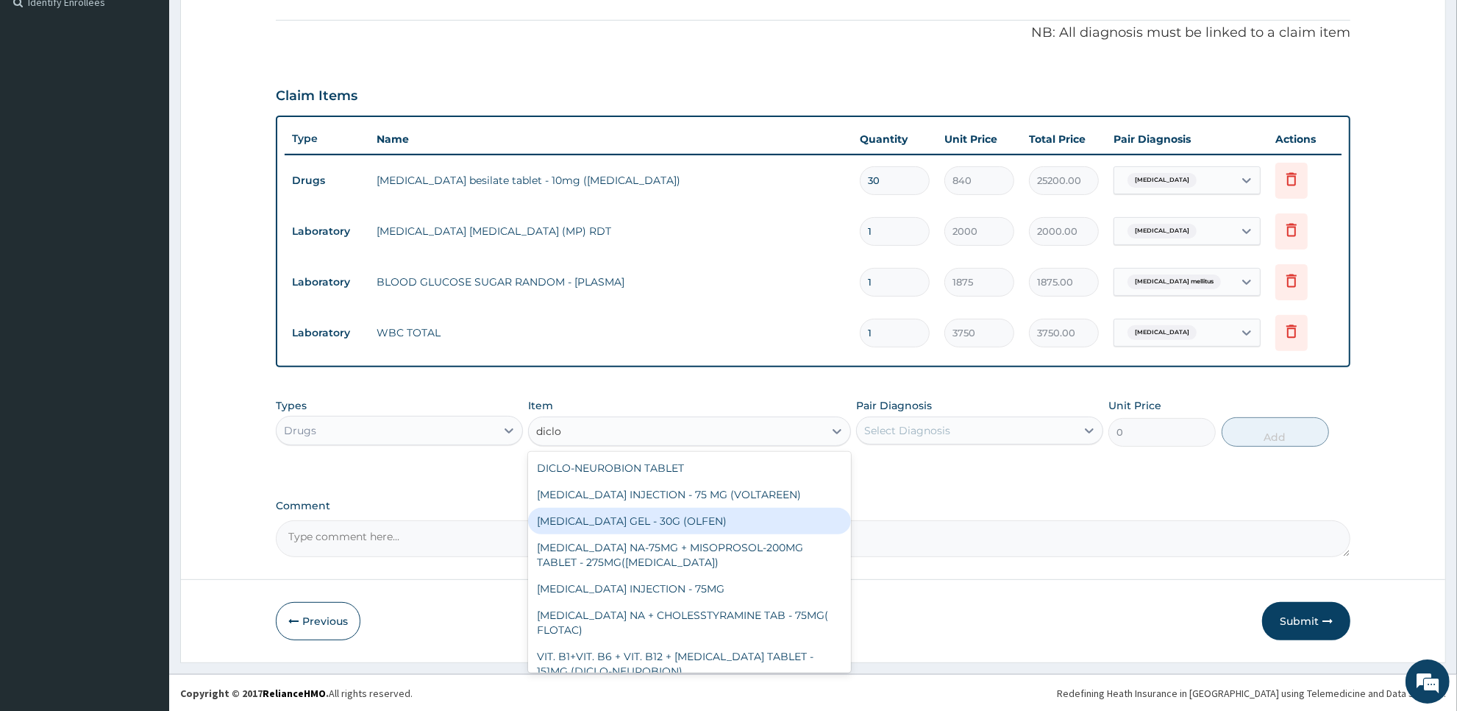
click at [789, 513] on div "DICLOFENAC GEL - 30G (OLFEN)" at bounding box center [689, 521] width 322 height 26
type input "1120"
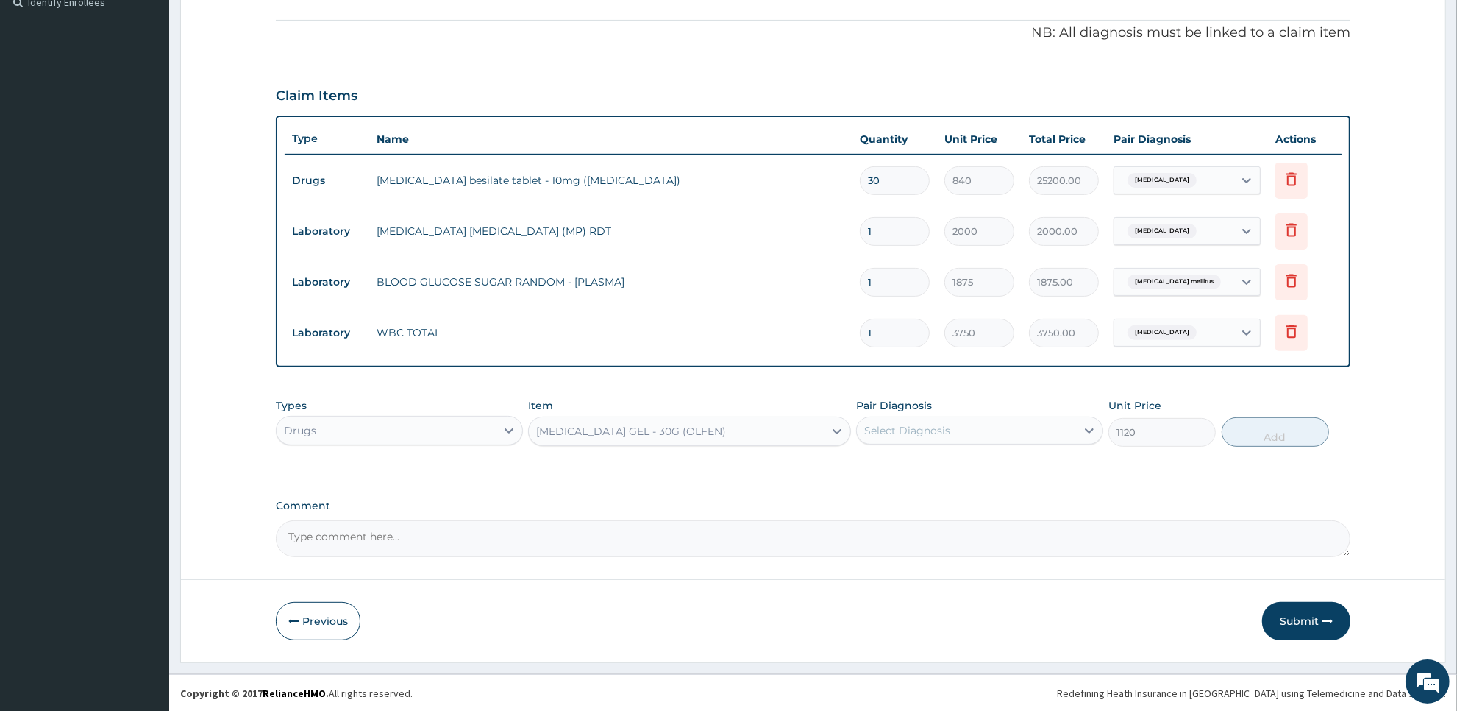
click at [987, 442] on div "Select Diagnosis" at bounding box center [979, 430] width 247 height 28
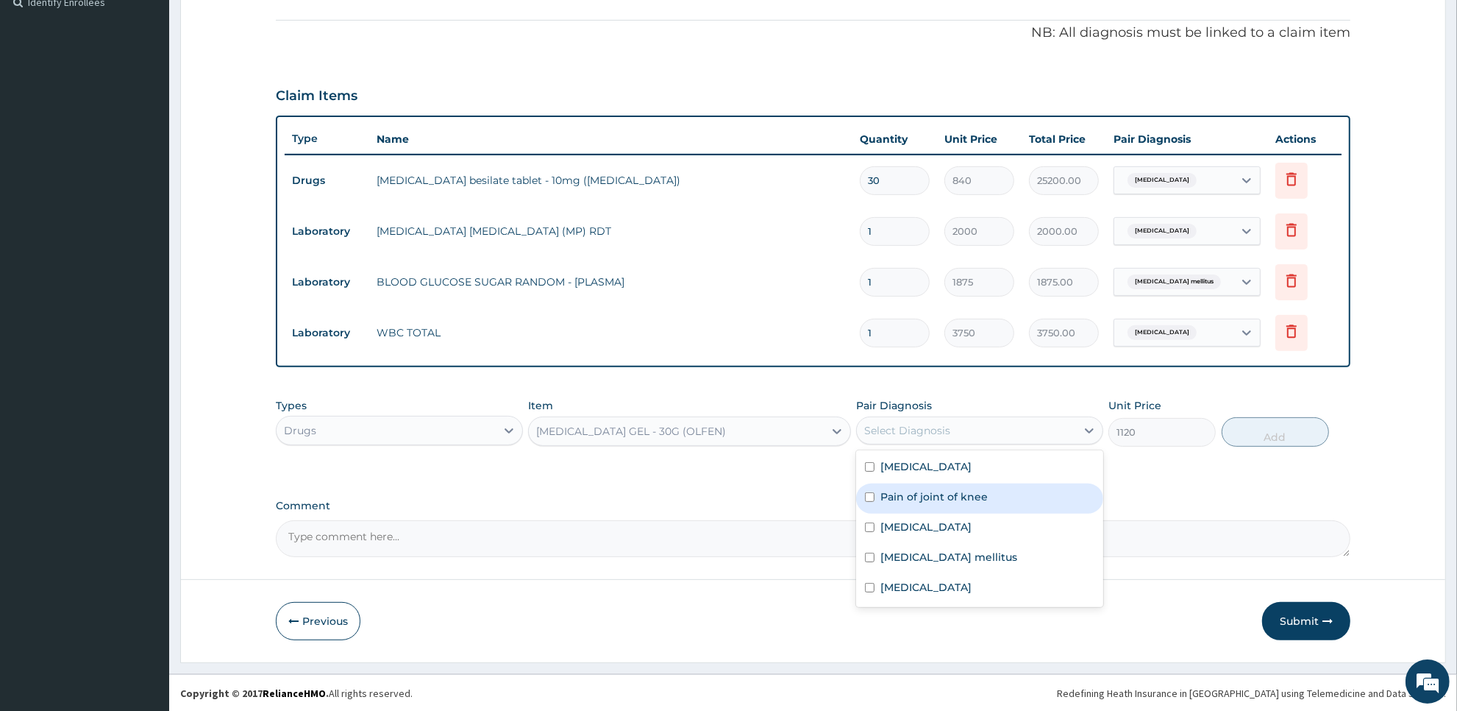
click at [978, 499] on label "Pain of joint of knee" at bounding box center [934, 496] width 107 height 15
checkbox input "true"
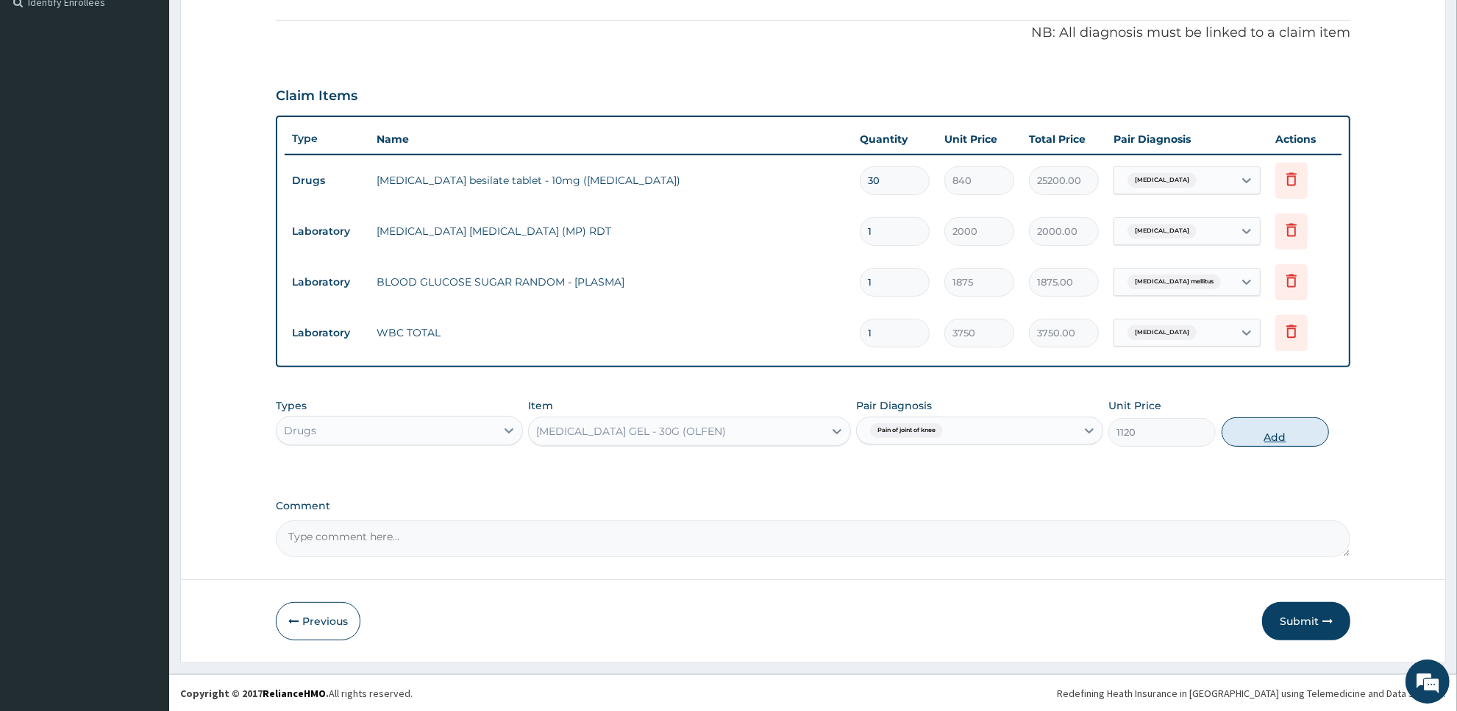
click at [1280, 425] on button "Add" at bounding box center [1275, 431] width 107 height 29
type input "0"
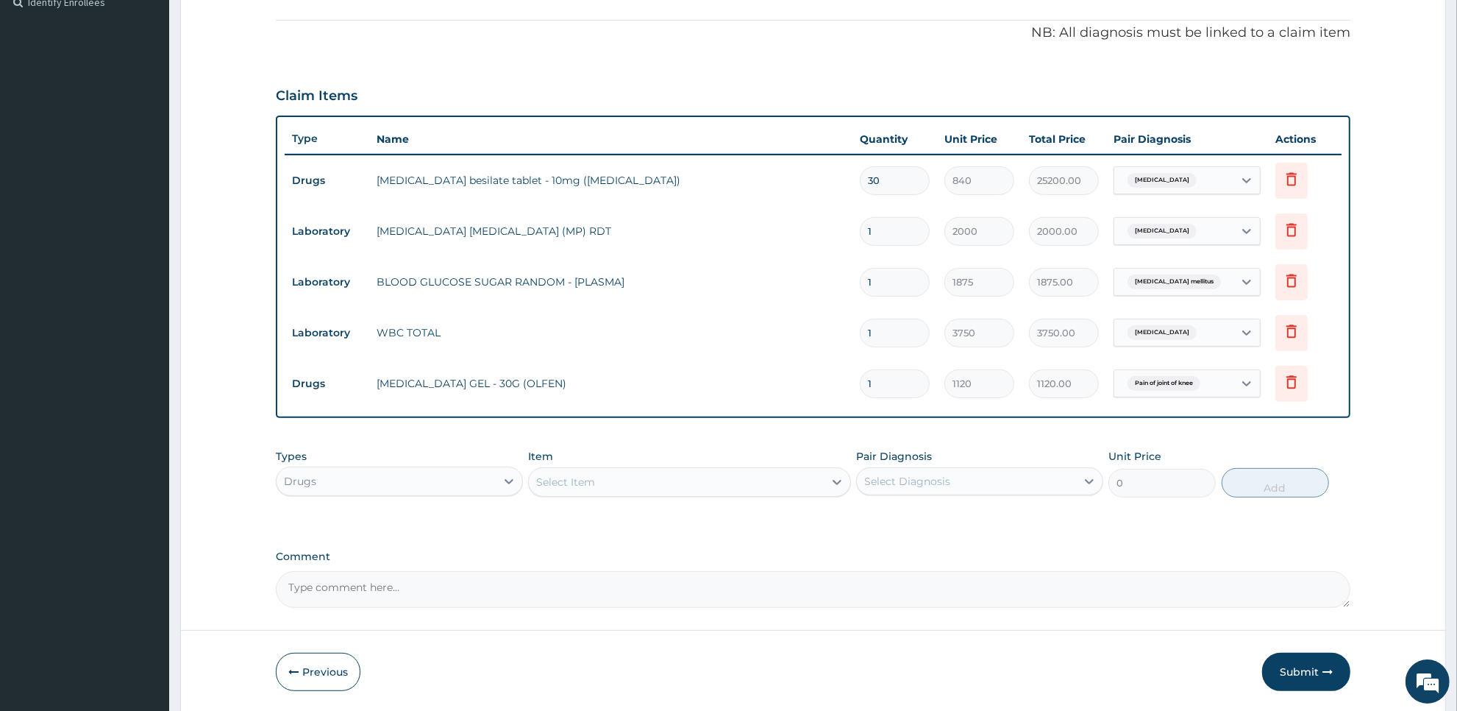
click at [789, 482] on div "Select Item" at bounding box center [676, 482] width 294 height 24
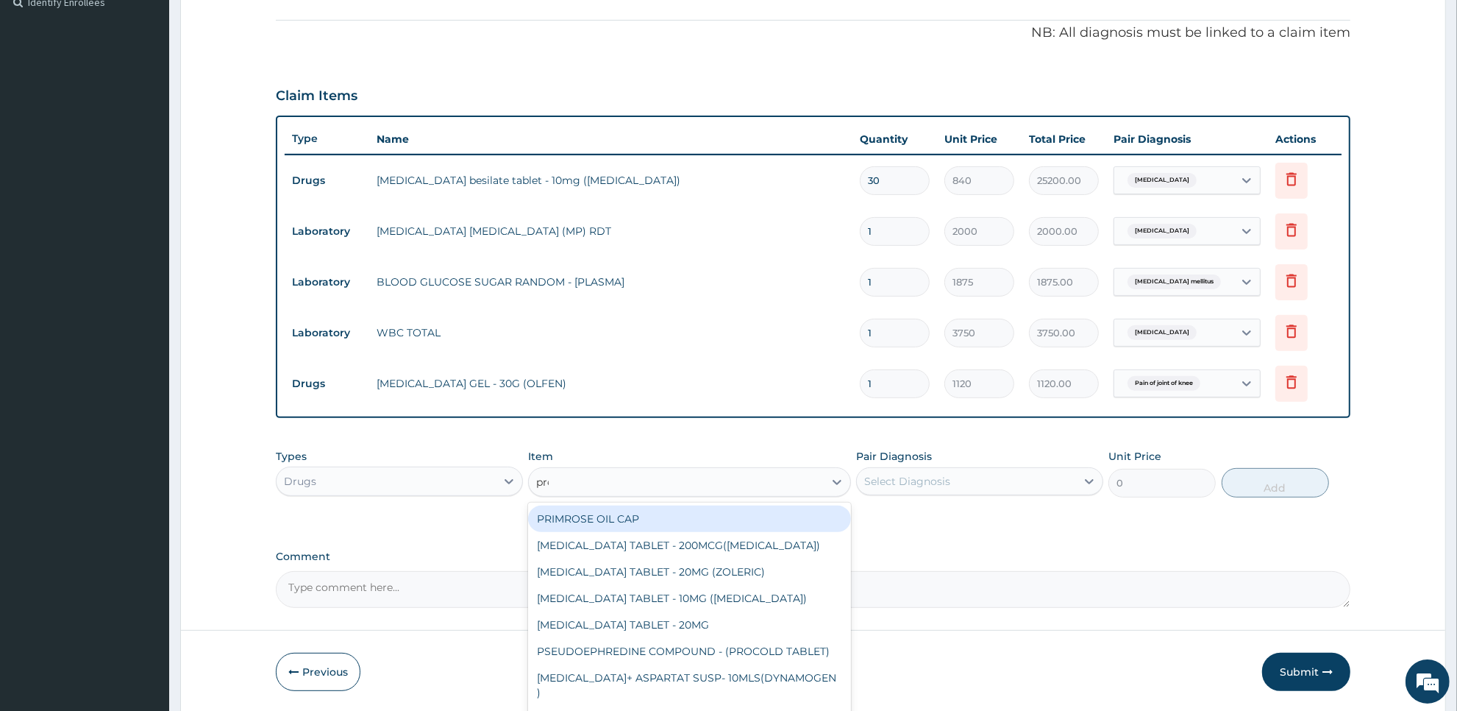
type input "pred"
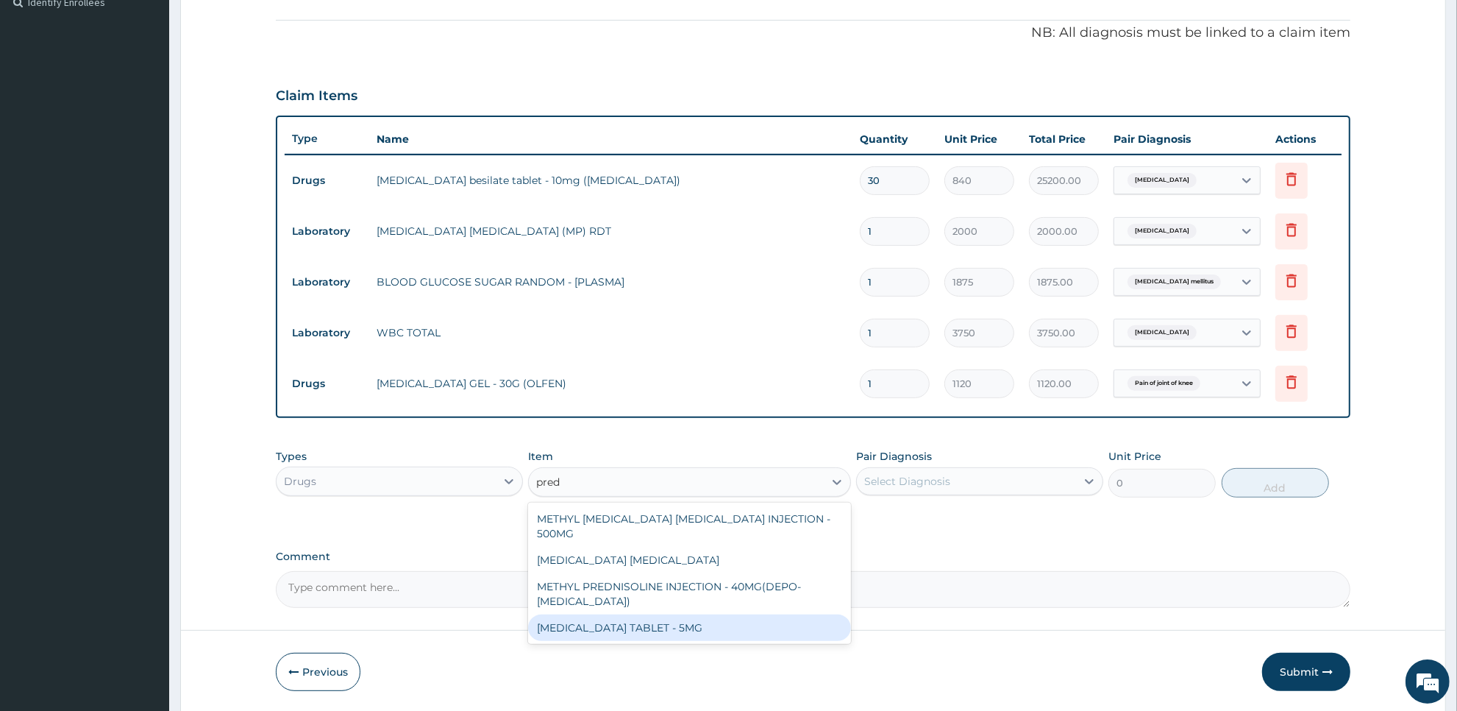
click at [778, 620] on div "PREDNISOLONE TABLET - 5MG" at bounding box center [689, 627] width 322 height 26
type input "42"
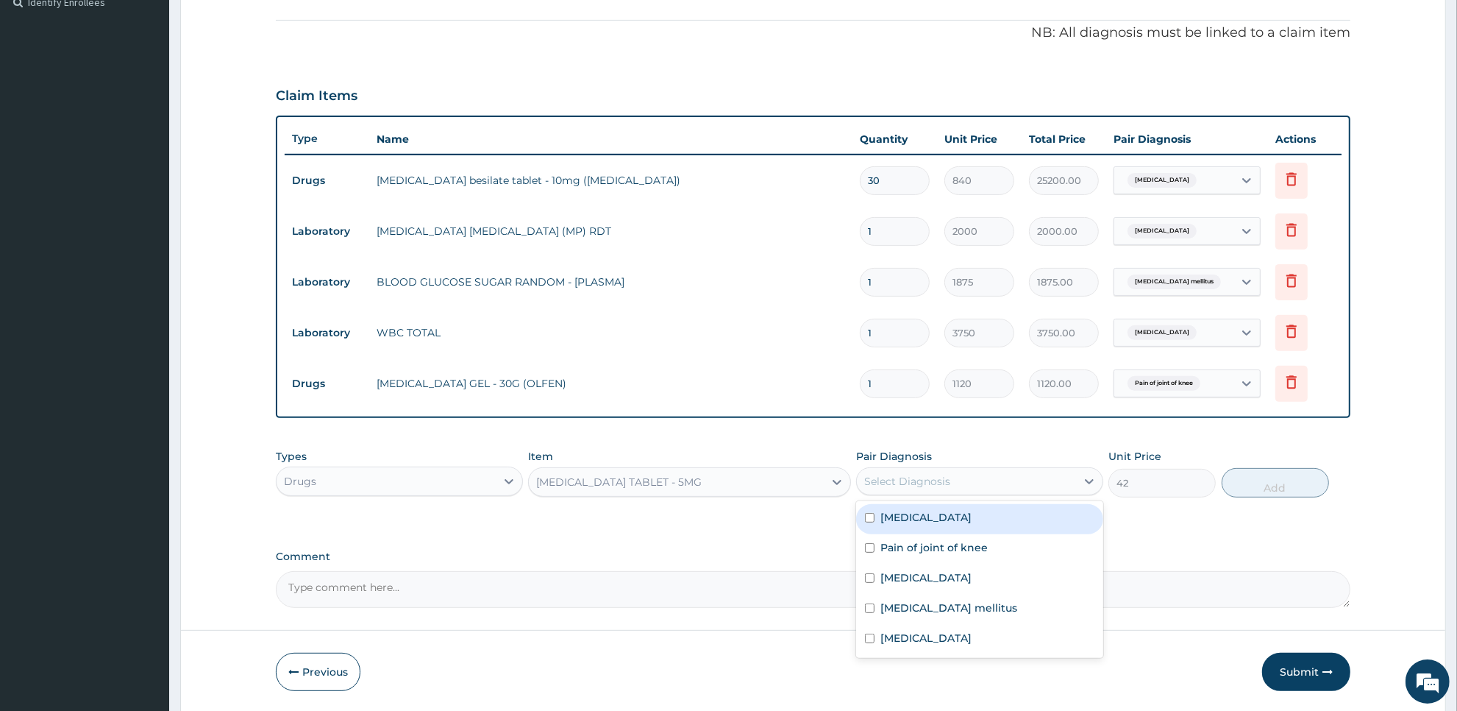
click at [1028, 487] on div "Select Diagnosis" at bounding box center [966, 481] width 219 height 24
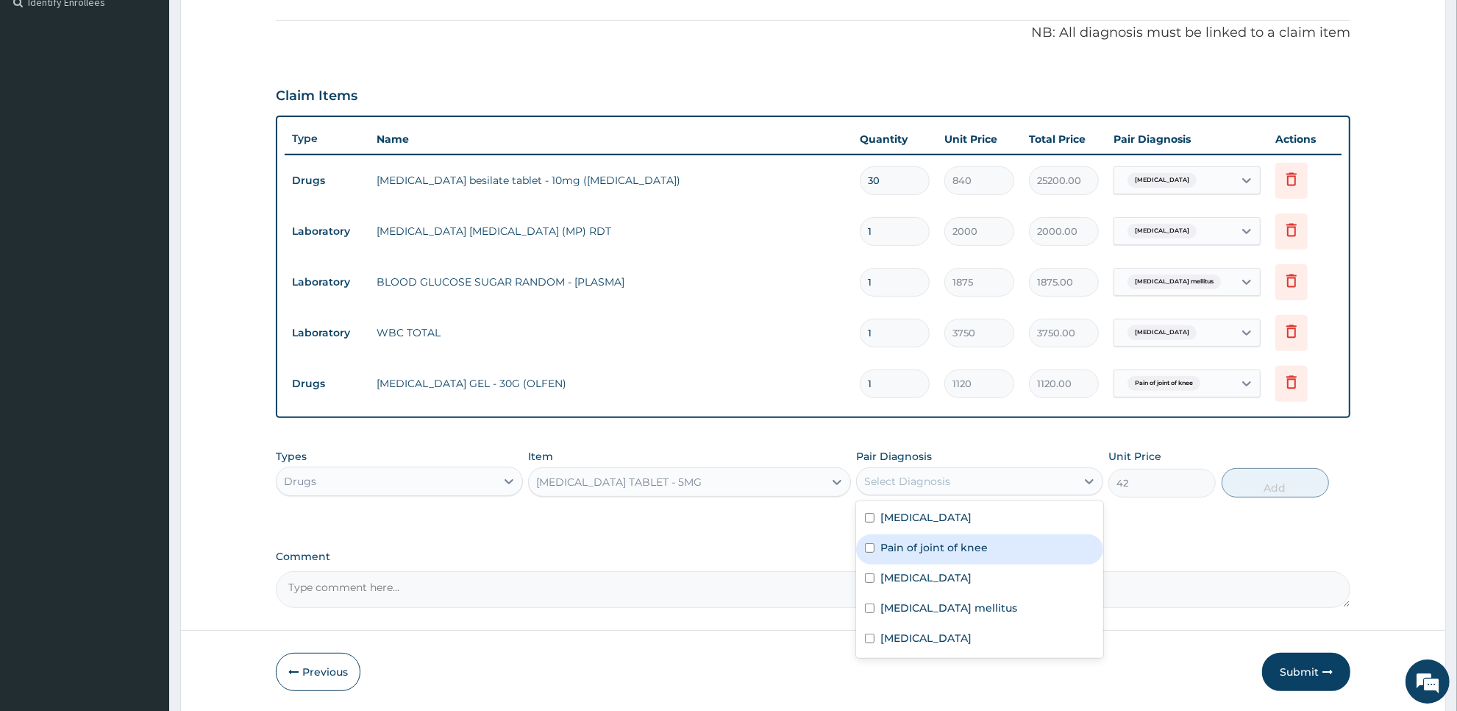
click at [1008, 553] on div "Pain of joint of knee" at bounding box center [979, 549] width 247 height 30
checkbox input "true"
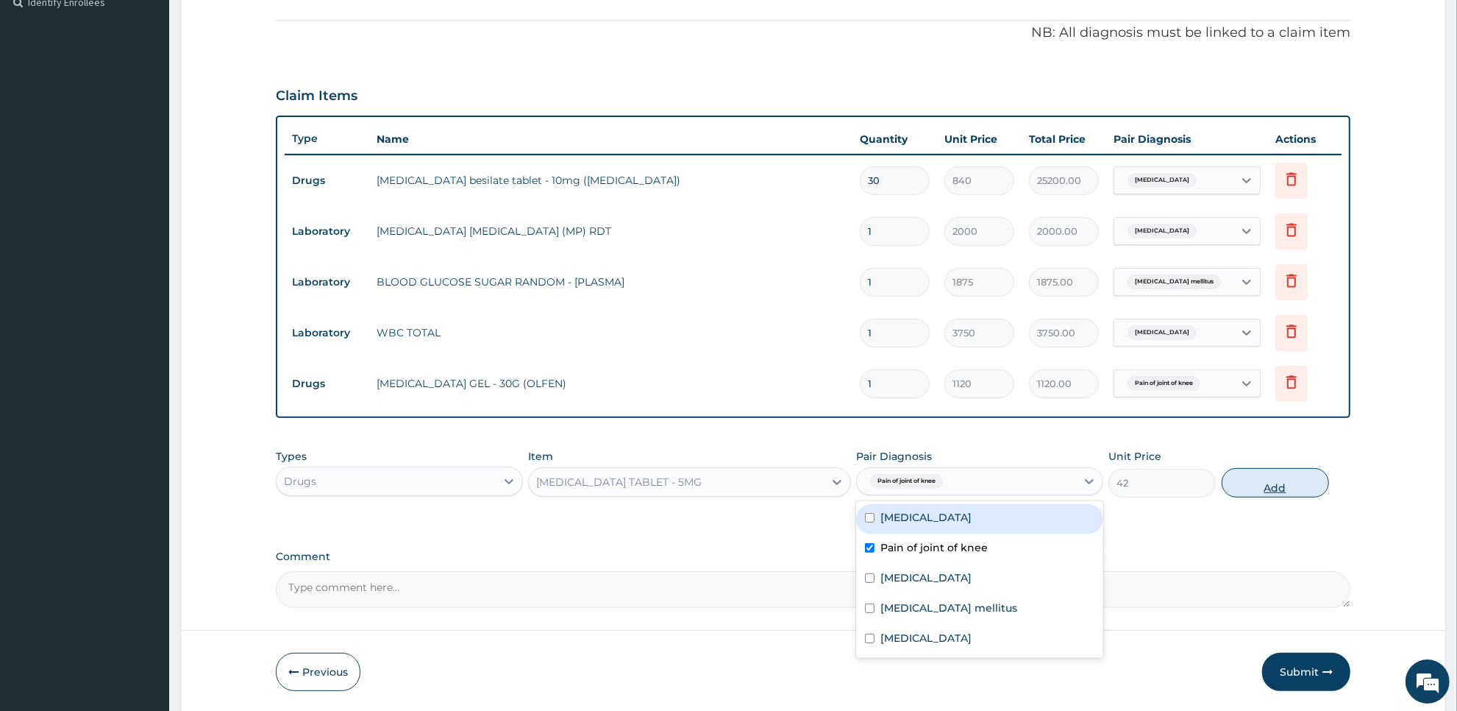
click at [1268, 476] on button "Add" at bounding box center [1275, 482] width 107 height 29
type input "0"
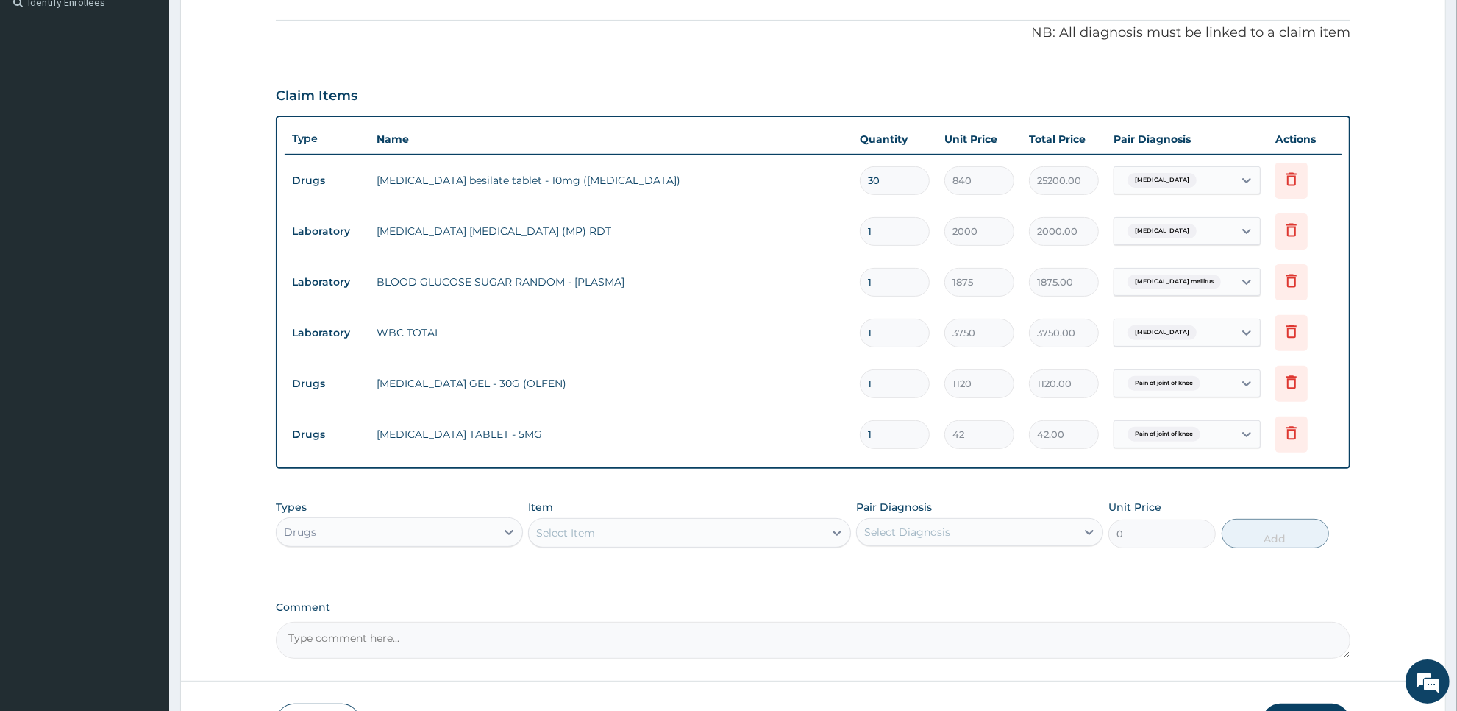
type input "10"
type input "420.00"
type input "10"
click at [656, 533] on div "Select Item" at bounding box center [676, 533] width 294 height 24
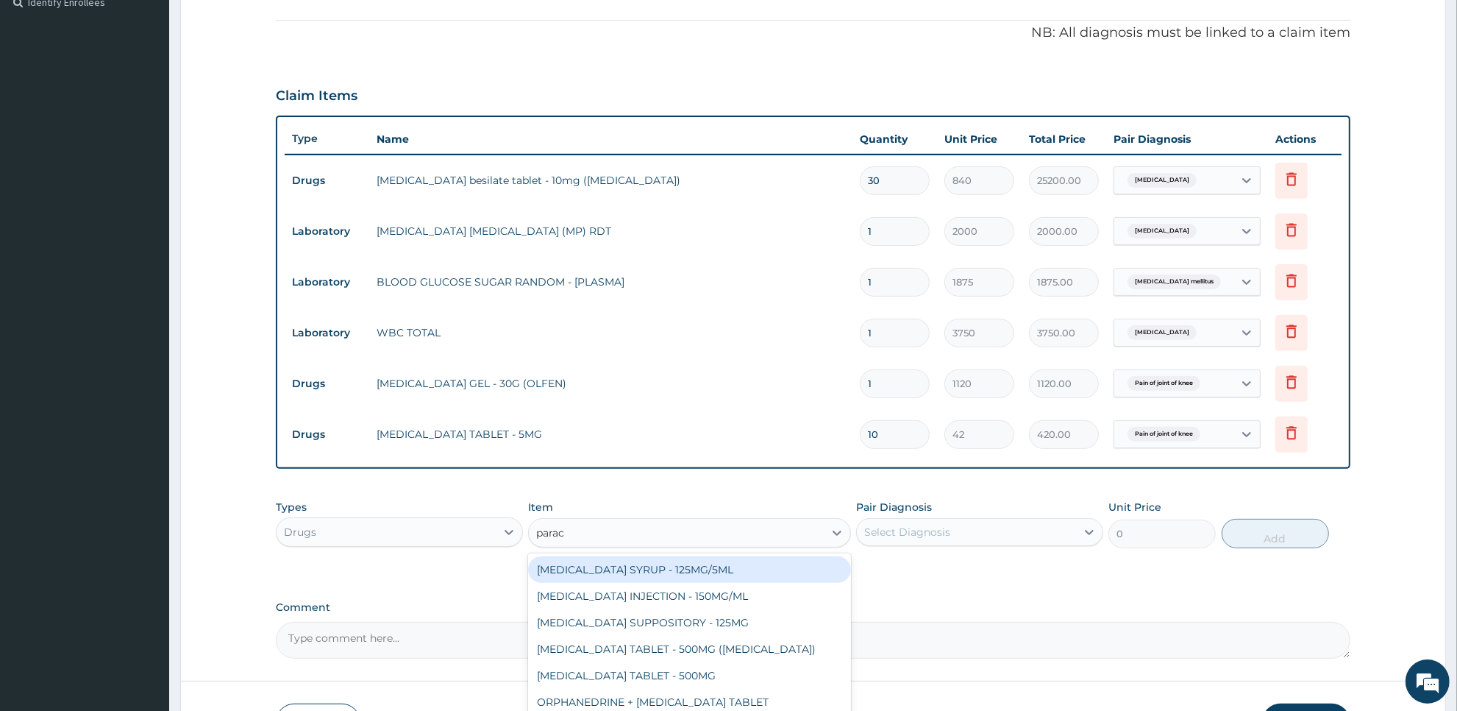
type input "parace"
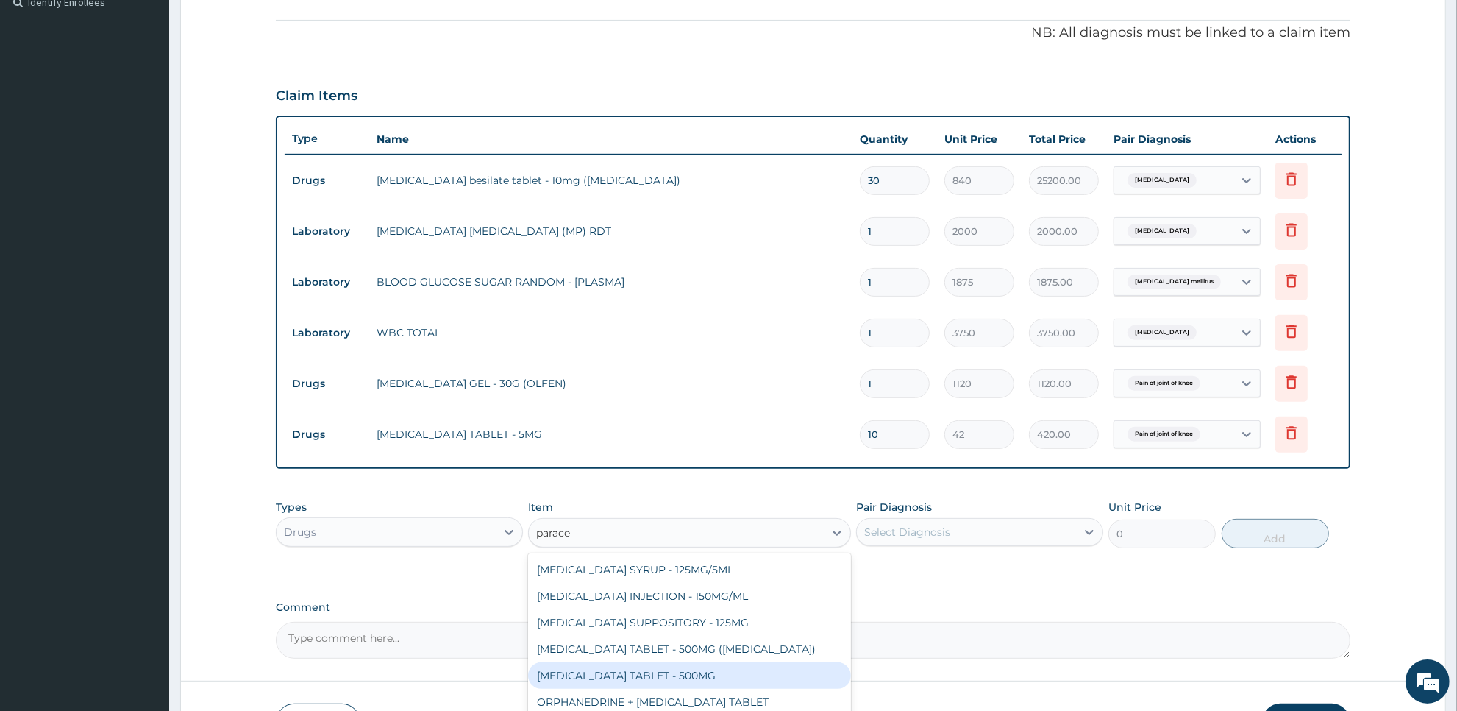
click at [656, 672] on div "PARACETAMOL TABLET - 500MG" at bounding box center [689, 675] width 322 height 26
type input "33.599999999999994"
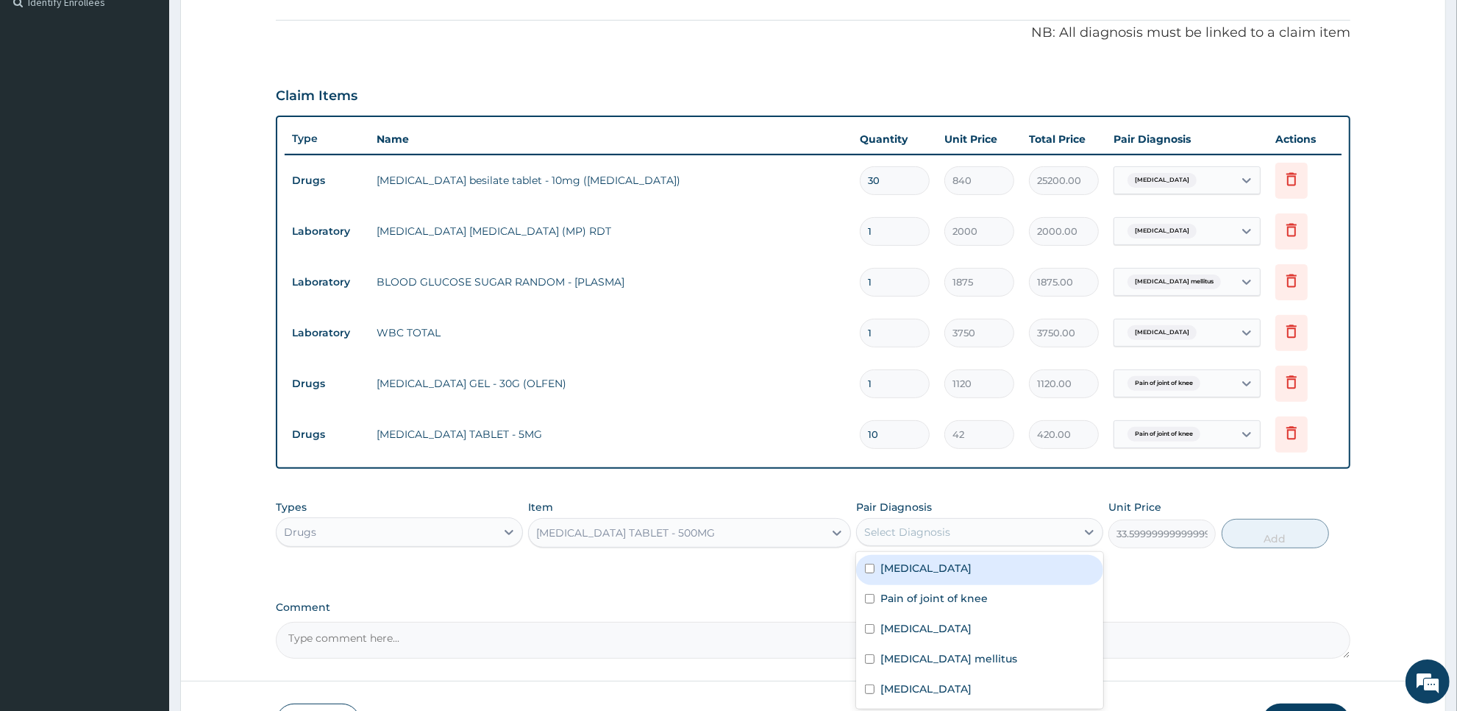
click at [964, 543] on div "Select Diagnosis" at bounding box center [979, 532] width 247 height 28
click at [1009, 555] on div "Essential hypertension" at bounding box center [979, 570] width 247 height 30
checkbox input "true"
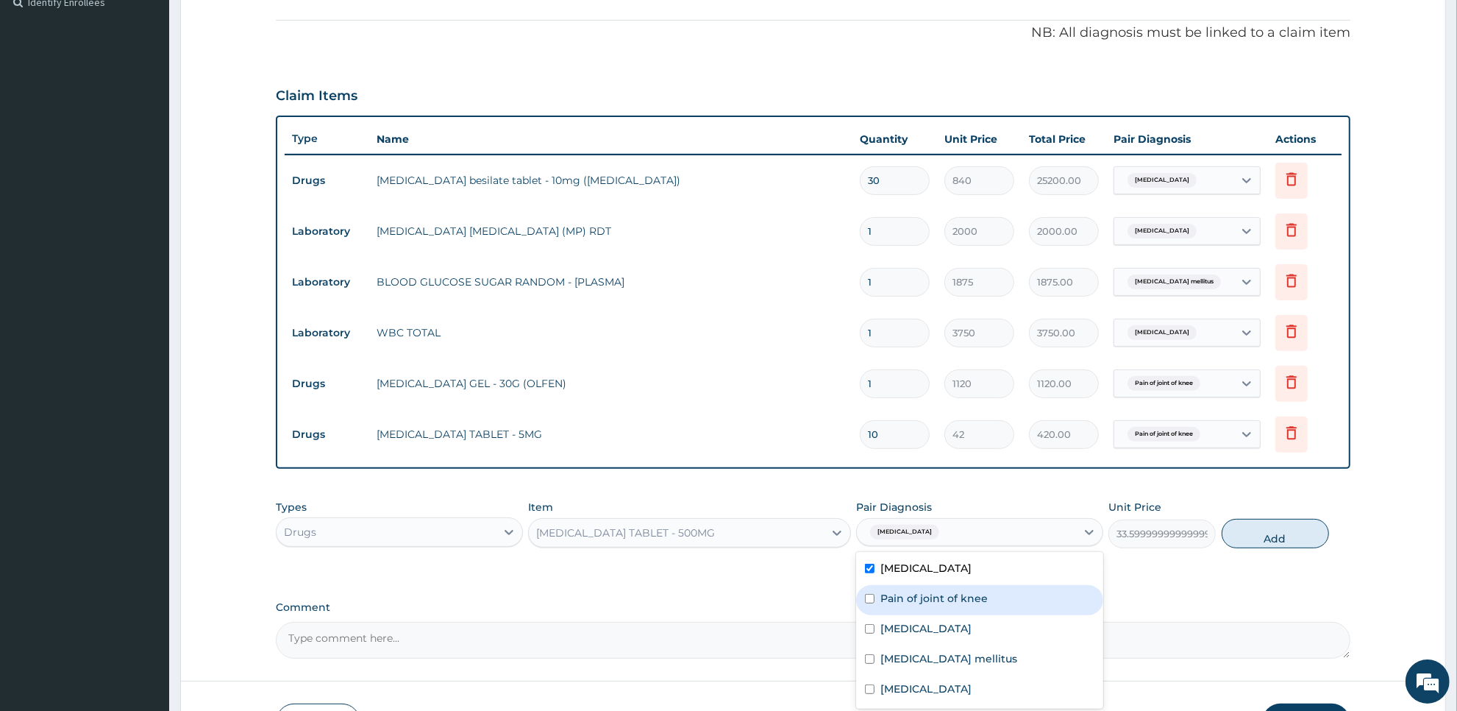
click at [998, 600] on div "Pain of joint of knee" at bounding box center [979, 600] width 247 height 30
checkbox input "true"
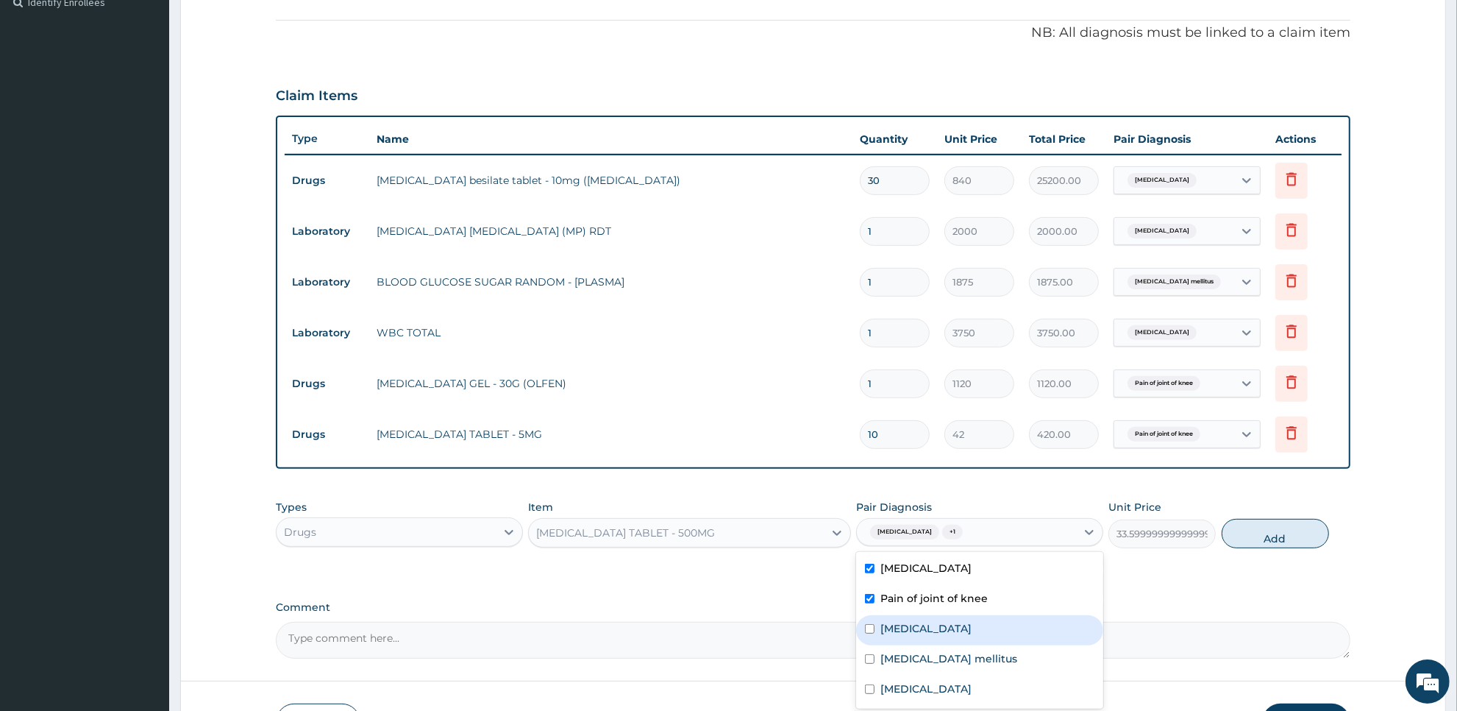
click at [987, 633] on div "Peptic ulcer" at bounding box center [979, 630] width 247 height 30
checkbox input "true"
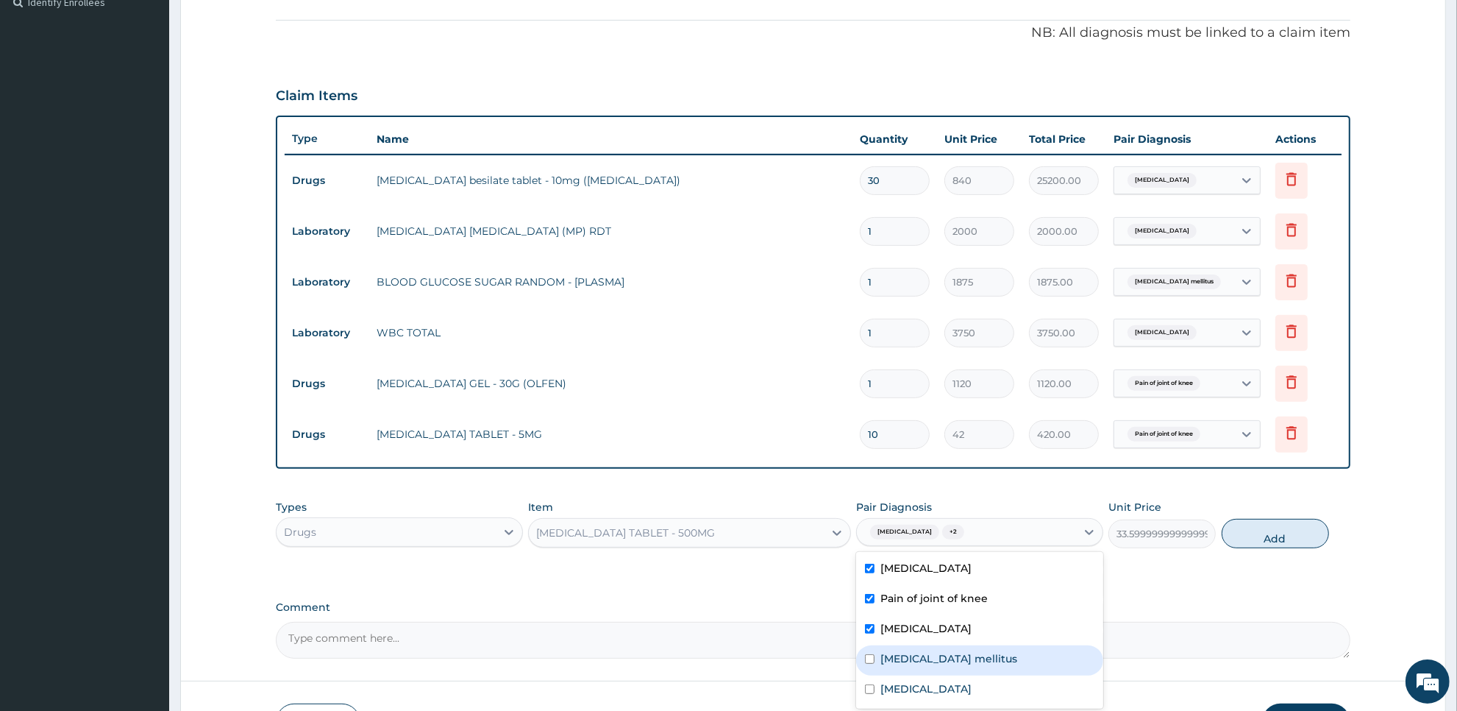
click at [983, 662] on div "Diabetes mellitus" at bounding box center [979, 660] width 247 height 30
checkbox input "true"
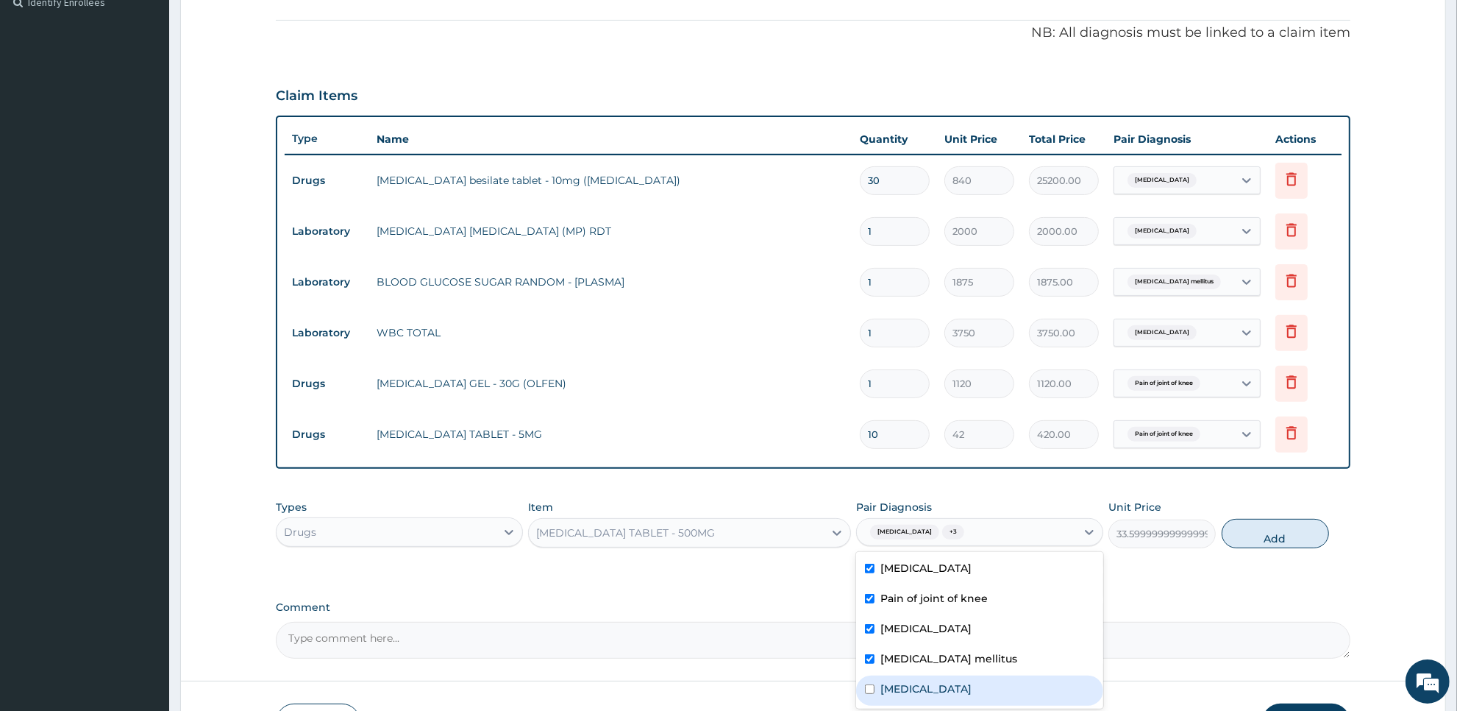
click at [979, 686] on div "Malaria" at bounding box center [979, 690] width 247 height 30
checkbox input "true"
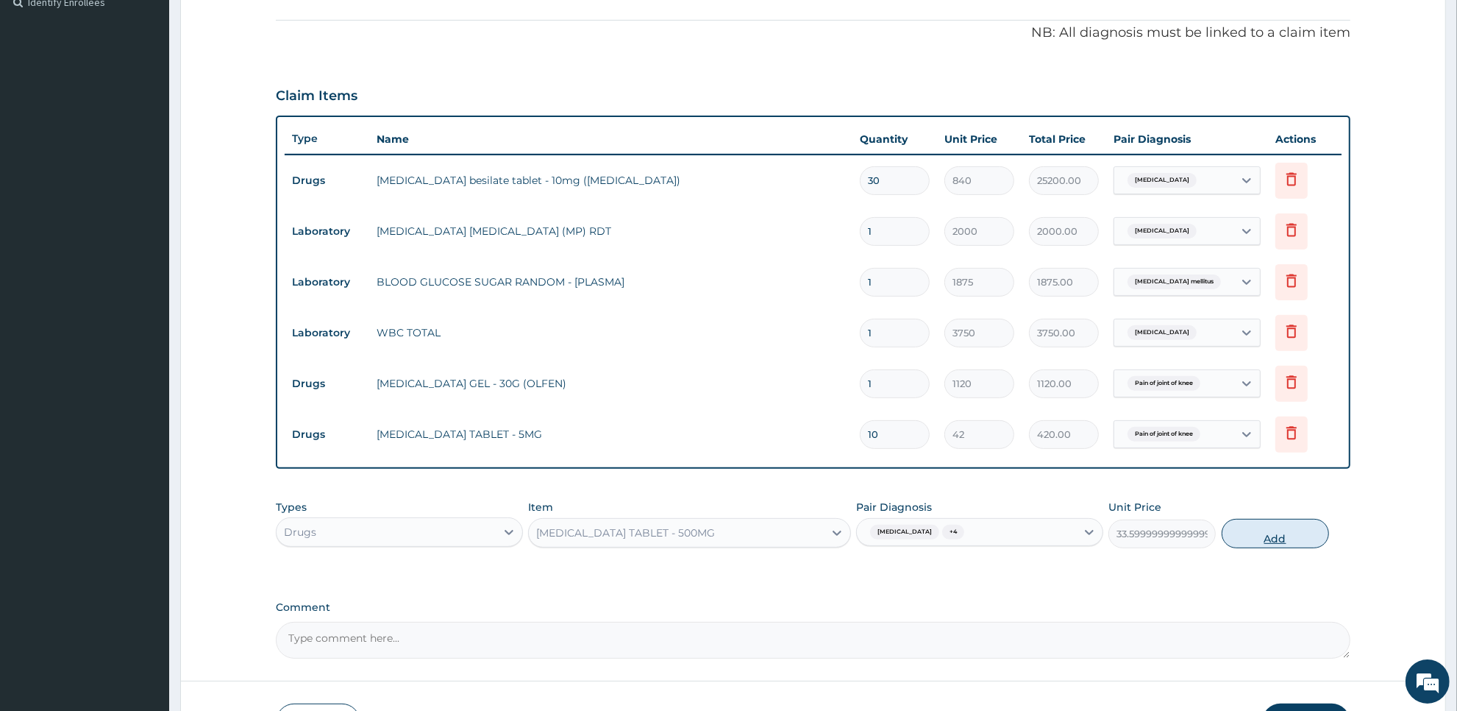
click at [1312, 530] on button "Add" at bounding box center [1275, 533] width 107 height 29
type input "0"
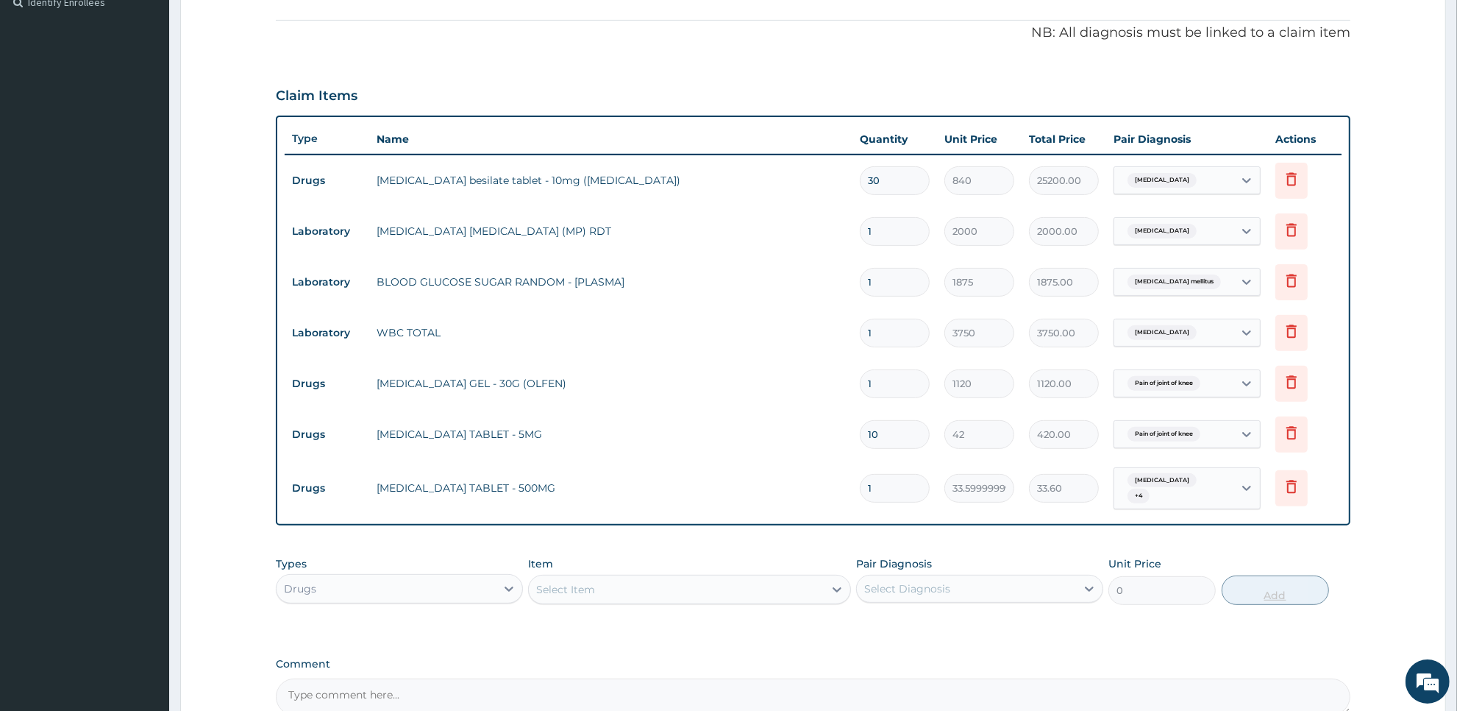
type input "18"
type input "604.80"
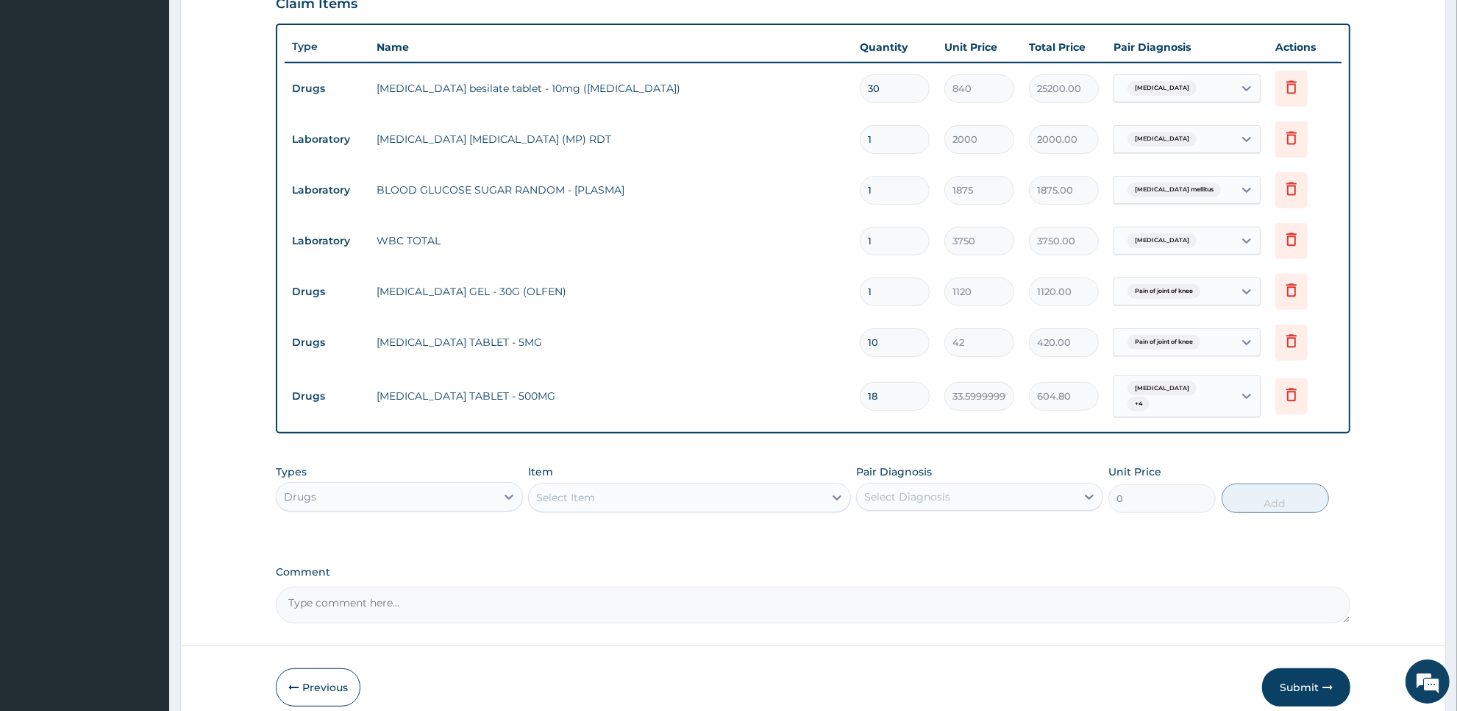
scroll to position [576, 0]
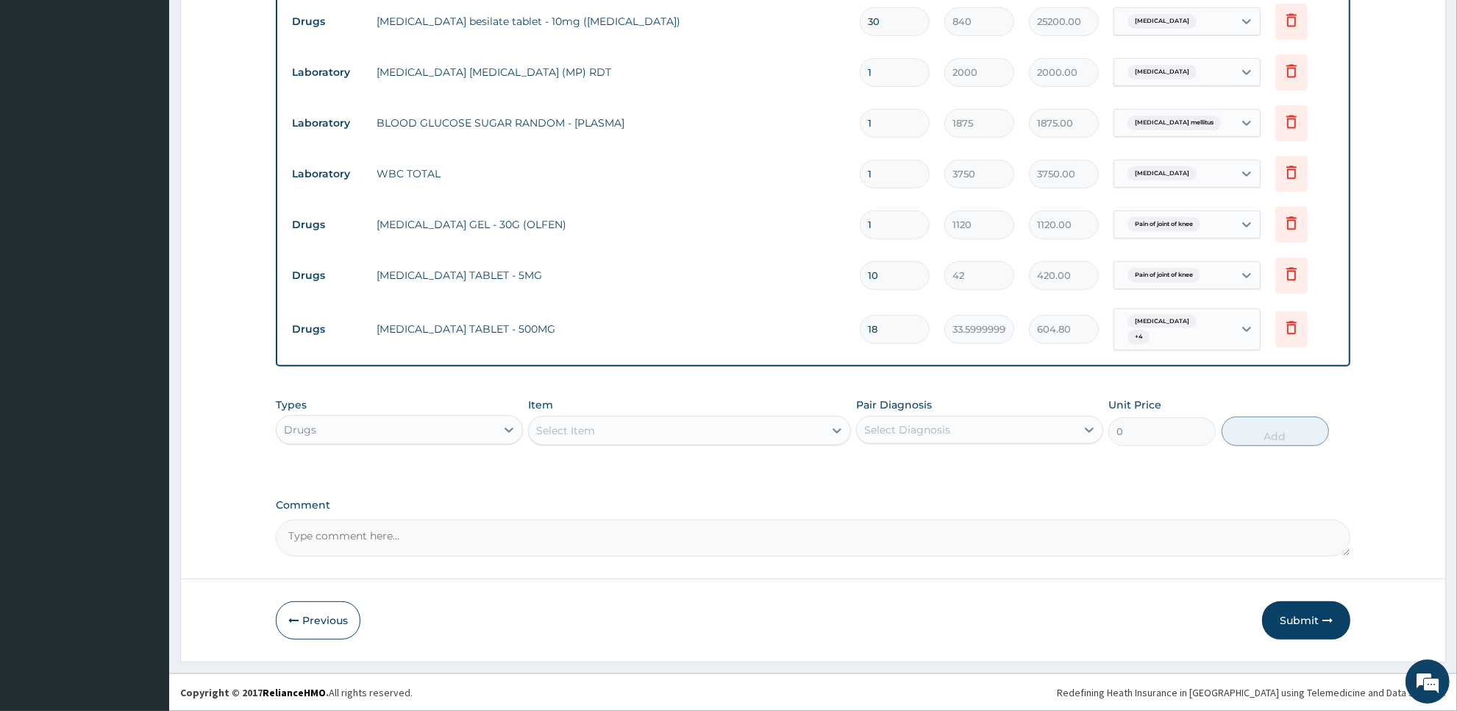
type input "18"
click at [758, 428] on div "Select Item" at bounding box center [676, 431] width 294 height 24
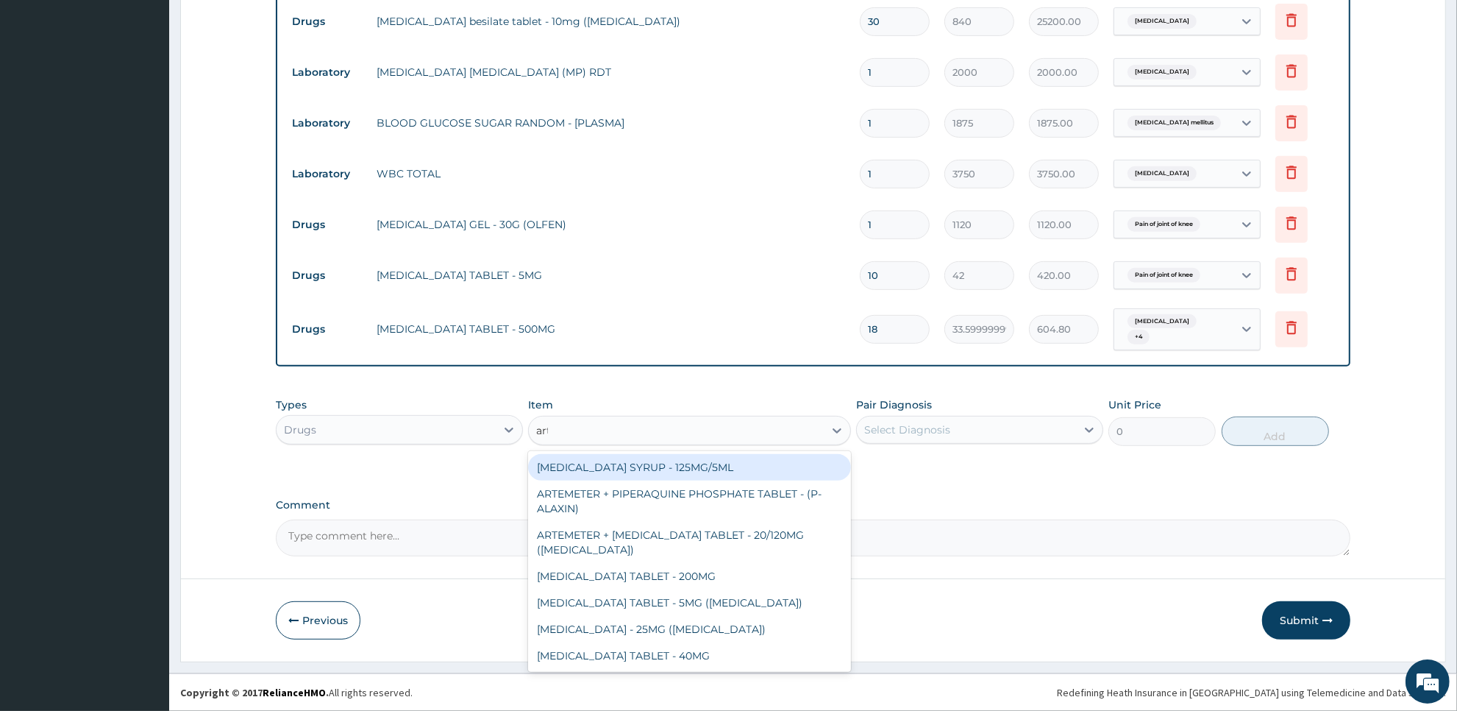
type input "arte"
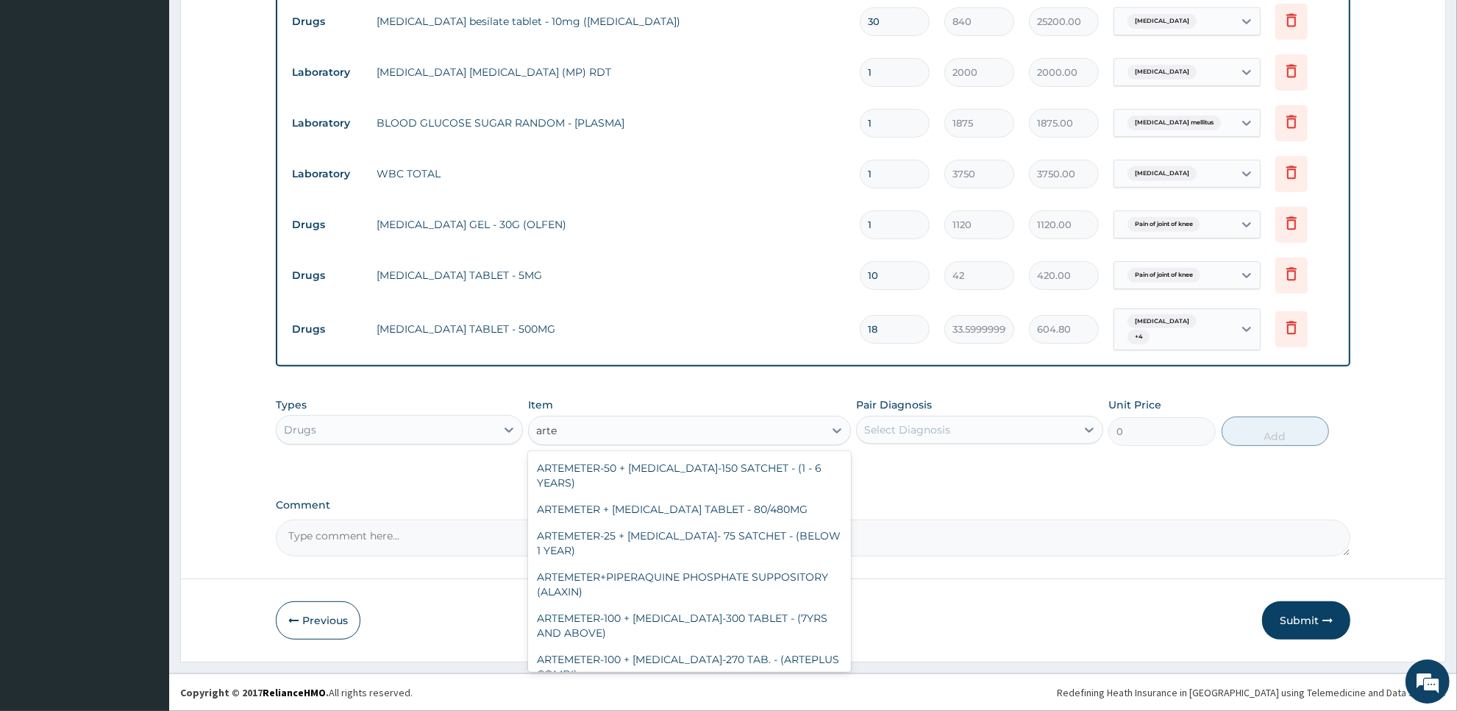
scroll to position [221, 0]
click at [791, 508] on div "ARTEMETER + LUMEFANTRINE TABLET - 80/480MG" at bounding box center [689, 505] width 322 height 26
type input "364"
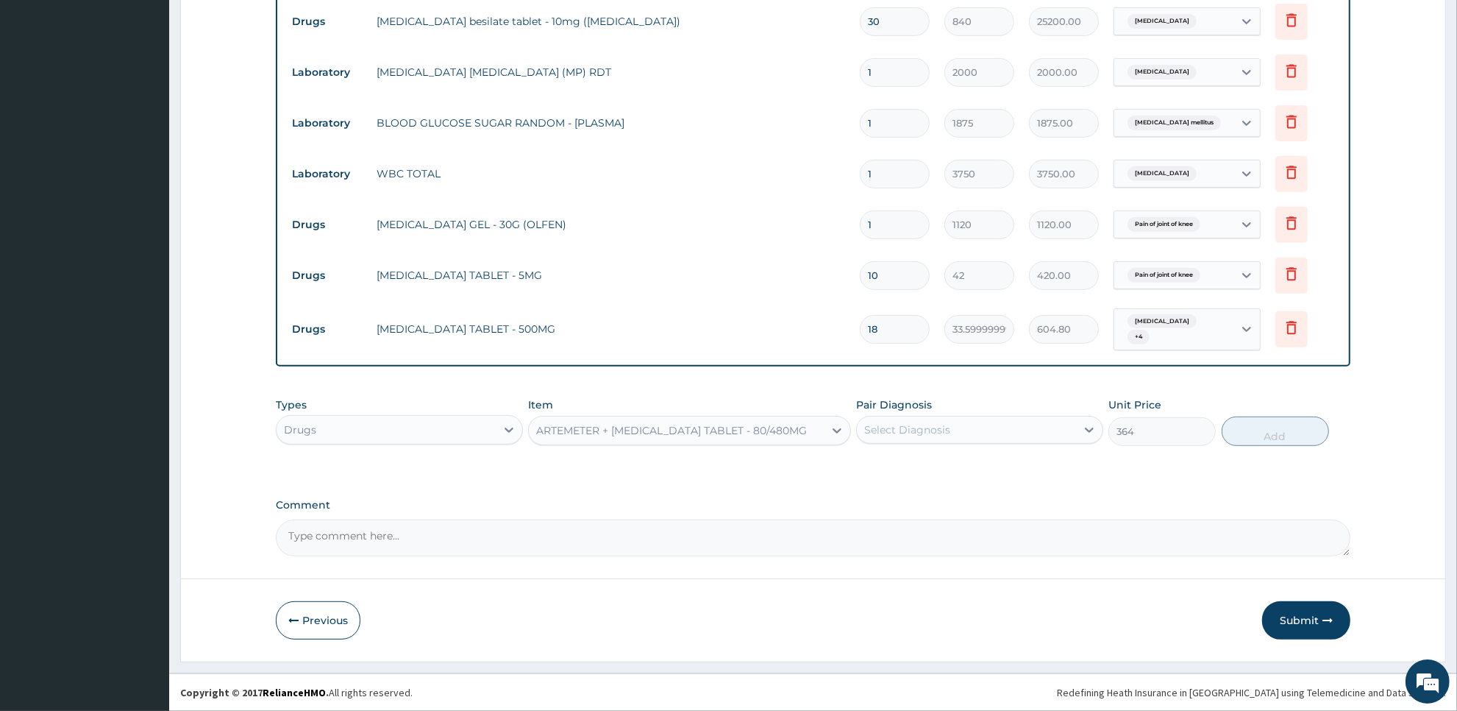
click at [966, 430] on div "Select Diagnosis" at bounding box center [966, 430] width 219 height 24
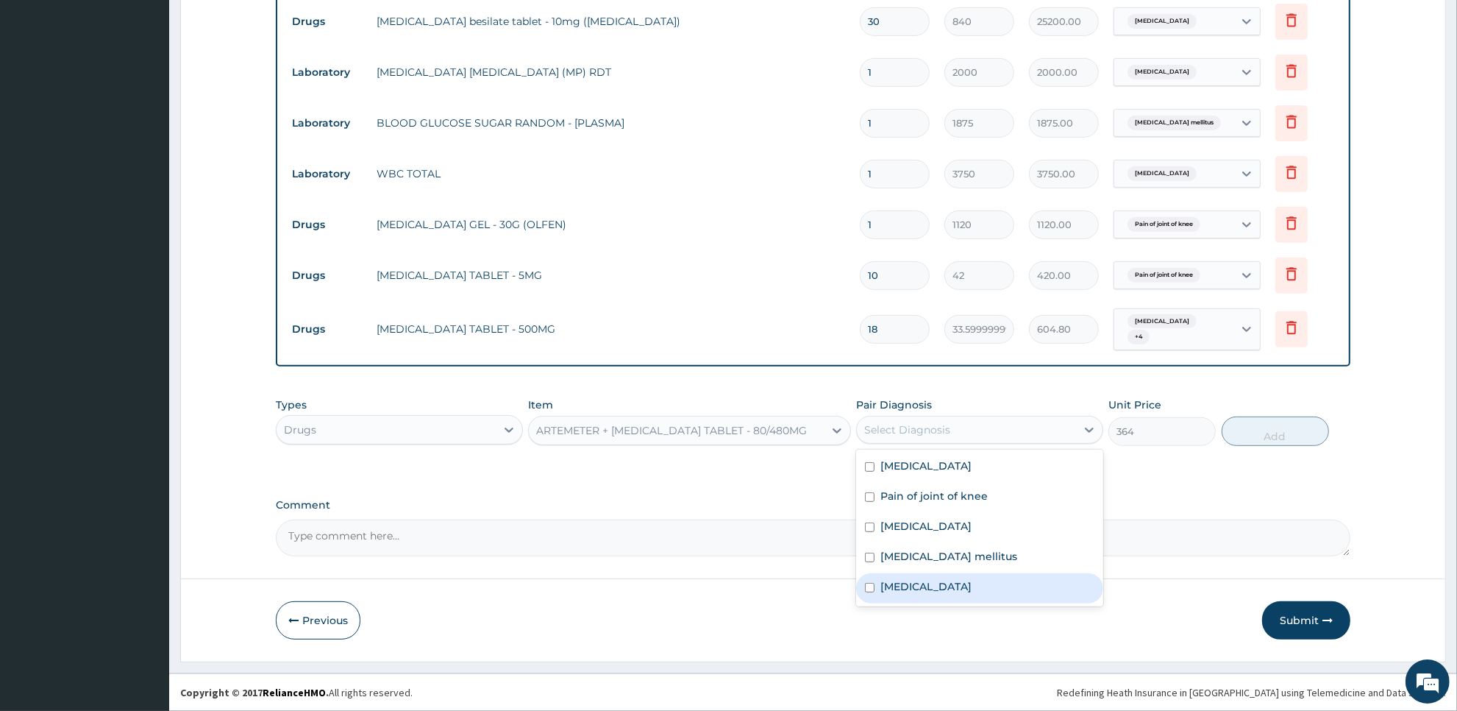
click at [950, 576] on div "Malaria" at bounding box center [979, 588] width 247 height 30
checkbox input "true"
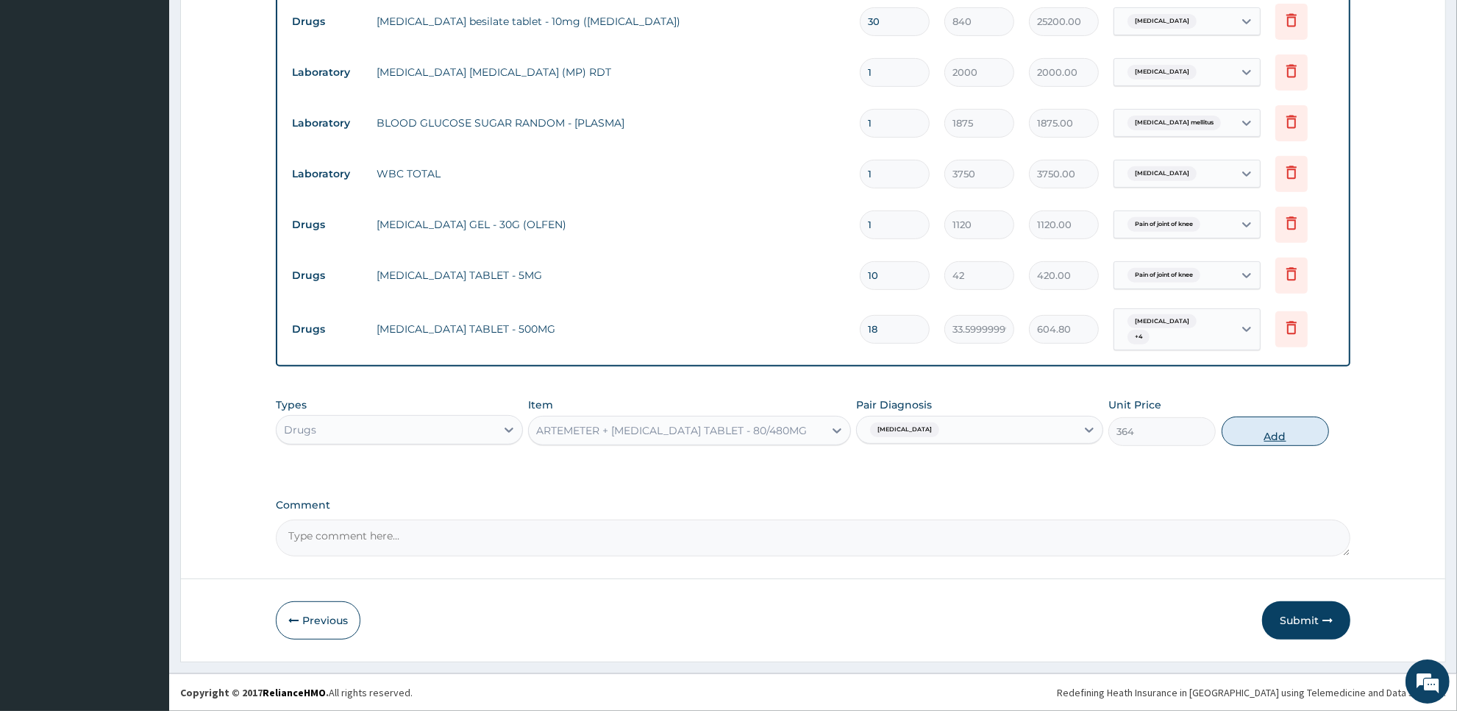
click at [1256, 427] on button "Add" at bounding box center [1275, 430] width 107 height 29
type input "0"
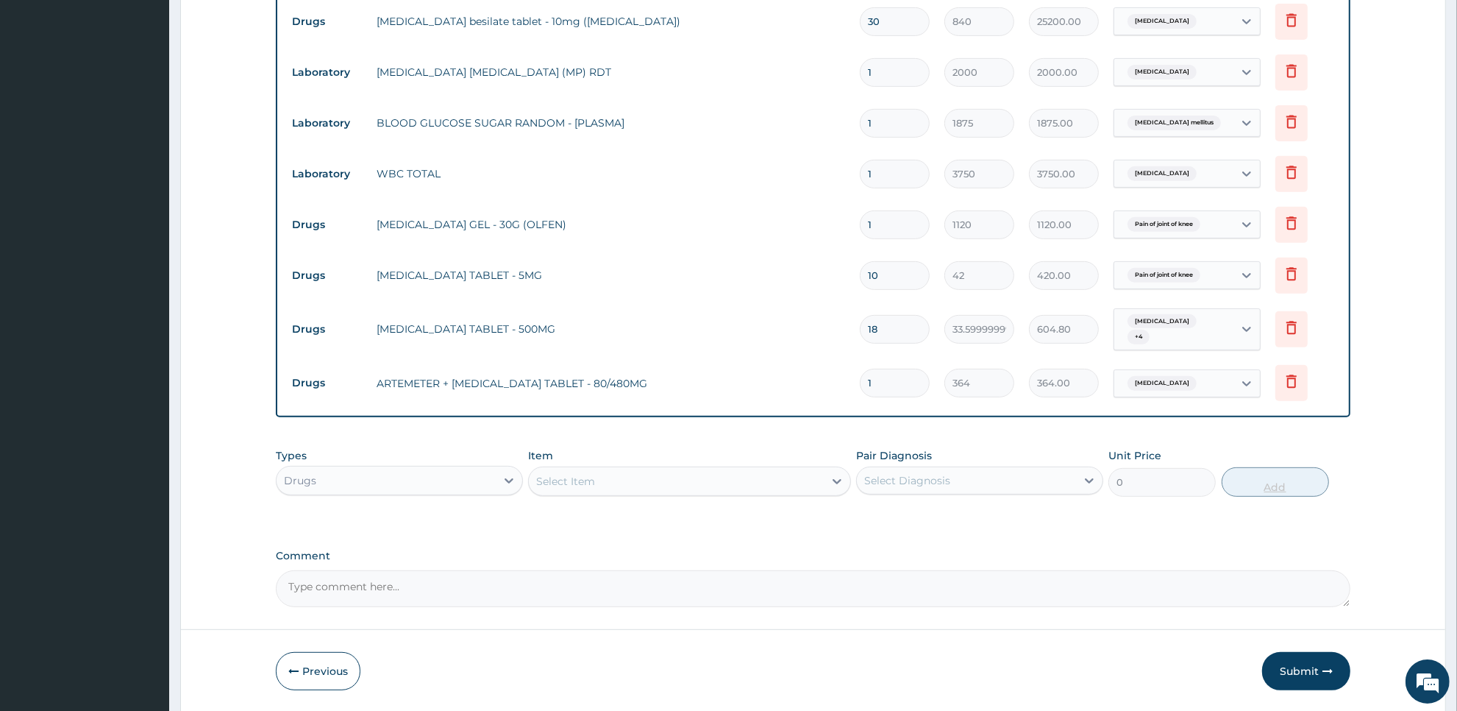
type input "0.00"
type input "6"
type input "2184.00"
type input "6"
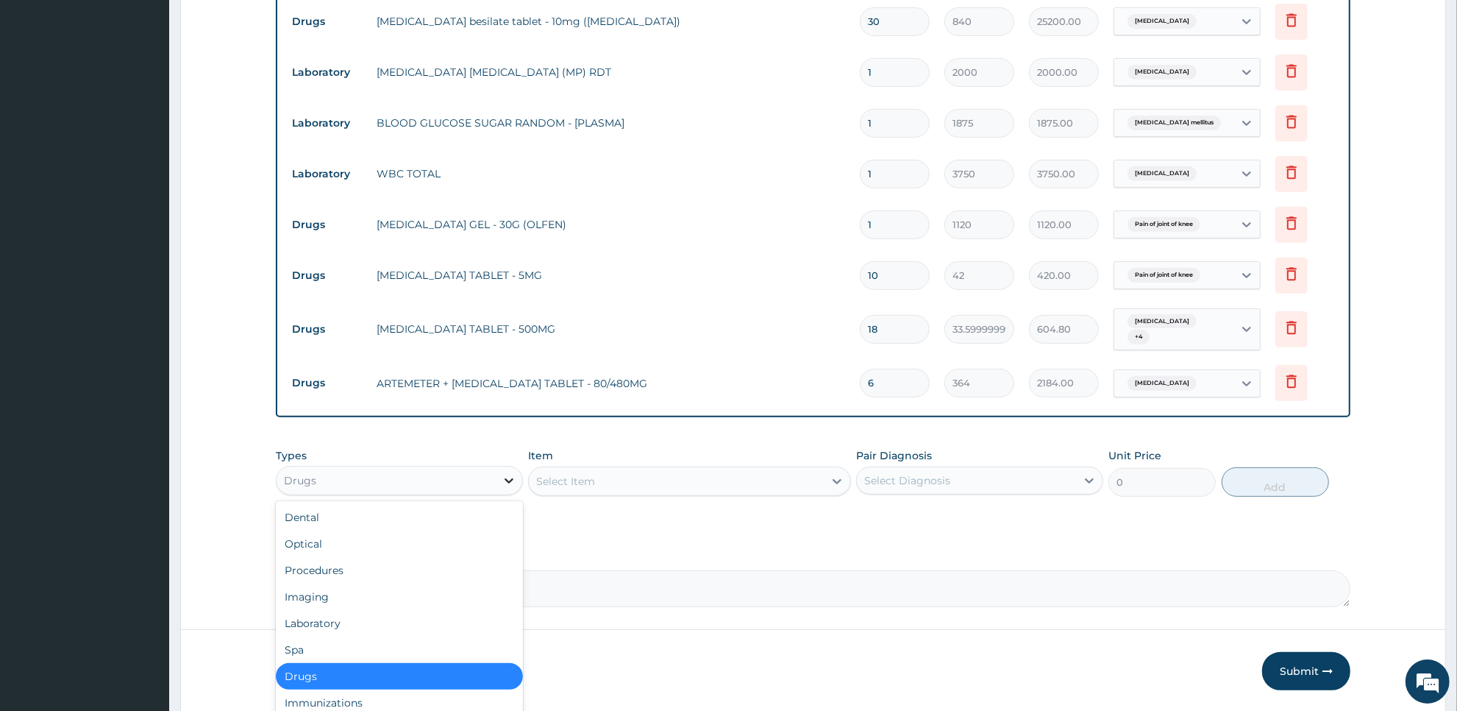
click at [497, 475] on div at bounding box center [509, 480] width 26 height 26
click at [469, 572] on div "Procedures" at bounding box center [399, 570] width 247 height 26
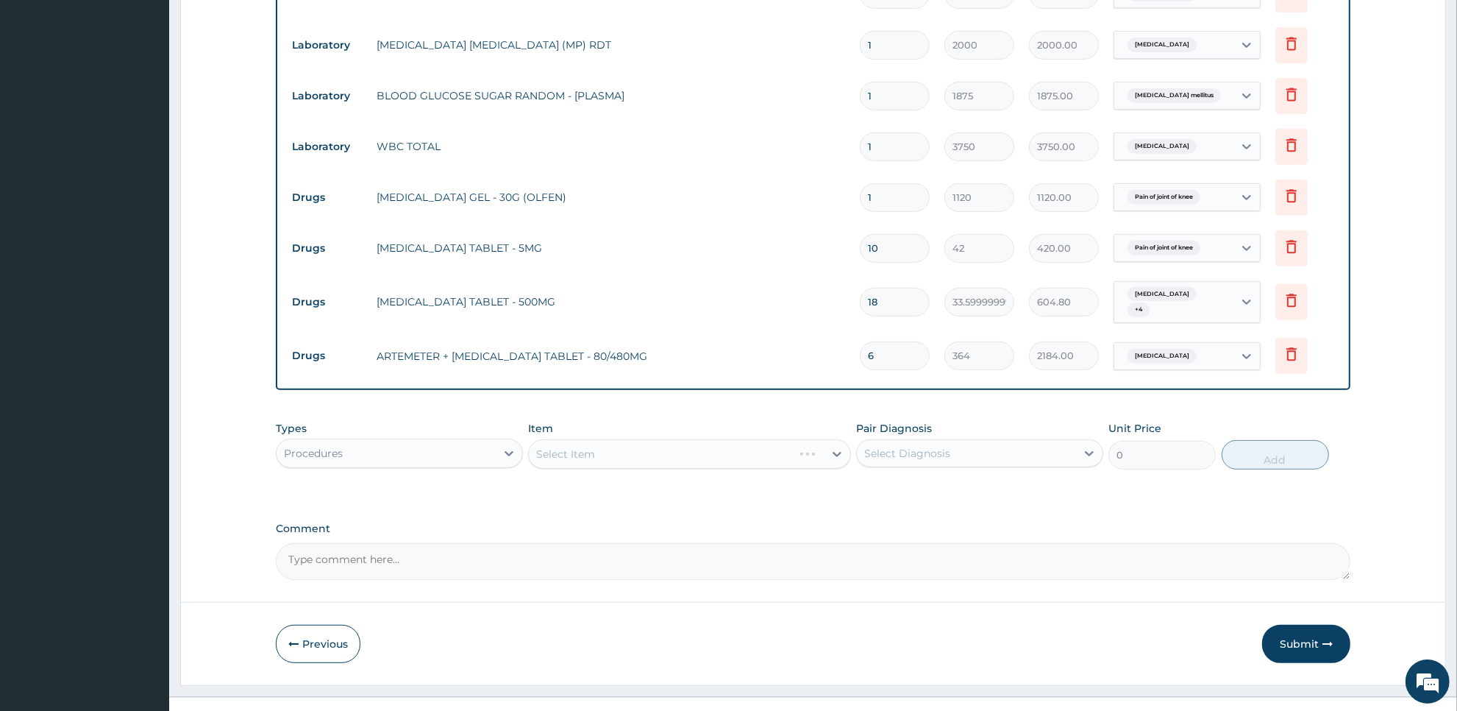
scroll to position [627, 0]
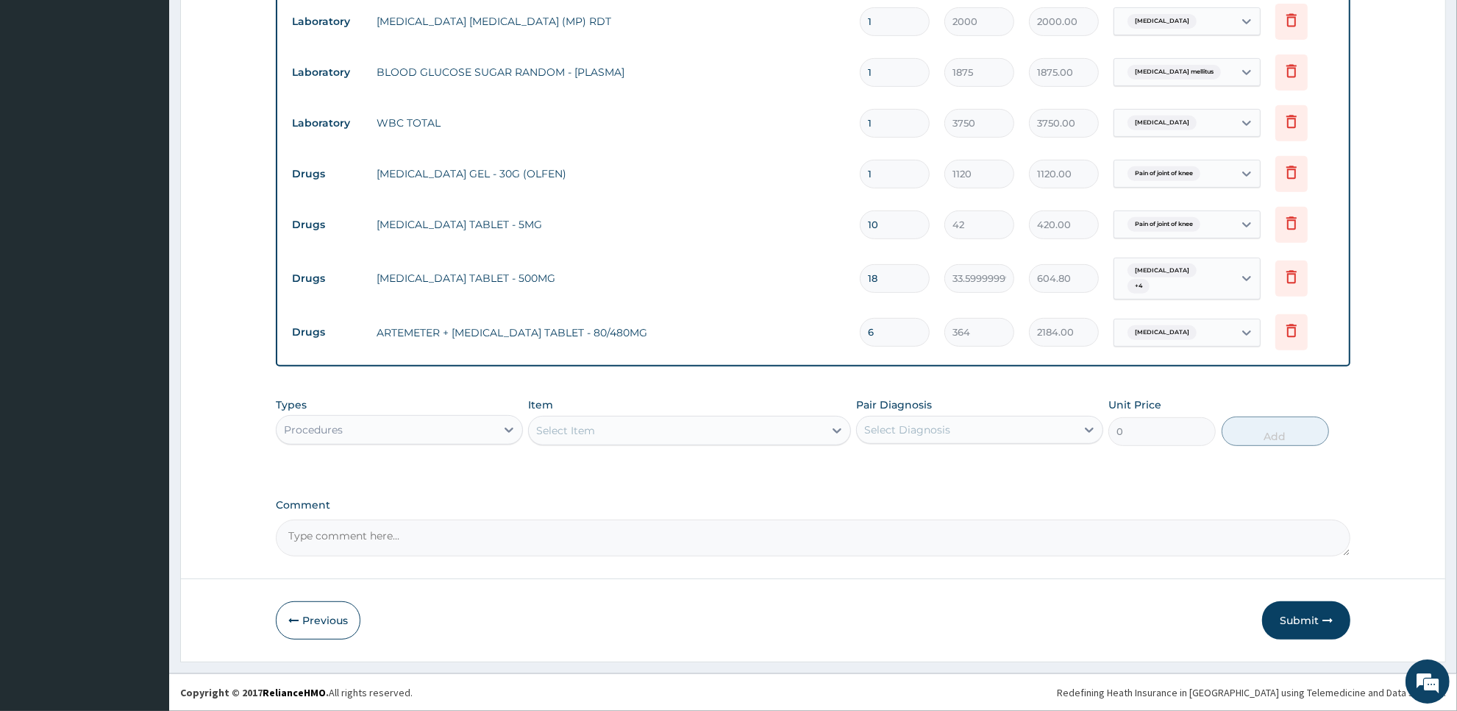
click at [762, 427] on div "Select Item" at bounding box center [676, 431] width 294 height 24
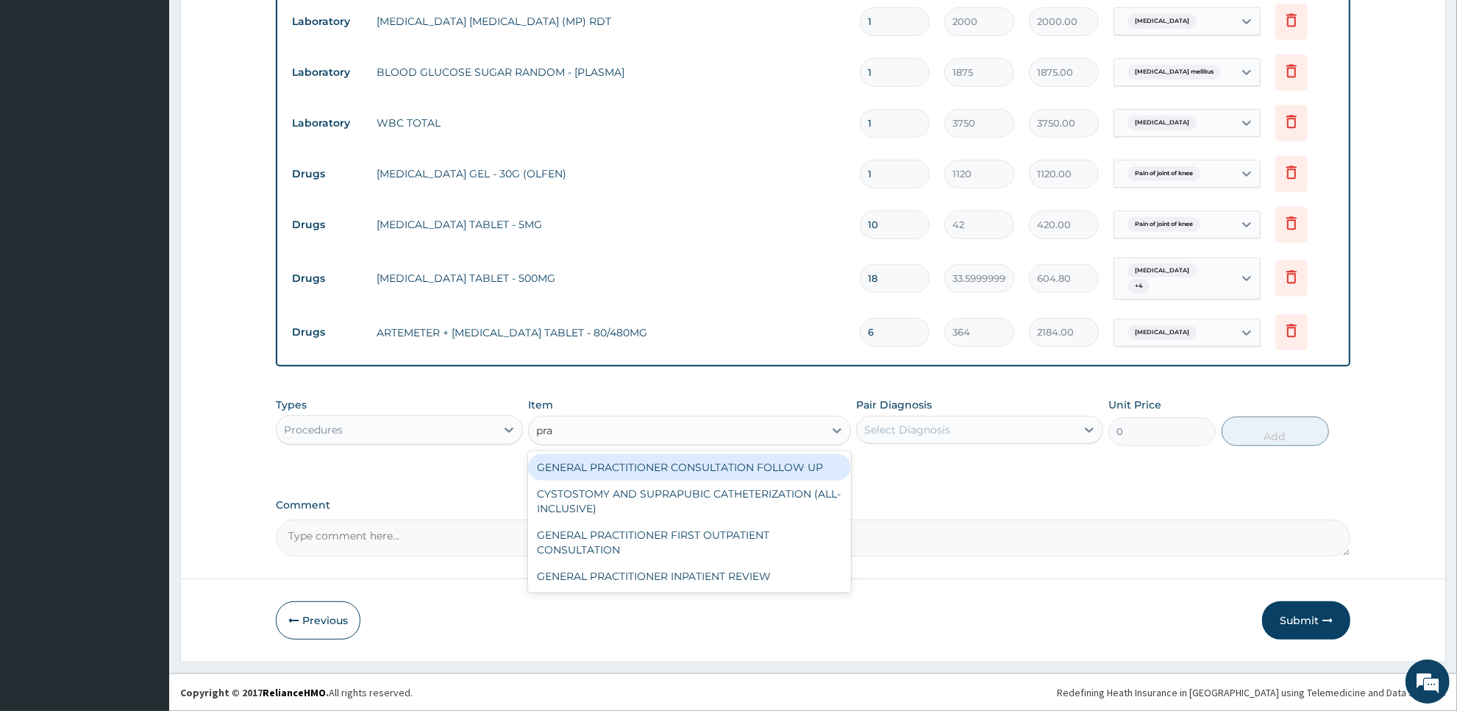
type input "prac"
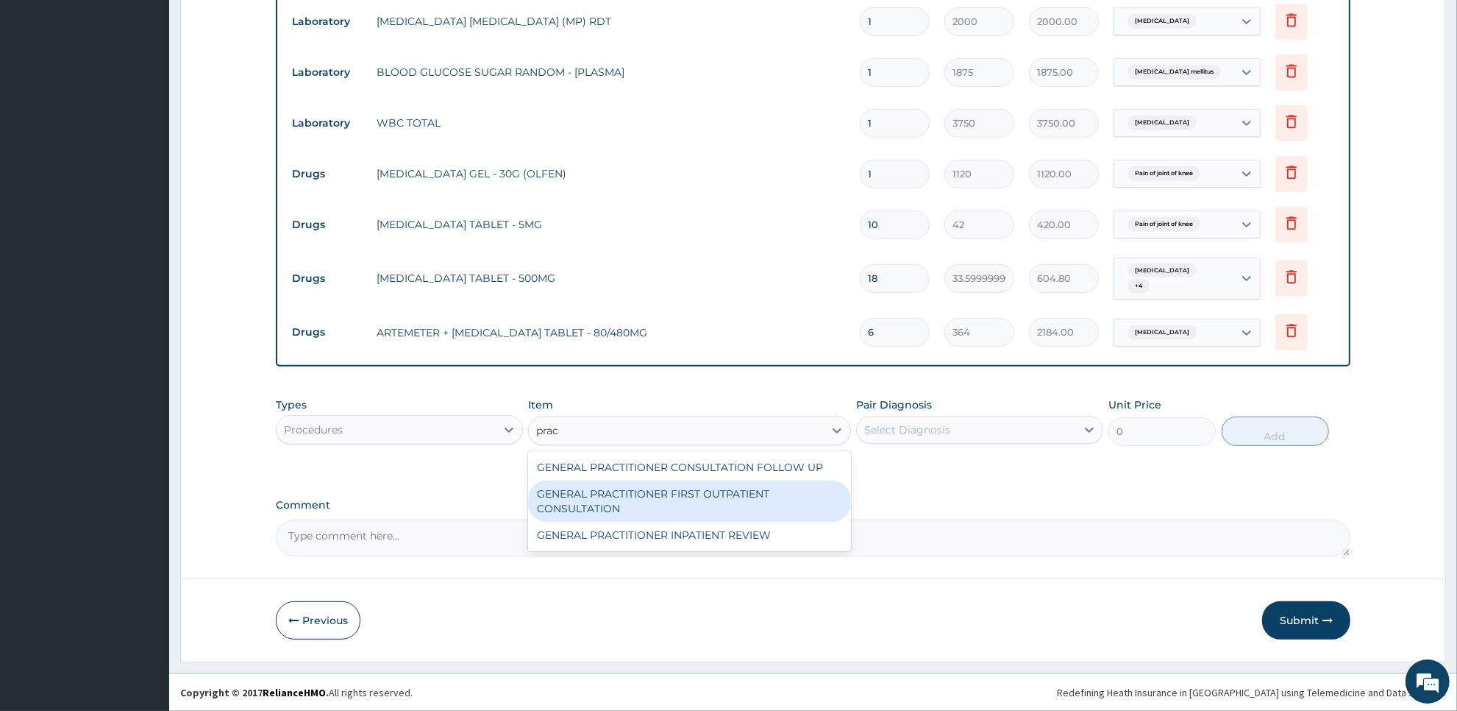
click at [751, 508] on div "GENERAL PRACTITIONER FIRST OUTPATIENT CONSULTATION" at bounding box center [689, 500] width 322 height 41
type input "3750"
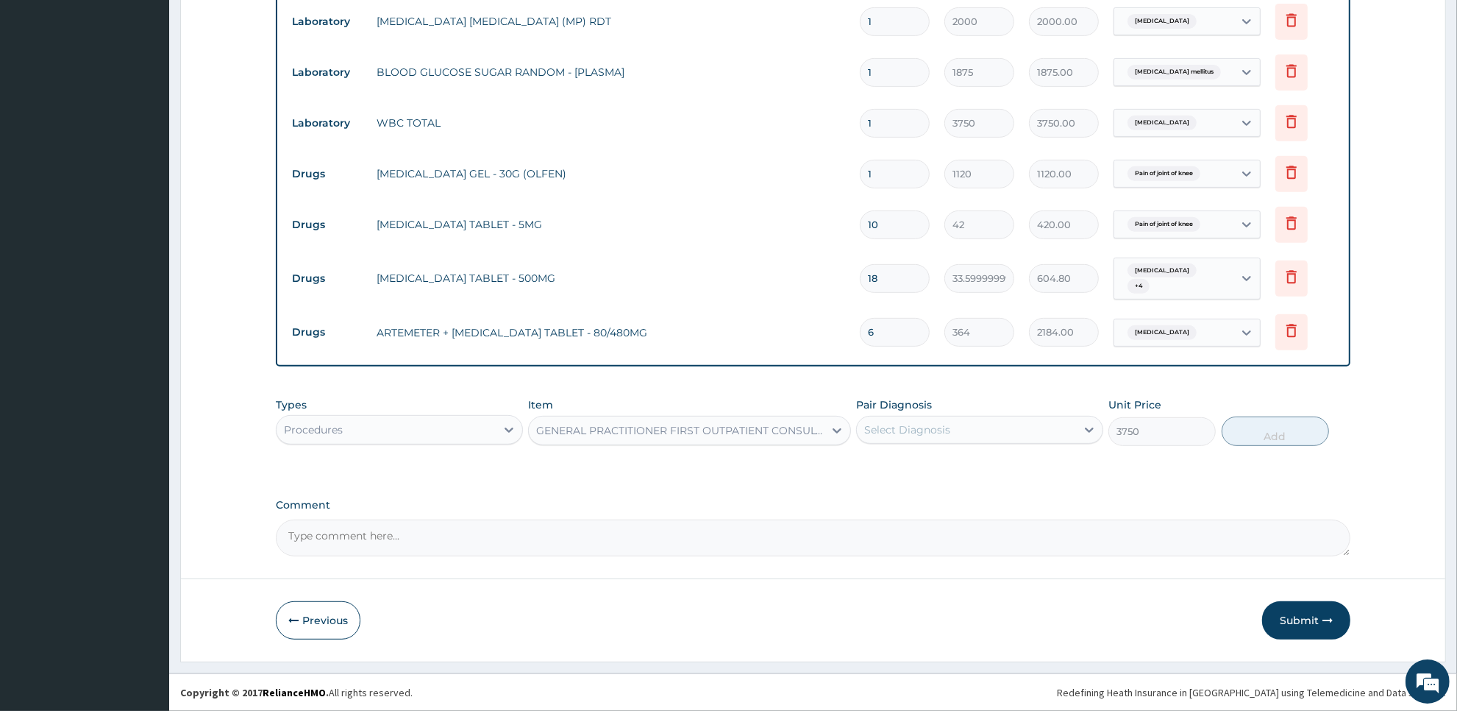
click at [956, 429] on div "Select Diagnosis" at bounding box center [966, 430] width 219 height 24
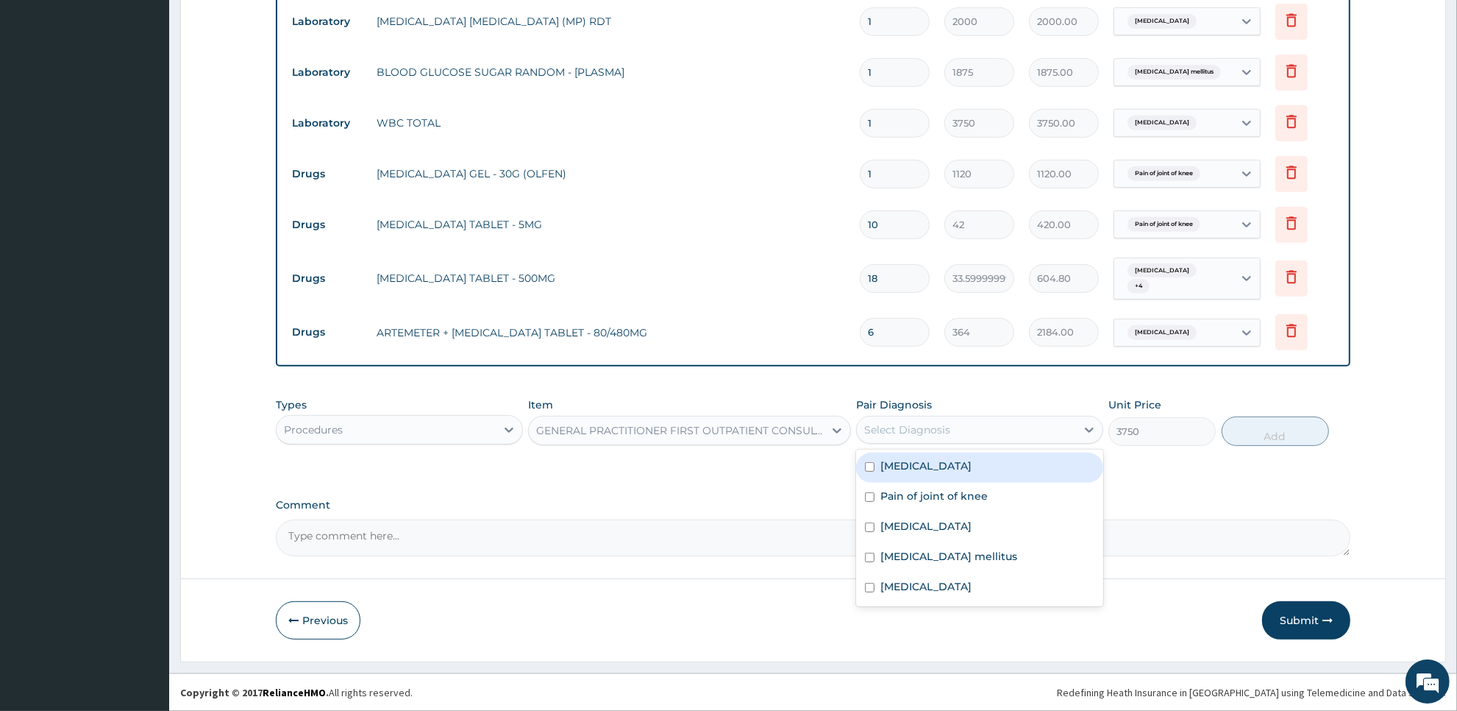
click at [954, 454] on div "Essential hypertension" at bounding box center [979, 467] width 247 height 30
checkbox input "true"
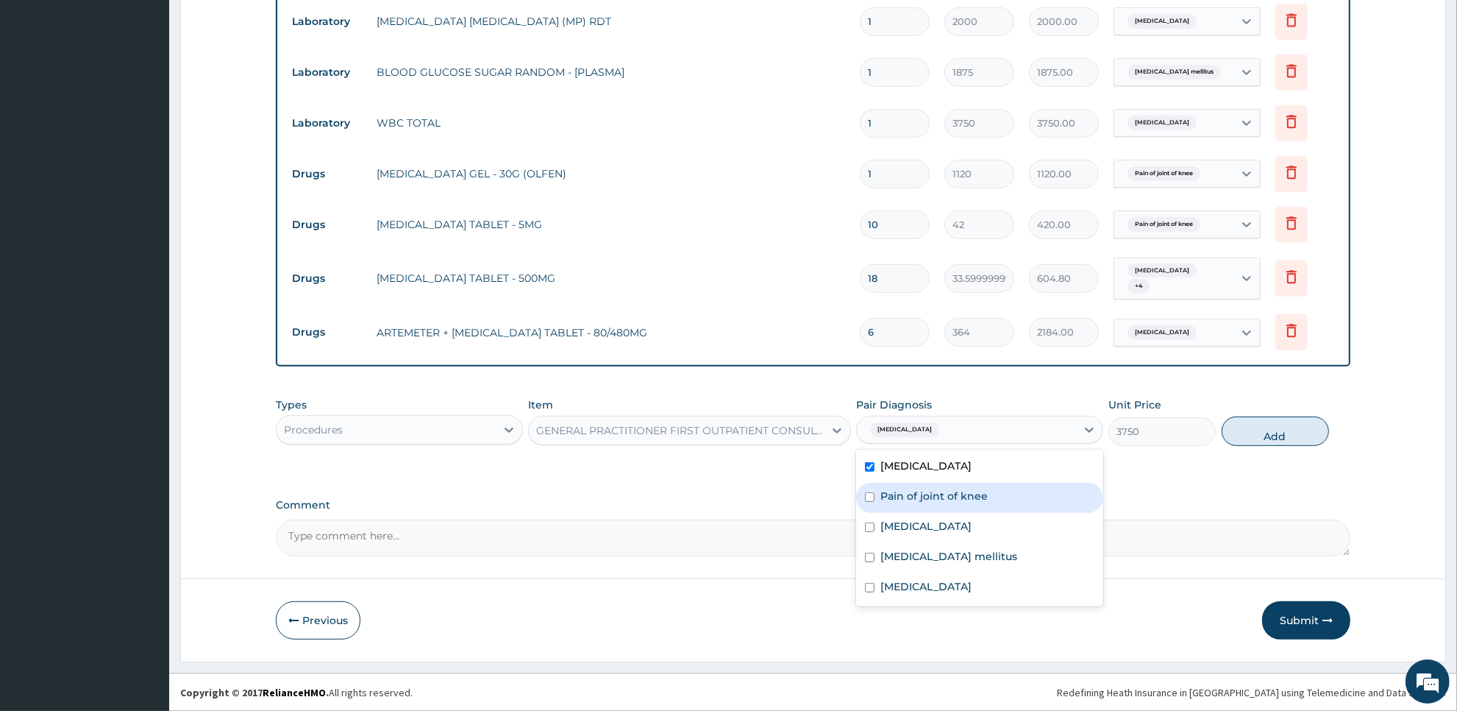
click at [950, 483] on div "Pain of joint of knee" at bounding box center [979, 498] width 247 height 30
checkbox input "true"
click at [939, 528] on label "Peptic ulcer" at bounding box center [926, 526] width 91 height 15
checkbox input "true"
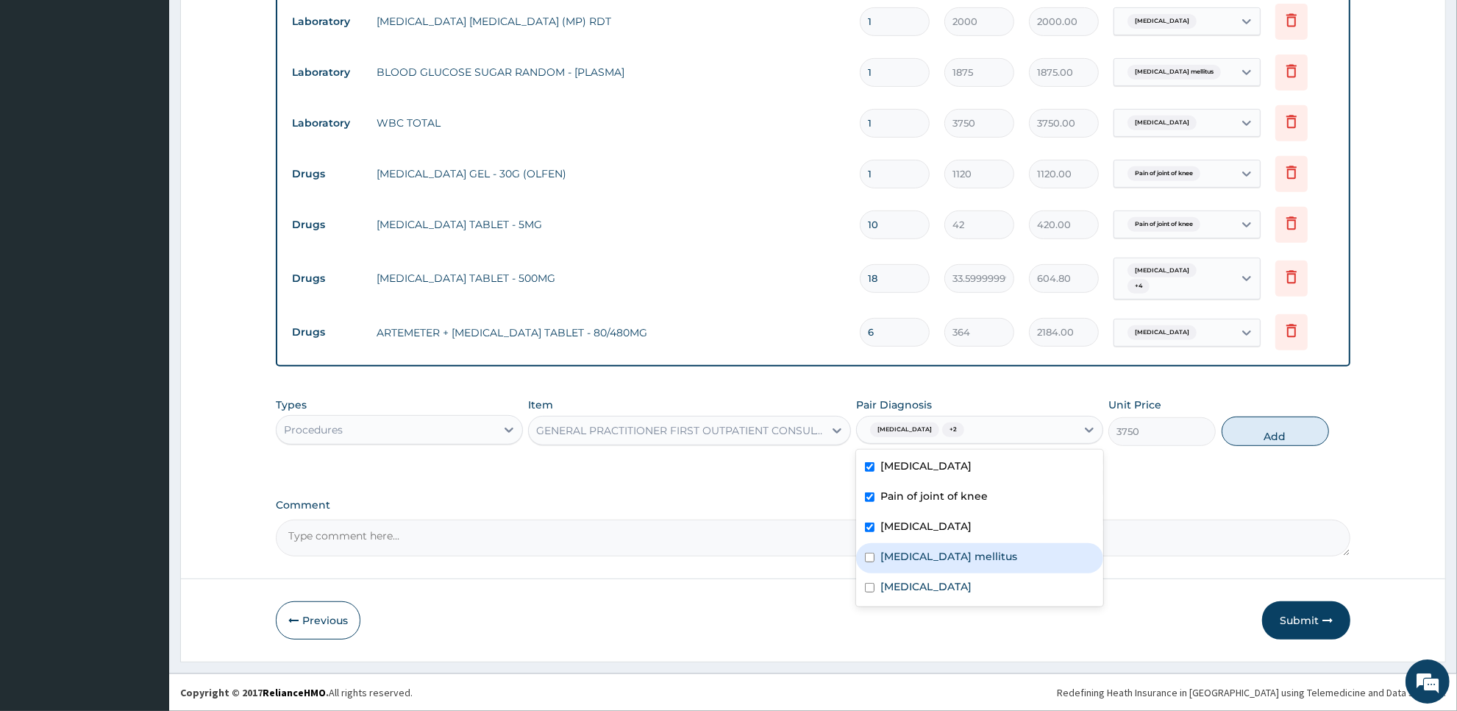
click at [934, 559] on label "Diabetes mellitus" at bounding box center [949, 556] width 137 height 15
checkbox input "true"
click at [922, 598] on div "Malaria" at bounding box center [979, 588] width 247 height 30
checkbox input "true"
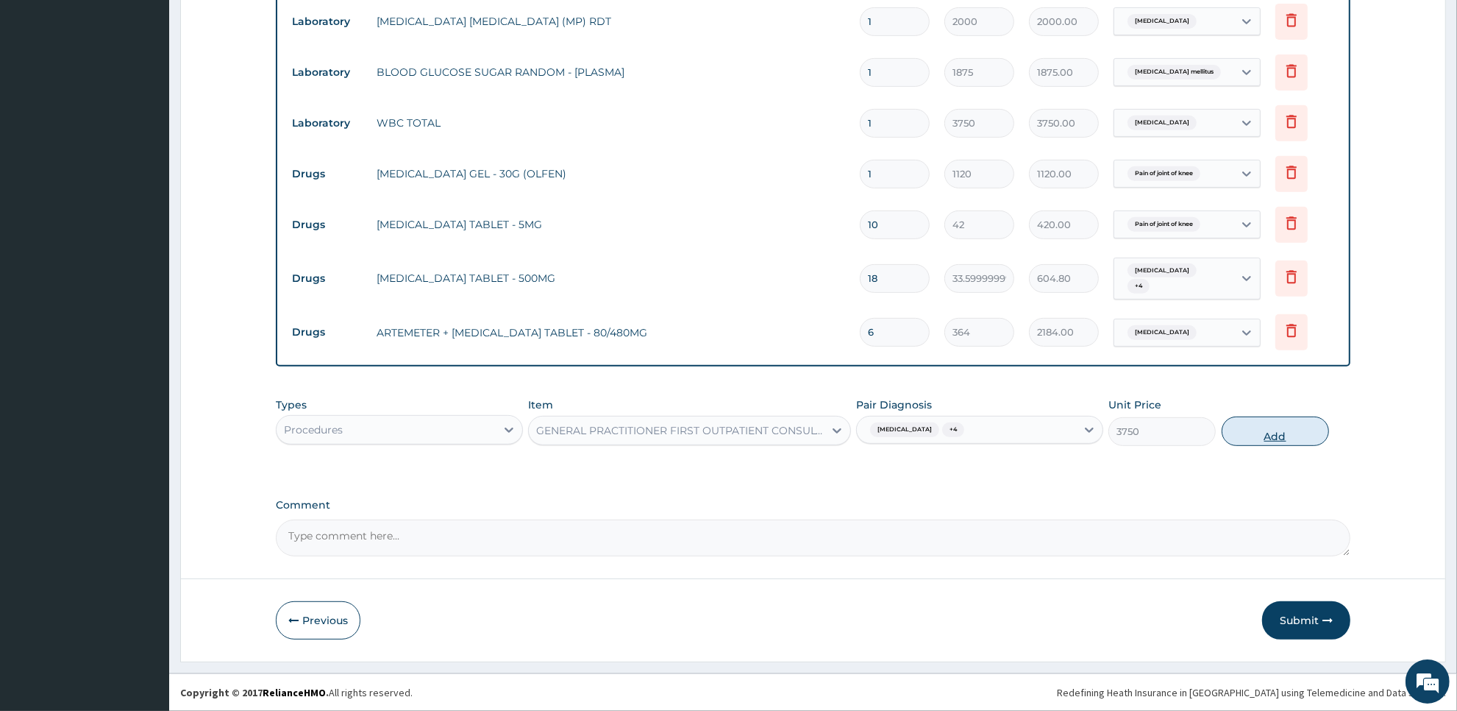
click at [1281, 433] on button "Add" at bounding box center [1275, 430] width 107 height 29
type input "0"
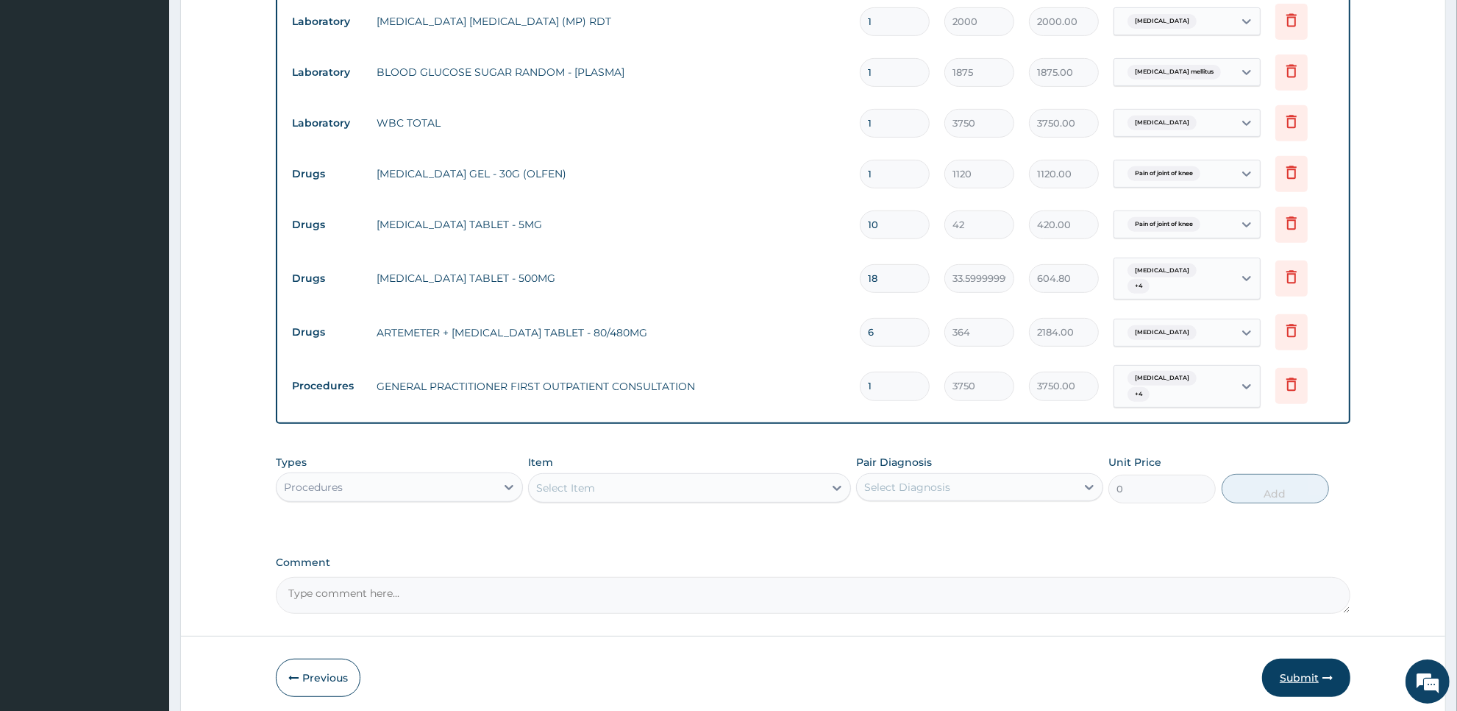
click at [1286, 673] on button "Submit" at bounding box center [1306, 677] width 88 height 38
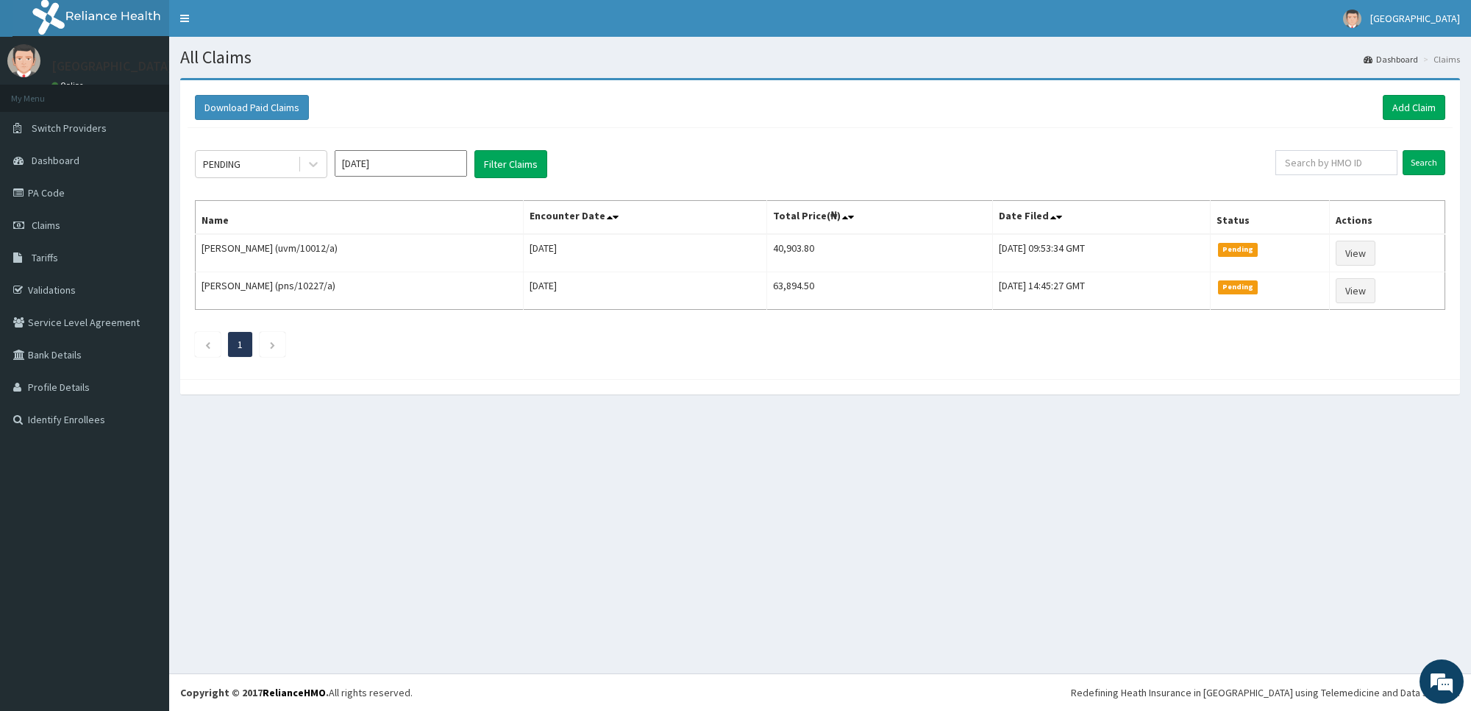
click at [759, 463] on div "All Claims Dashboard Claims Download Paid Claims Add Claim × Note you can only …" at bounding box center [820, 355] width 1302 height 636
